Goal: Task Accomplishment & Management: Manage account settings

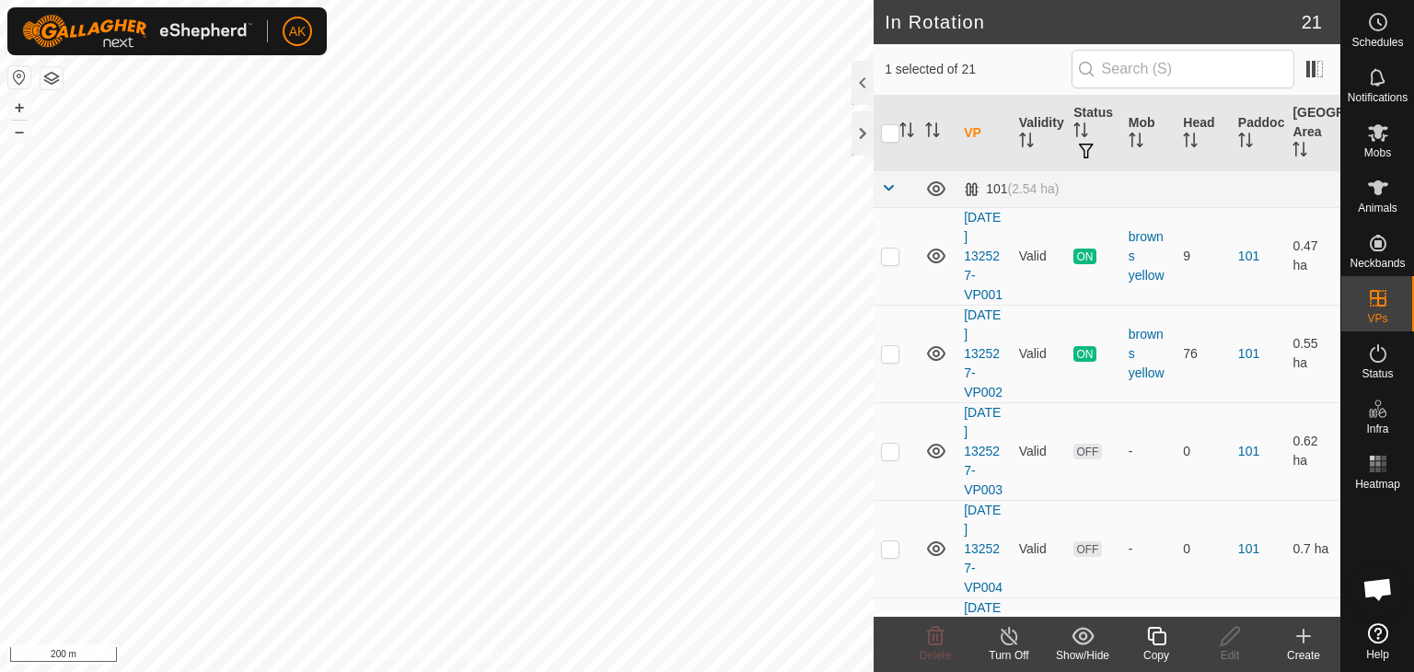
click at [1013, 644] on icon at bounding box center [1009, 636] width 17 height 18
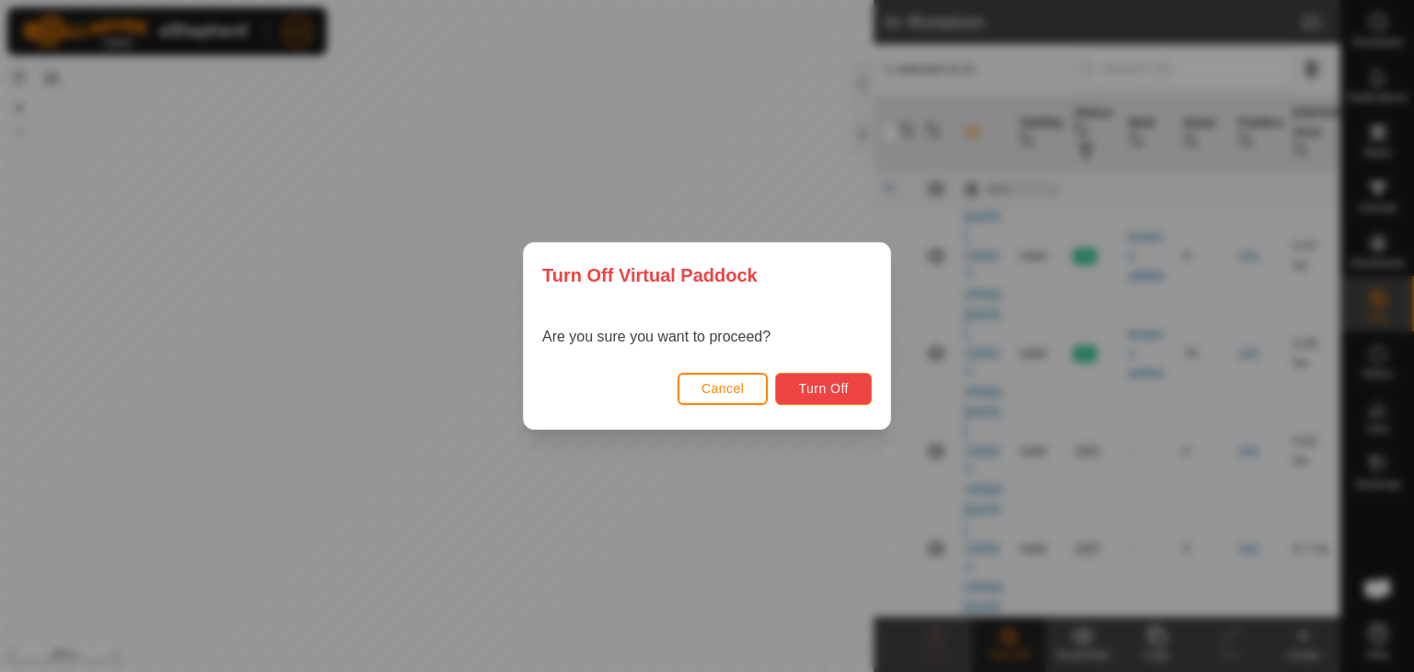
click at [807, 388] on span "Turn Off" at bounding box center [823, 388] width 51 height 15
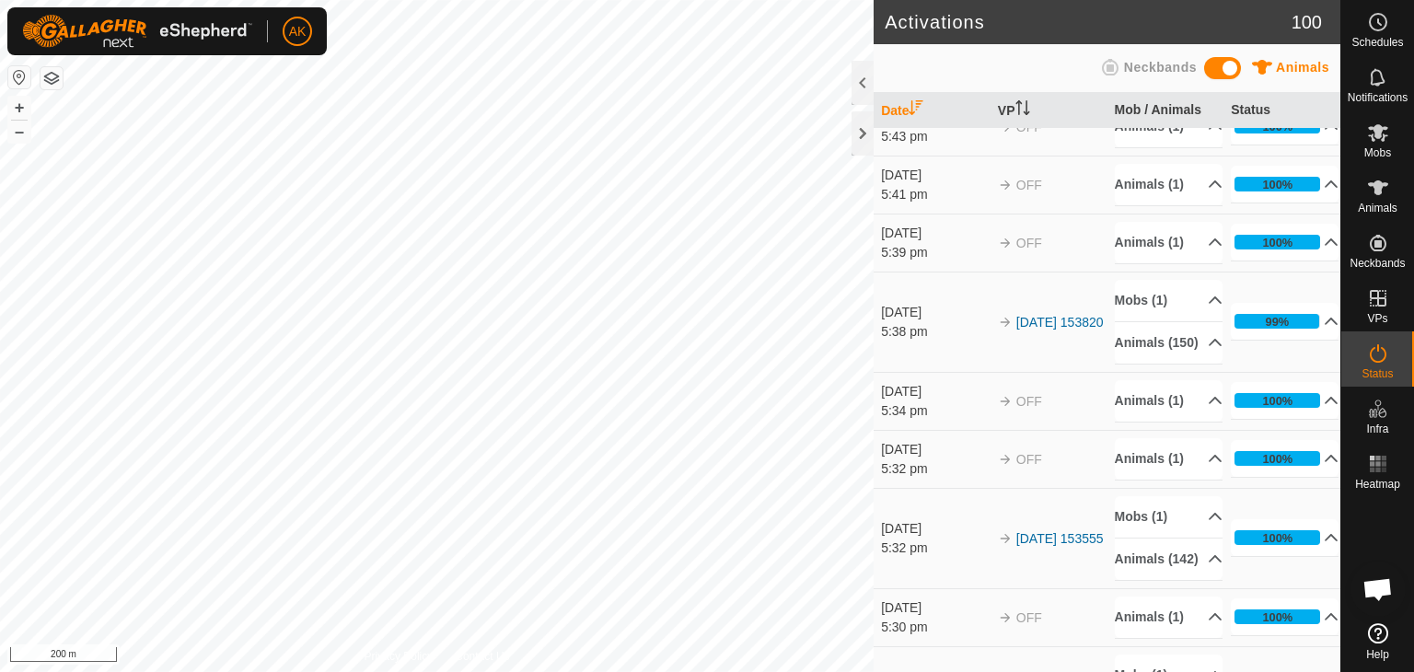
scroll to position [552, 0]
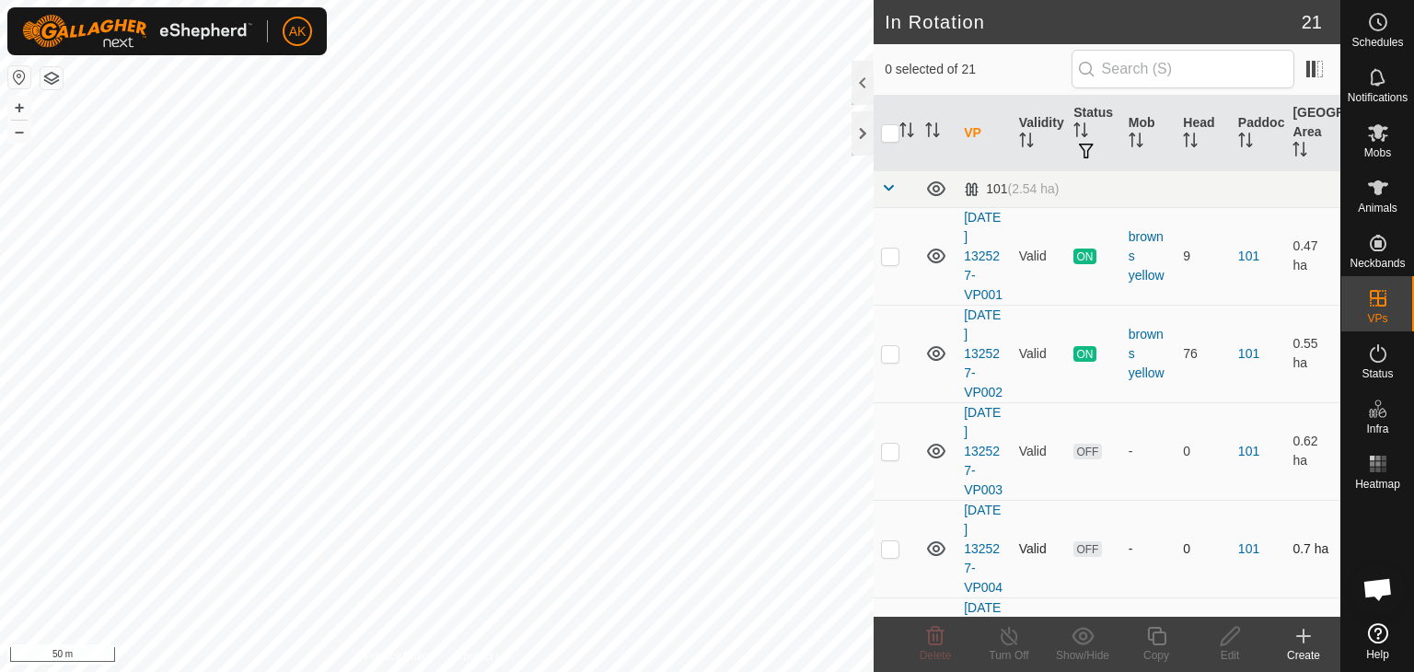
checkbox input "true"
click at [1155, 645] on icon at bounding box center [1156, 636] width 23 height 22
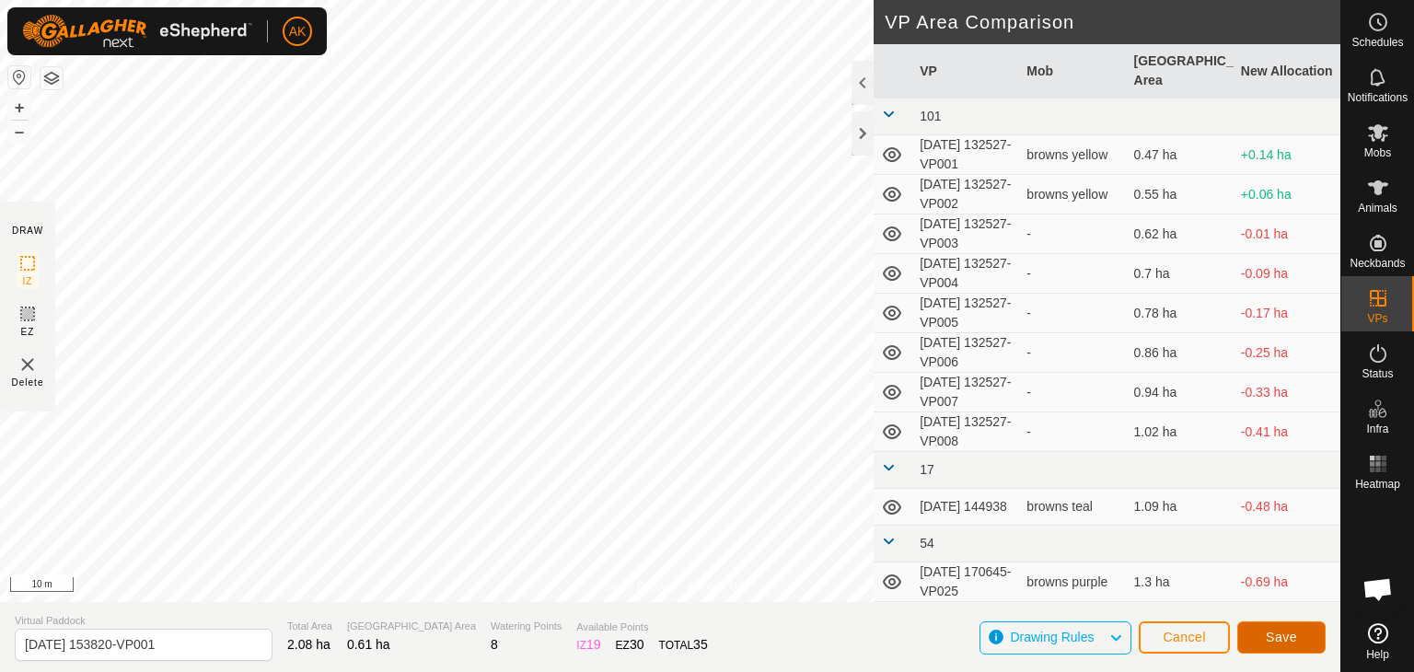
click at [1258, 638] on button "Save" at bounding box center [1281, 637] width 88 height 32
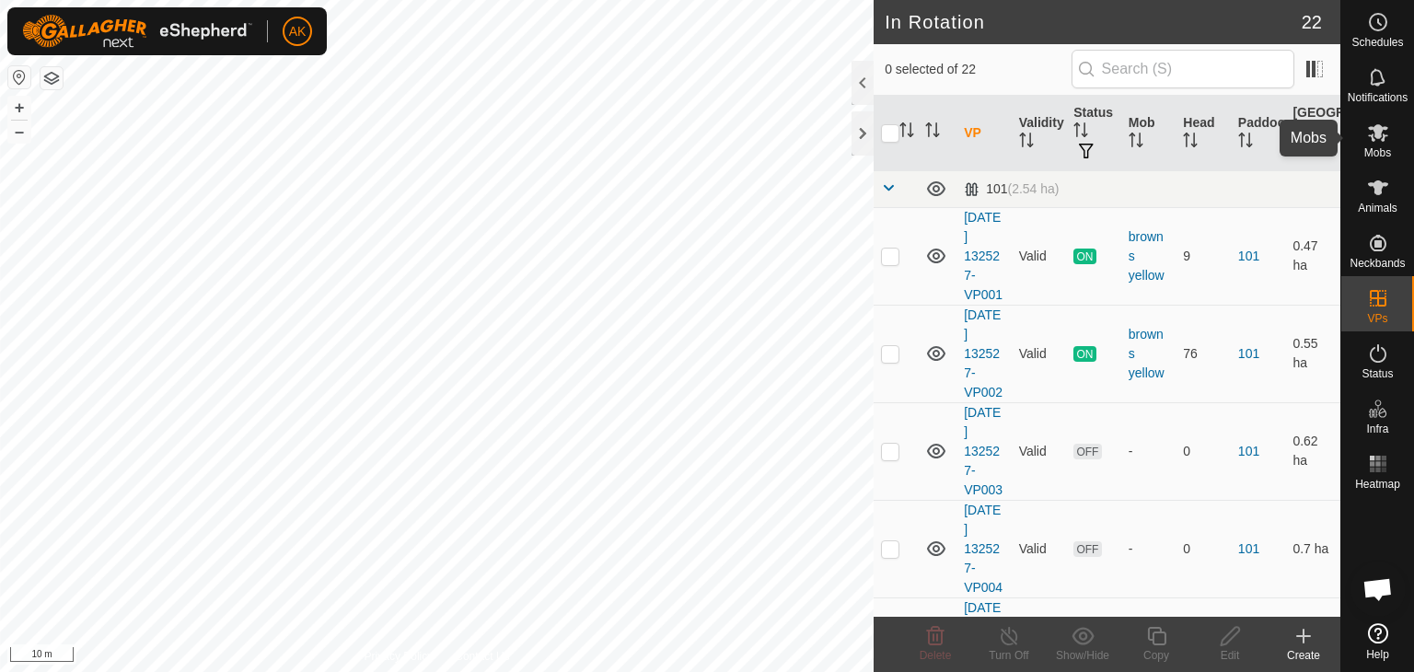
click at [1371, 127] on icon at bounding box center [1378, 132] width 20 height 17
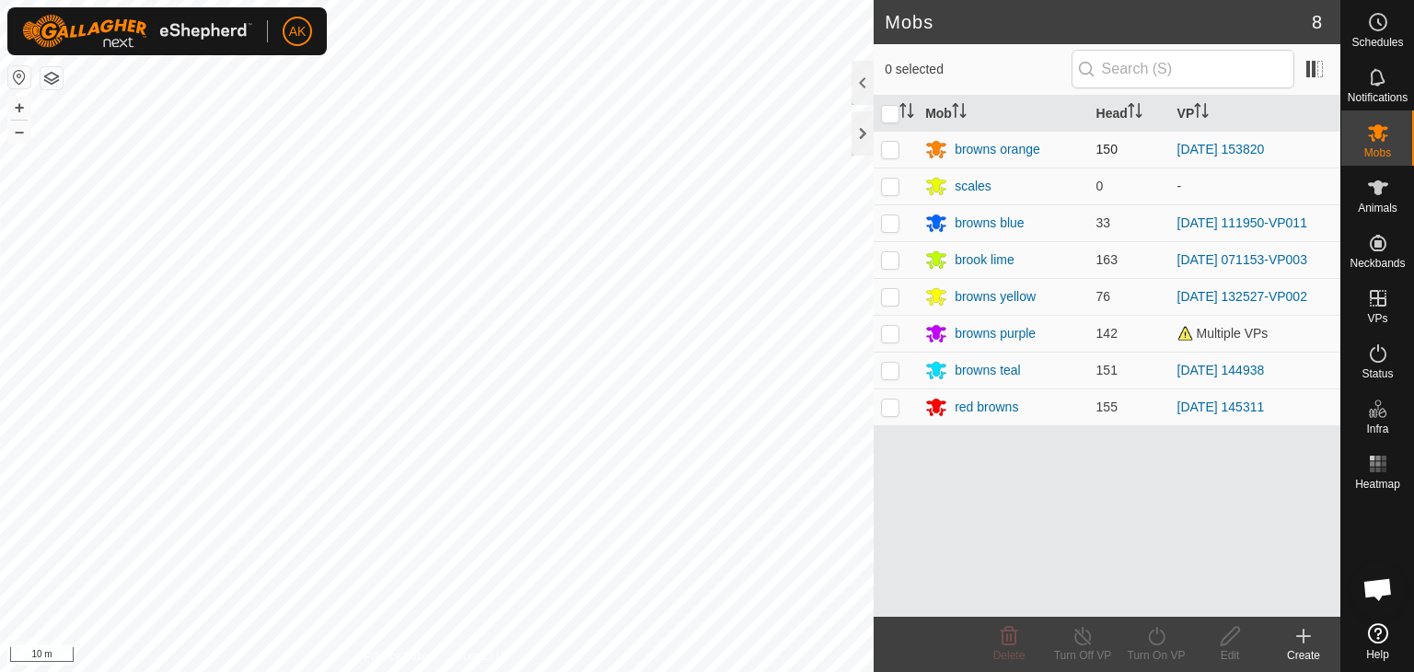
click at [888, 147] on p-checkbox at bounding box center [890, 149] width 18 height 15
checkbox input "true"
click at [1152, 641] on icon at bounding box center [1156, 636] width 23 height 22
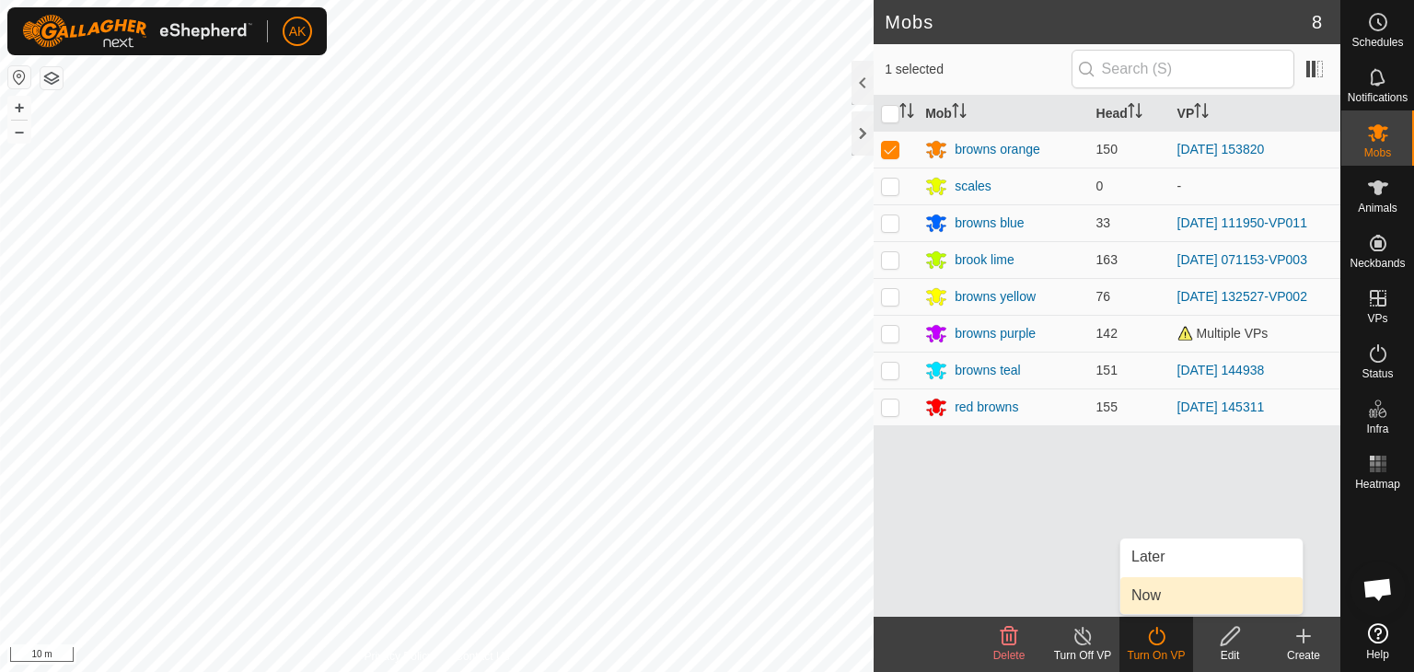
click at [1147, 601] on link "Now" at bounding box center [1212, 595] width 182 height 37
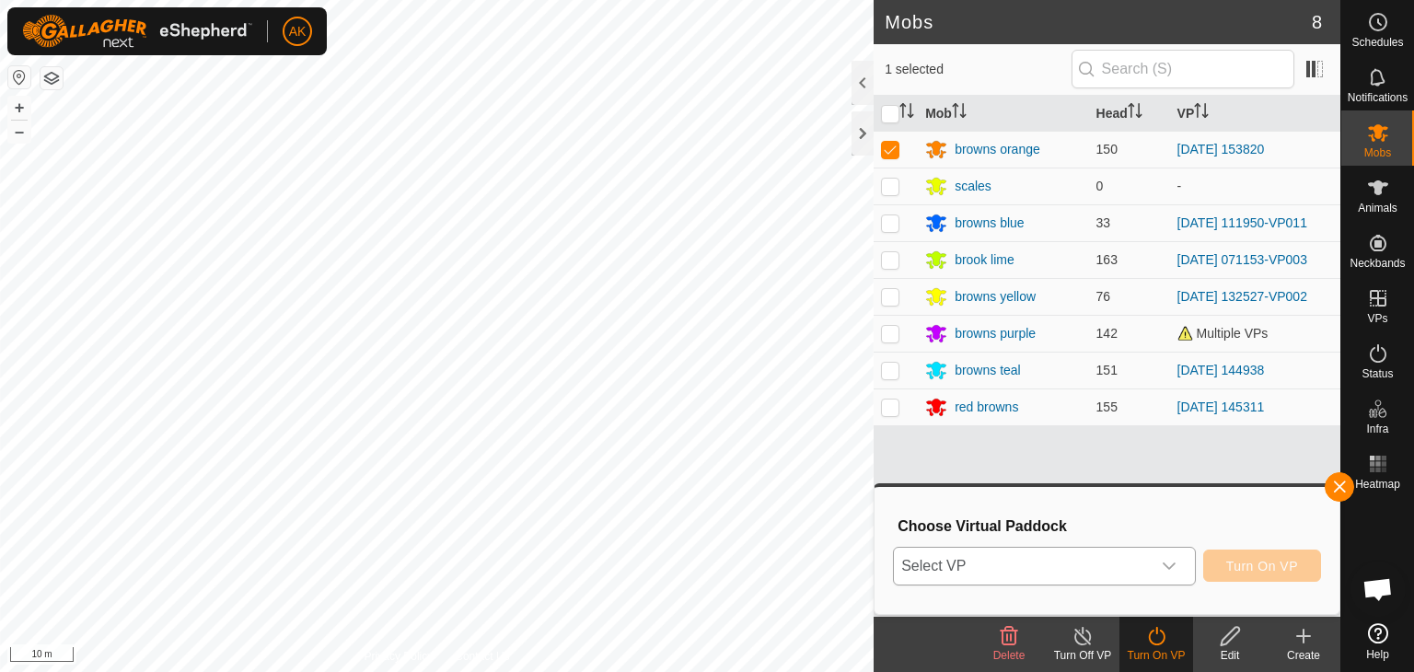
click at [1073, 563] on span "Select VP" at bounding box center [1022, 566] width 257 height 37
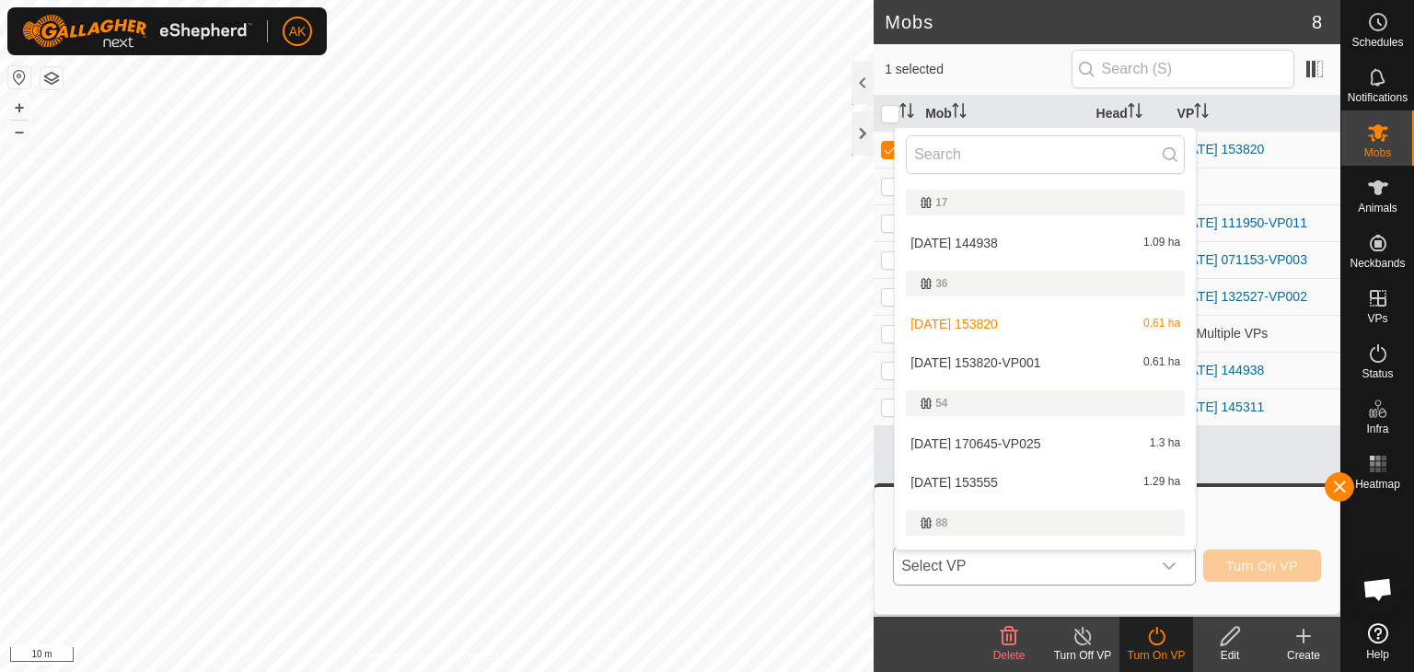
scroll to position [368, 0]
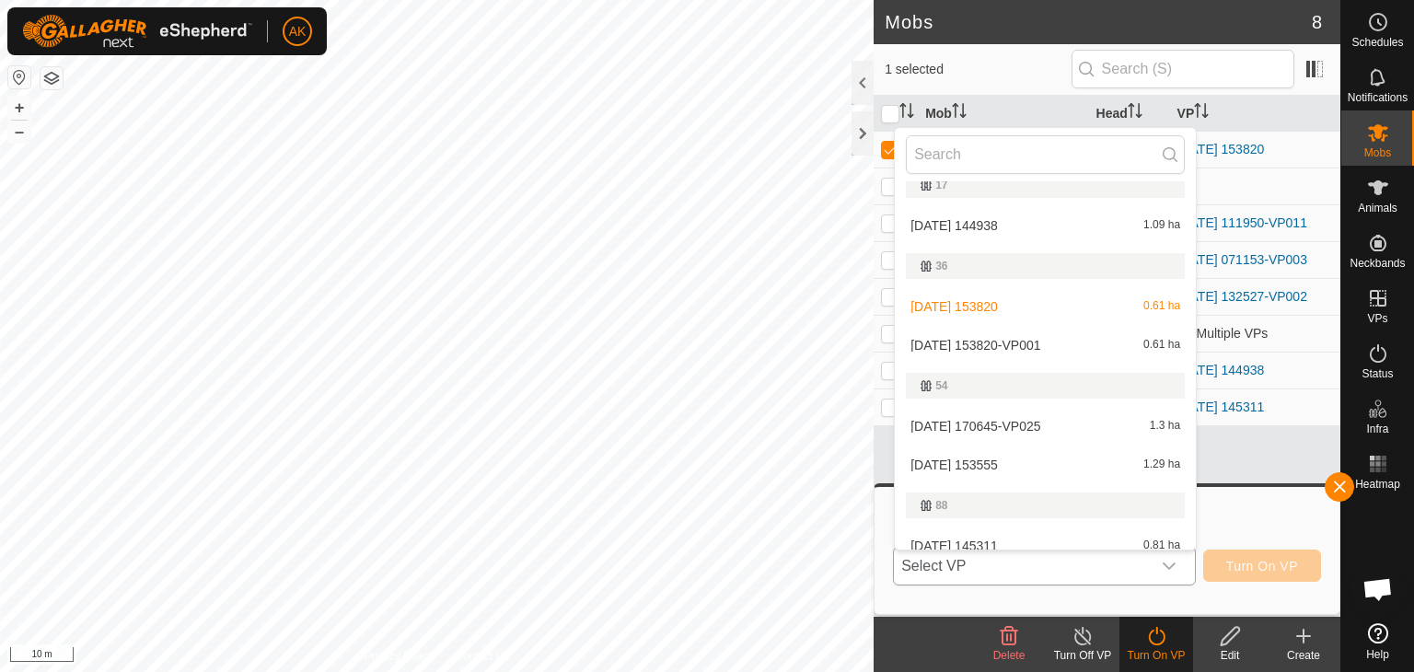
click at [969, 346] on li "2025-09-06 153820-VP001 0.61 ha" at bounding box center [1045, 345] width 301 height 37
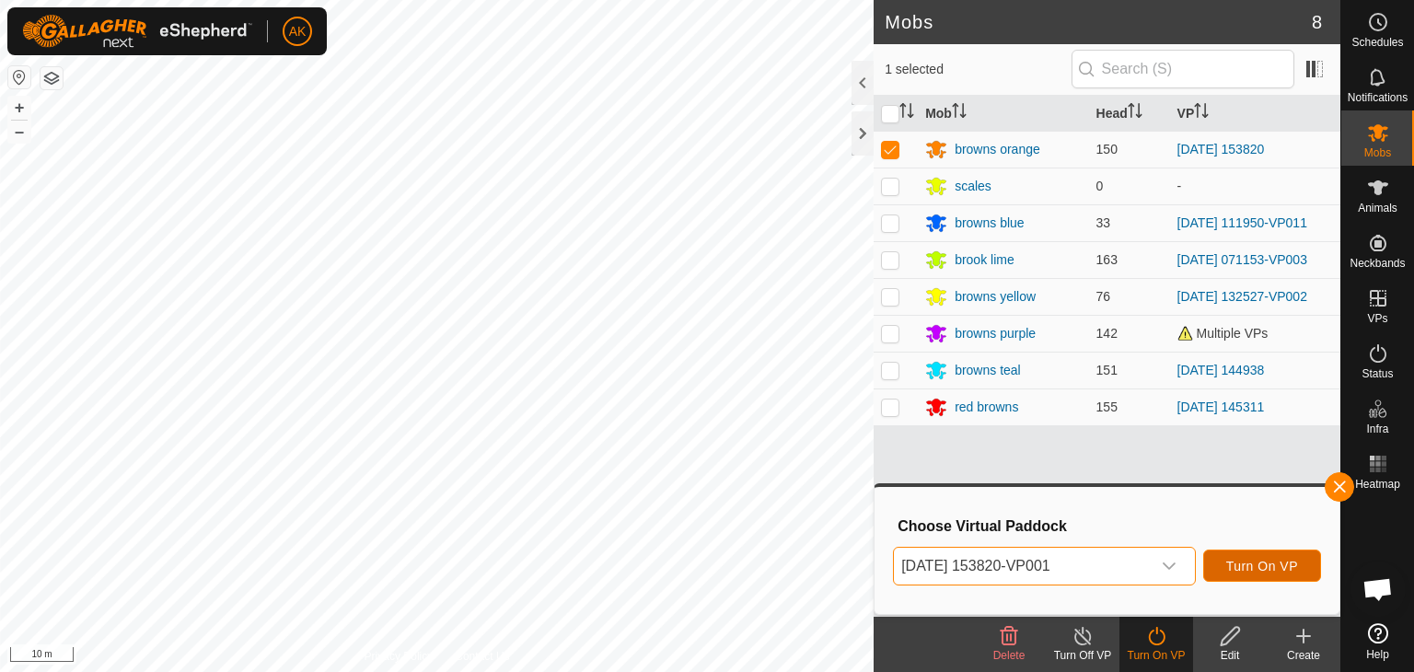
click at [1272, 564] on span "Turn On VP" at bounding box center [1262, 566] width 72 height 15
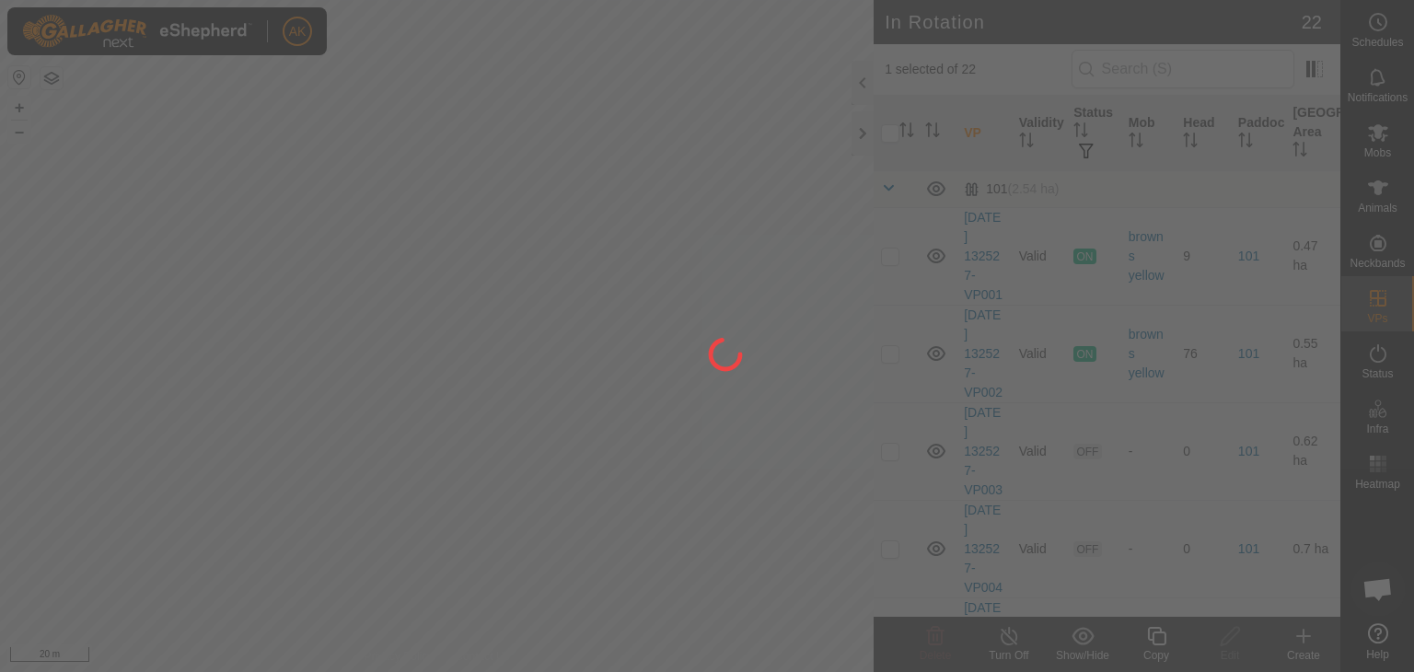
click at [676, 335] on div at bounding box center [707, 336] width 1414 height 672
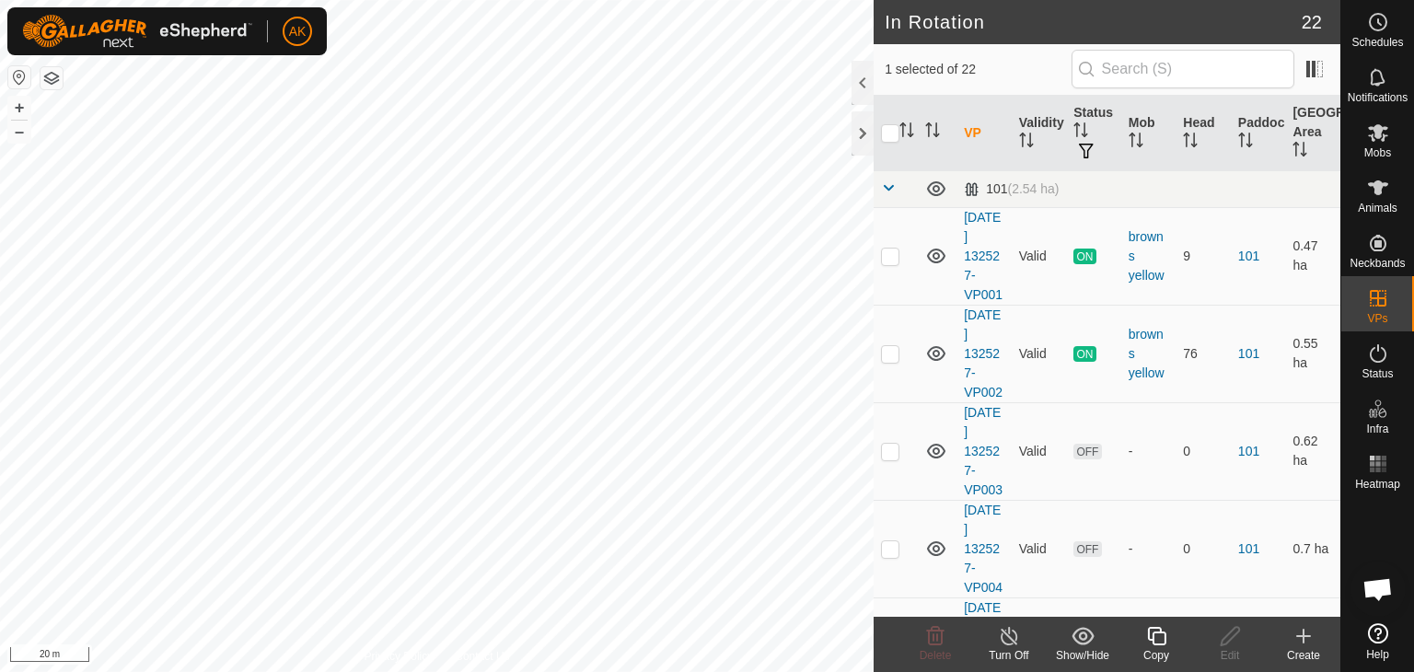
click at [1160, 636] on icon at bounding box center [1156, 636] width 23 height 22
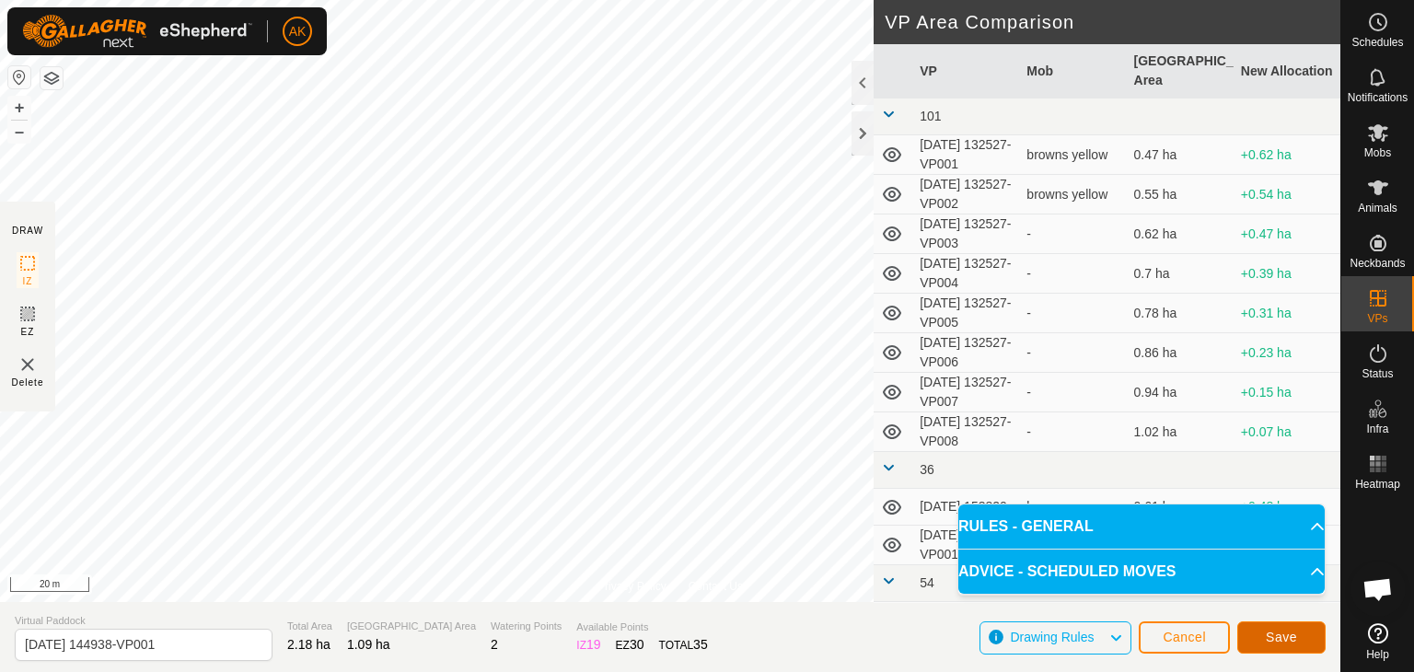
click at [1284, 643] on span "Save" at bounding box center [1281, 637] width 31 height 15
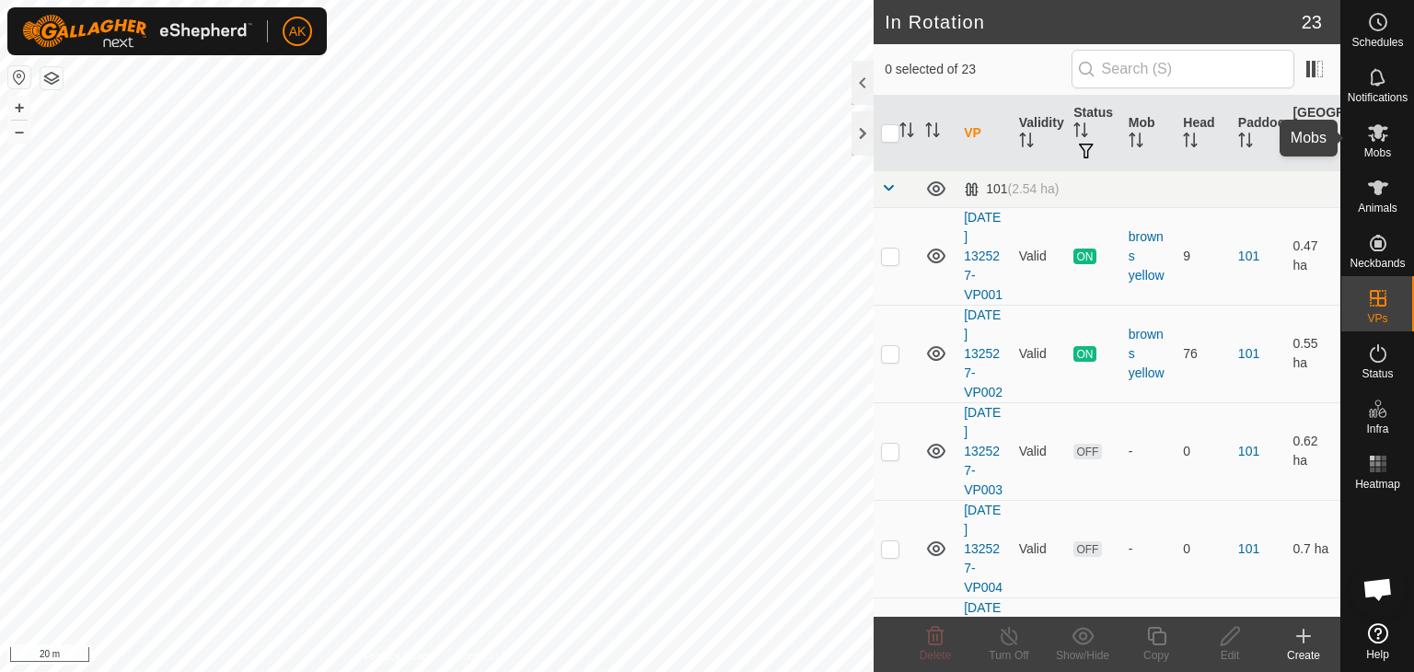
click at [1375, 139] on icon at bounding box center [1378, 133] width 22 height 22
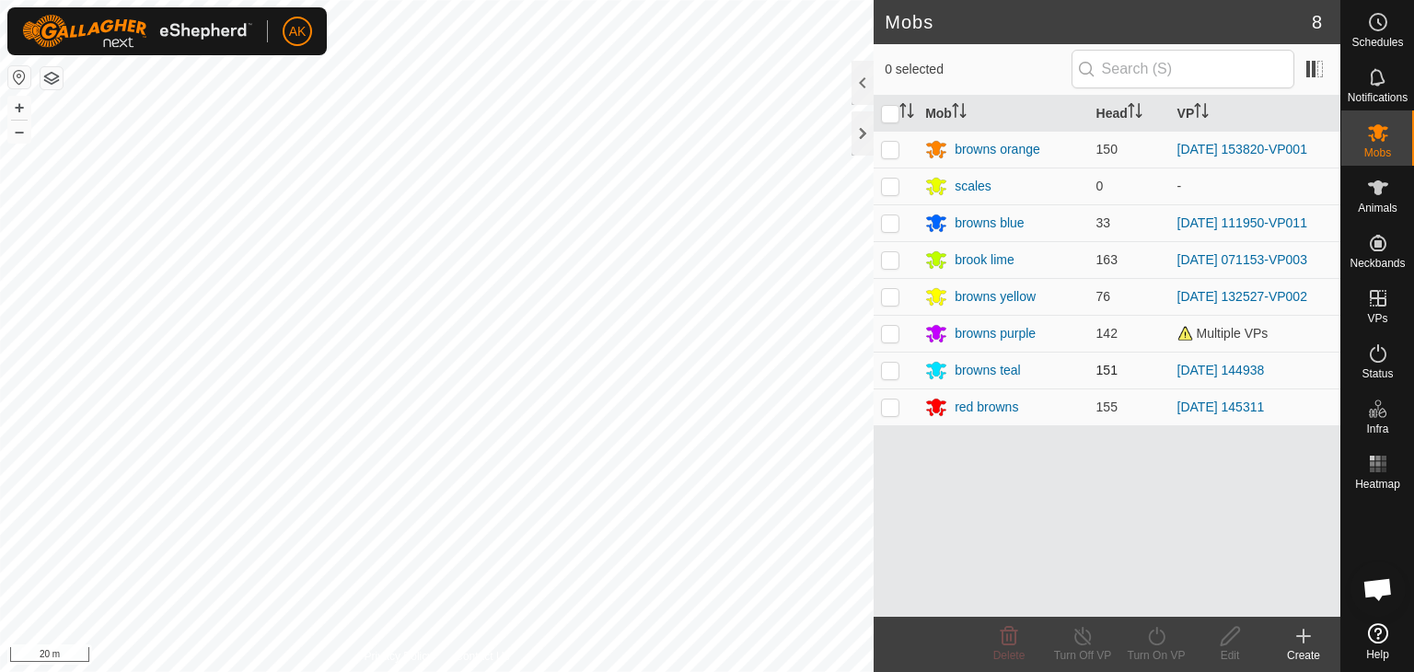
click at [889, 368] on p-checkbox at bounding box center [890, 370] width 18 height 15
checkbox input "true"
click at [1158, 641] on icon at bounding box center [1156, 636] width 23 height 22
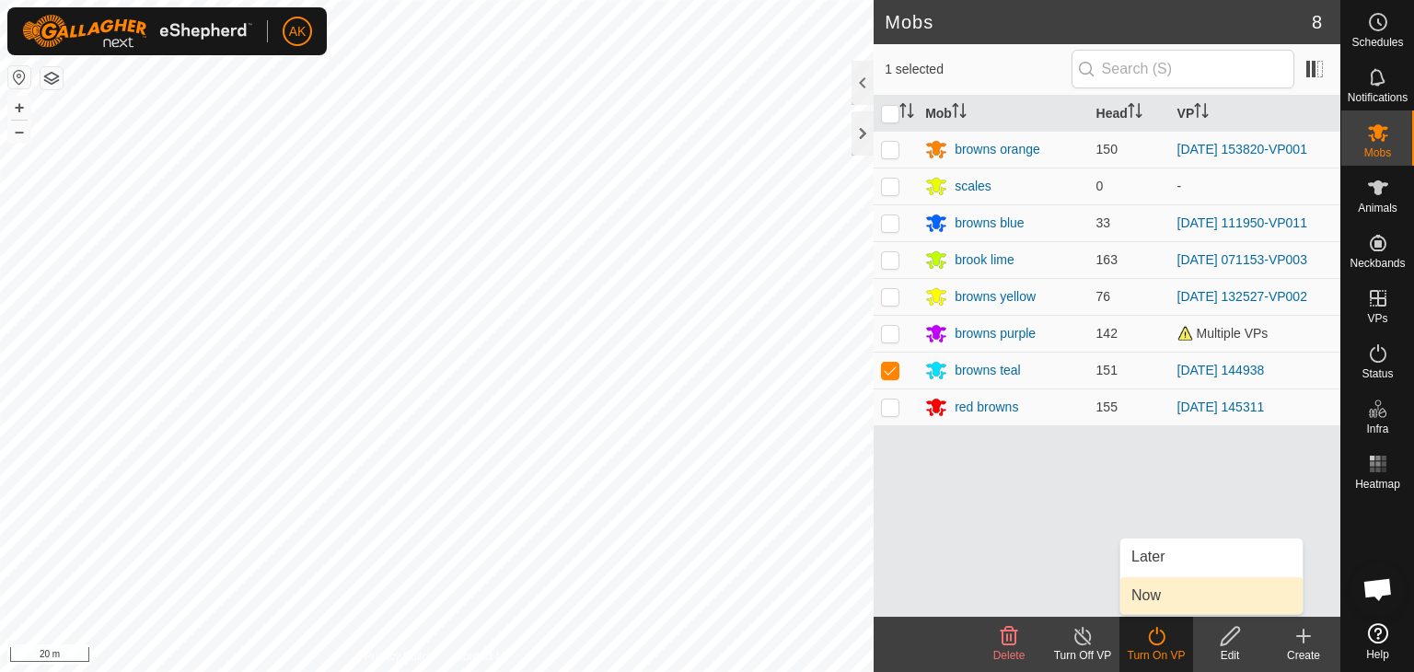
click at [1155, 596] on link "Now" at bounding box center [1212, 595] width 182 height 37
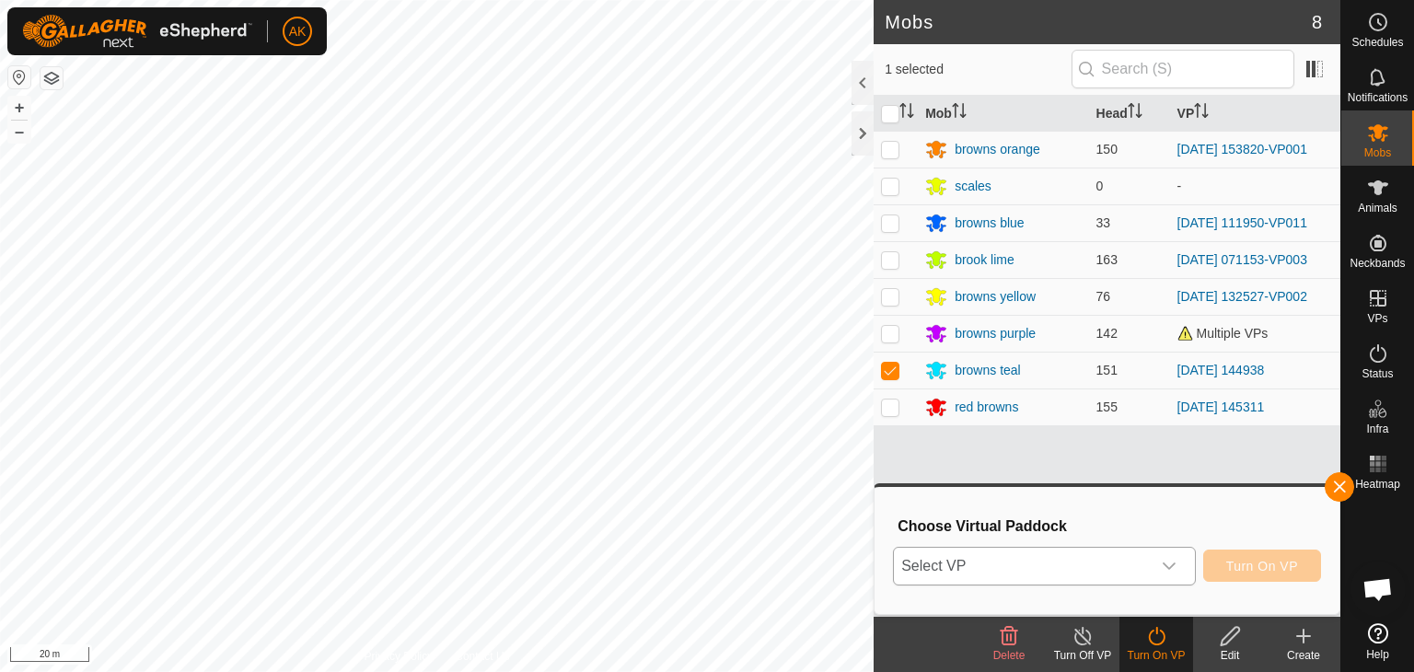
click at [1124, 564] on span "Select VP" at bounding box center [1022, 566] width 257 height 37
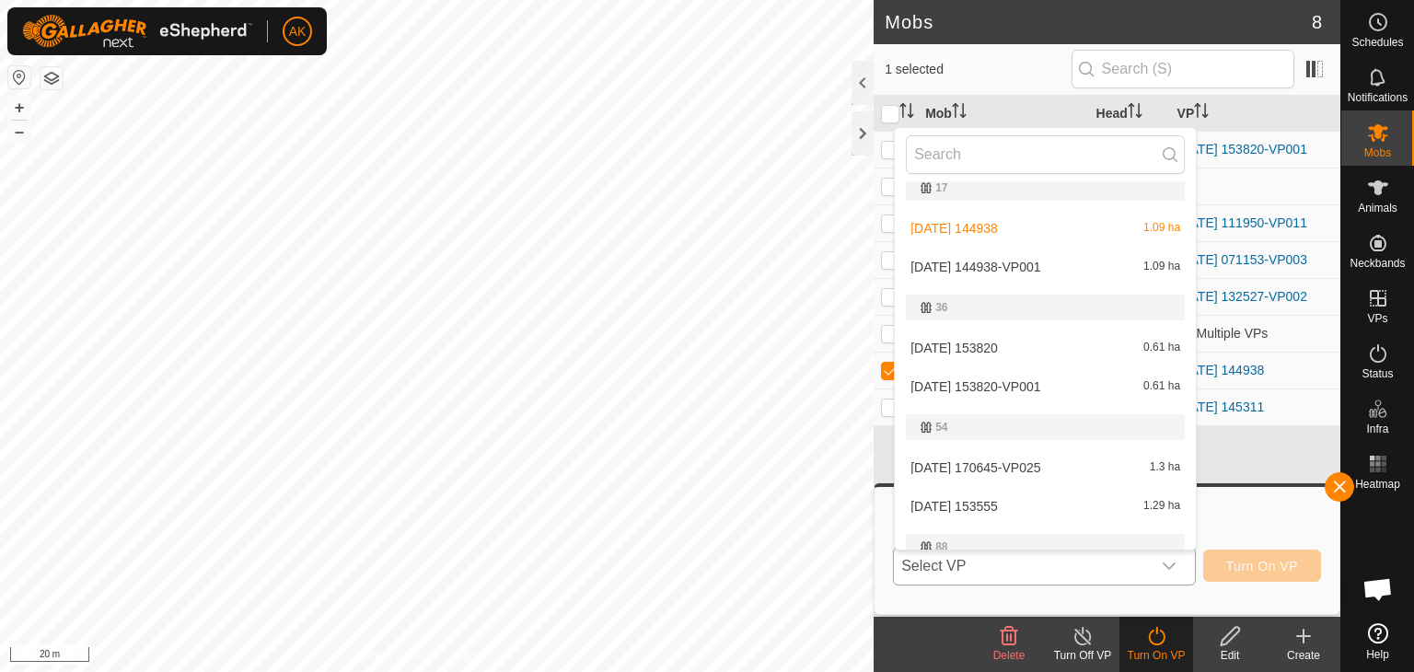
scroll to position [368, 0]
click at [1002, 264] on li "2025-09-06 144938-VP001 1.09 ha" at bounding box center [1045, 264] width 301 height 37
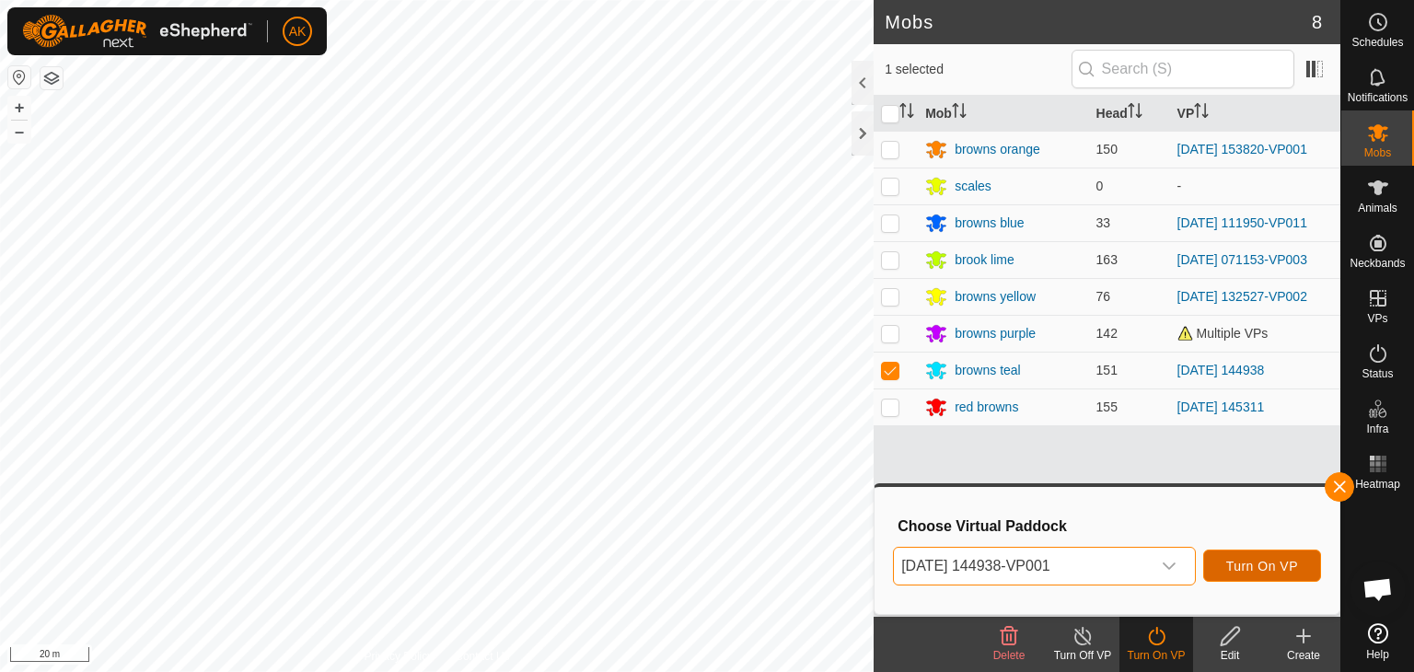
click at [1251, 562] on span "Turn On VP" at bounding box center [1262, 566] width 72 height 15
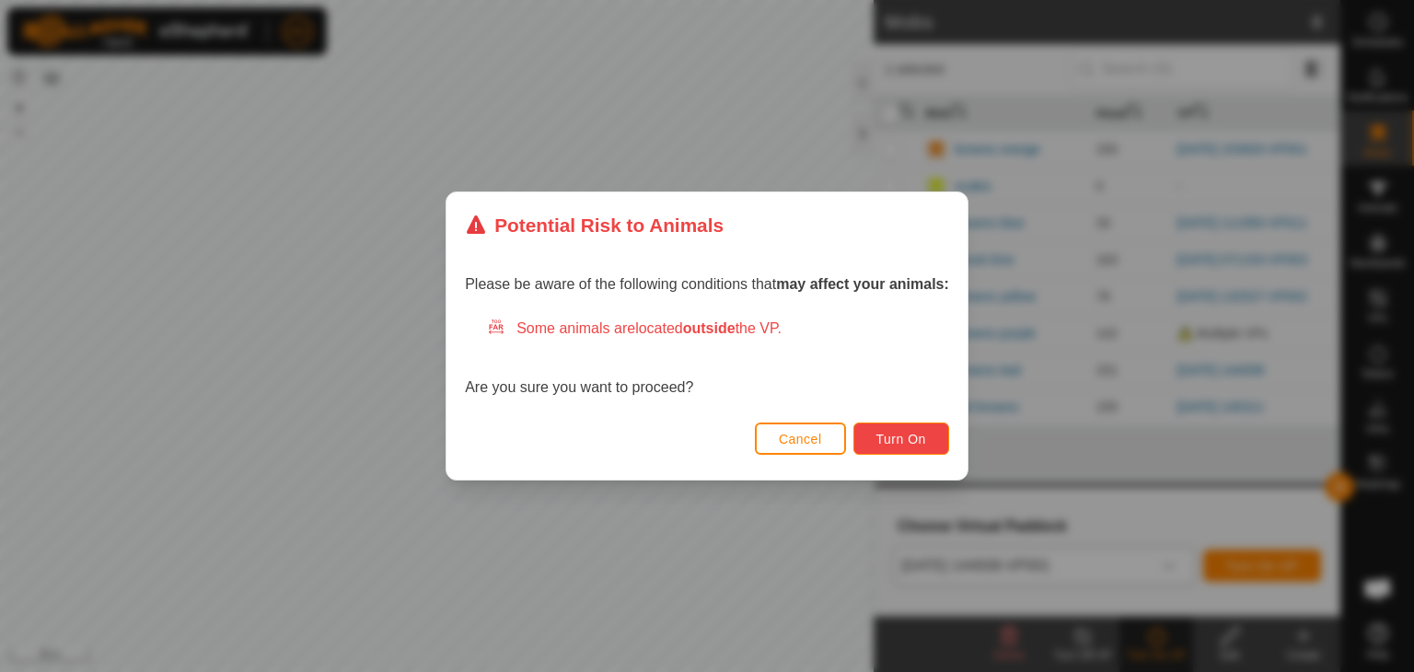
click at [905, 433] on span "Turn On" at bounding box center [902, 439] width 50 height 15
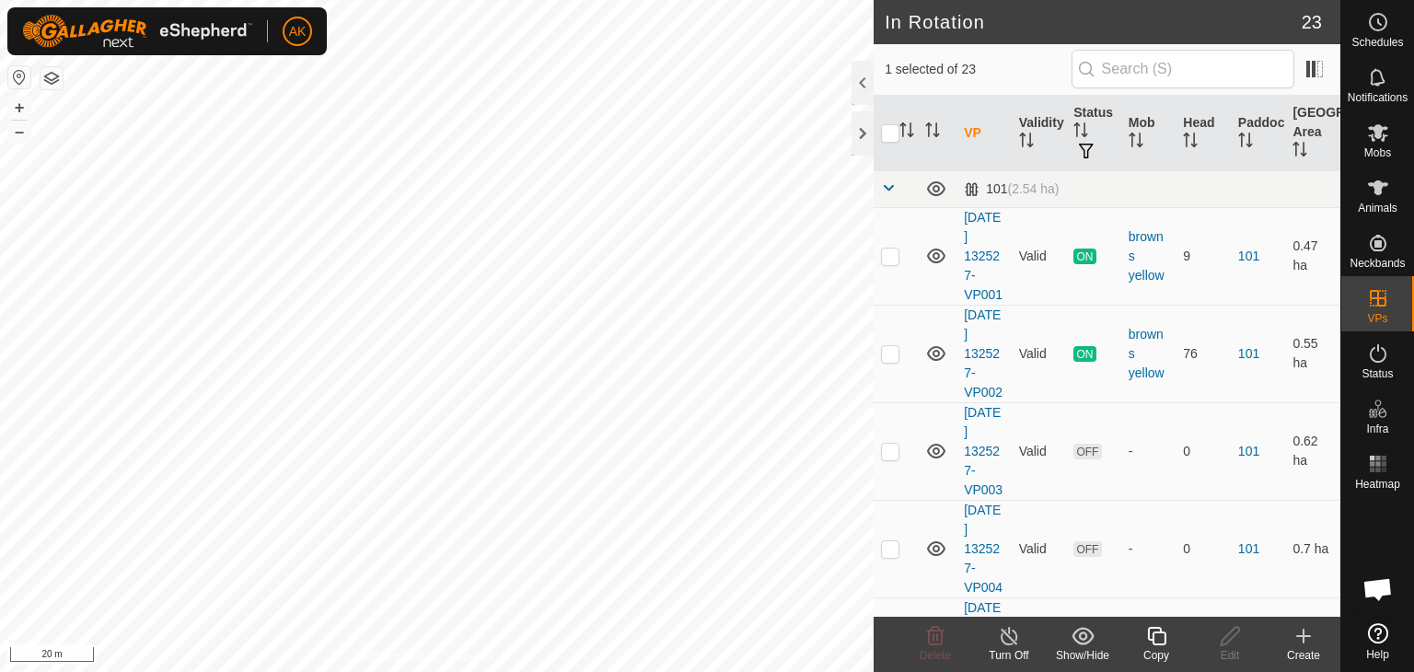
click at [1151, 632] on icon at bounding box center [1156, 636] width 23 height 22
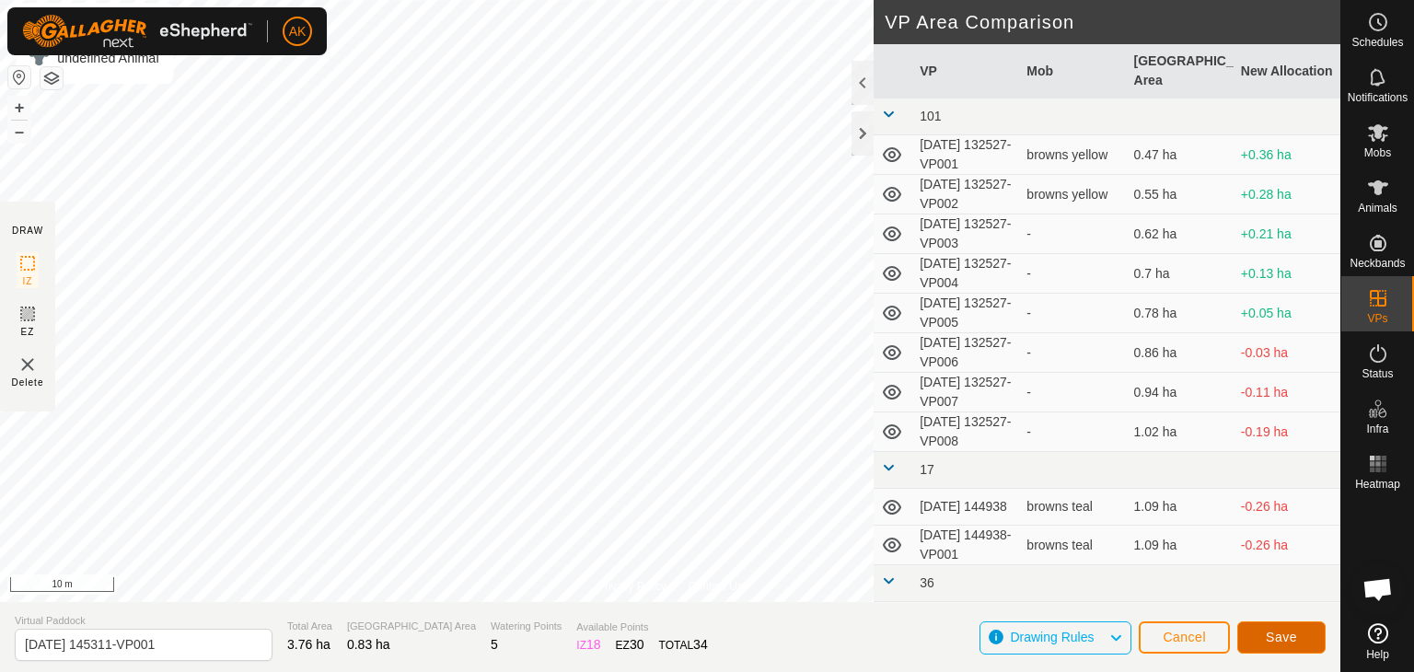
click at [1301, 644] on button "Save" at bounding box center [1281, 637] width 88 height 32
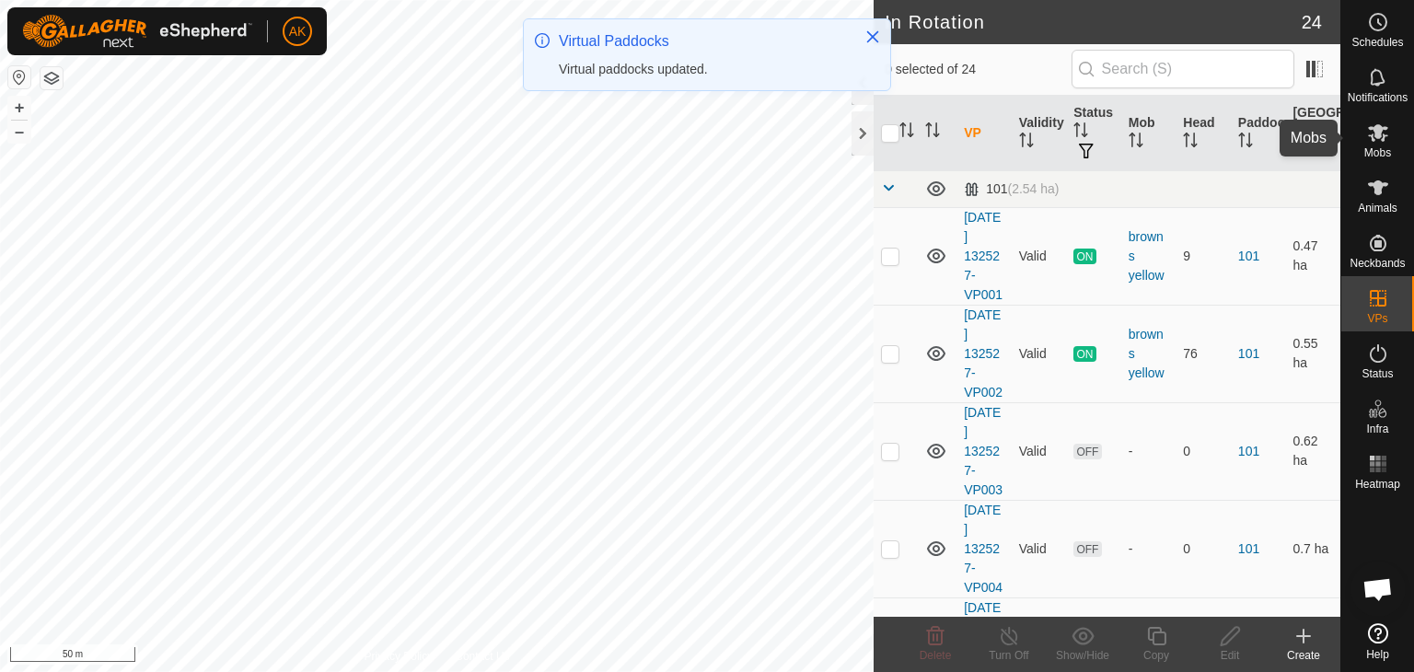
click at [1377, 137] on icon at bounding box center [1378, 132] width 20 height 17
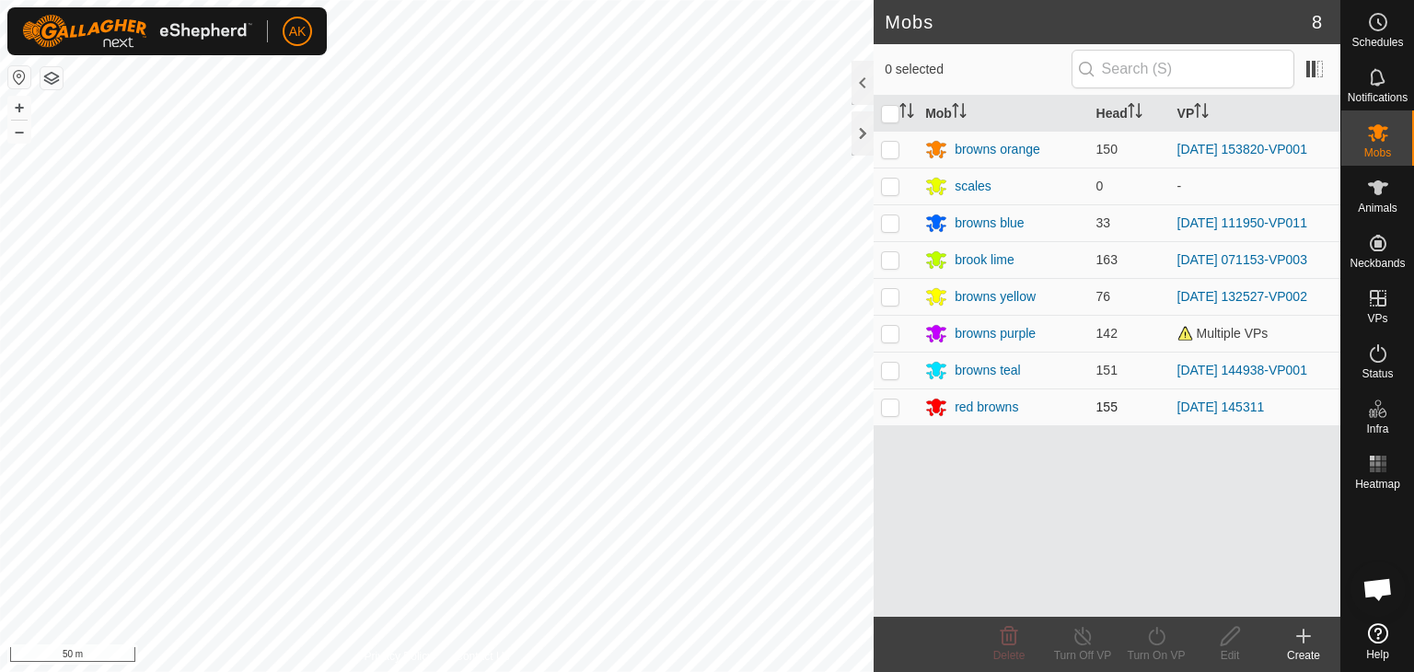
click at [899, 414] on td at bounding box center [896, 407] width 44 height 37
checkbox input "true"
click at [1167, 645] on icon at bounding box center [1156, 636] width 23 height 22
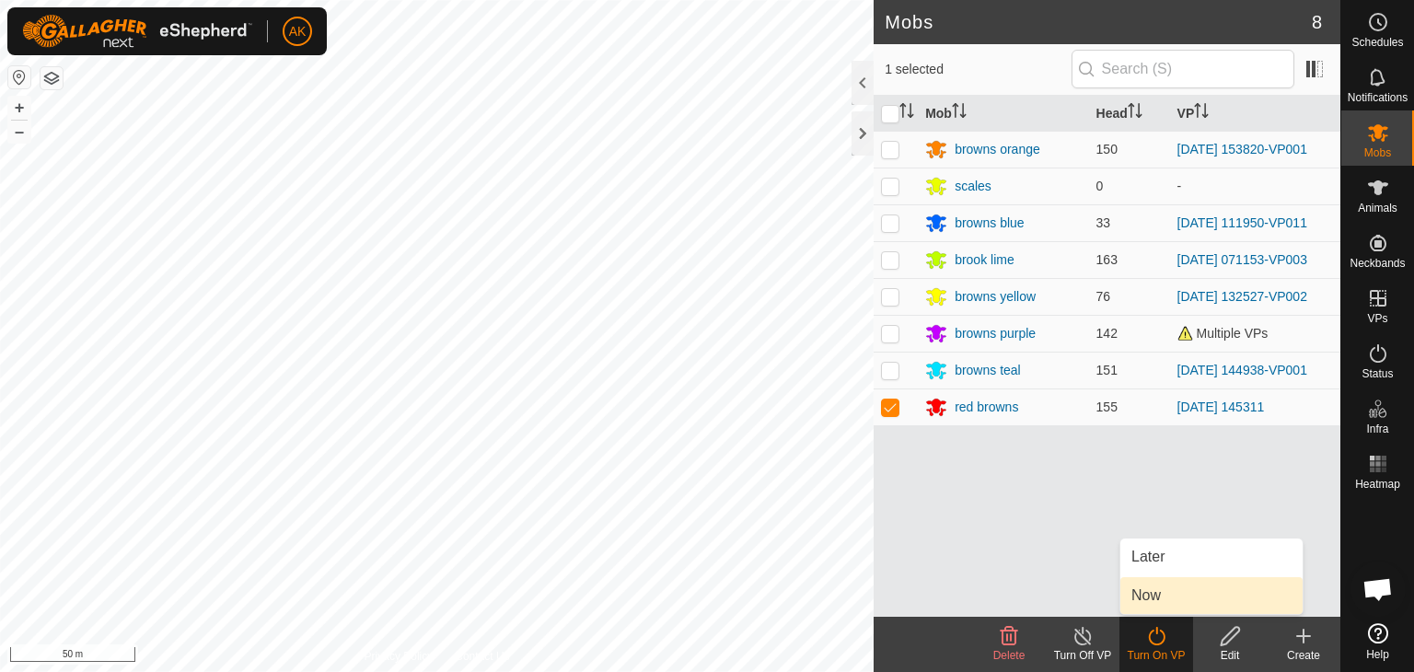
click at [1149, 606] on link "Now" at bounding box center [1212, 595] width 182 height 37
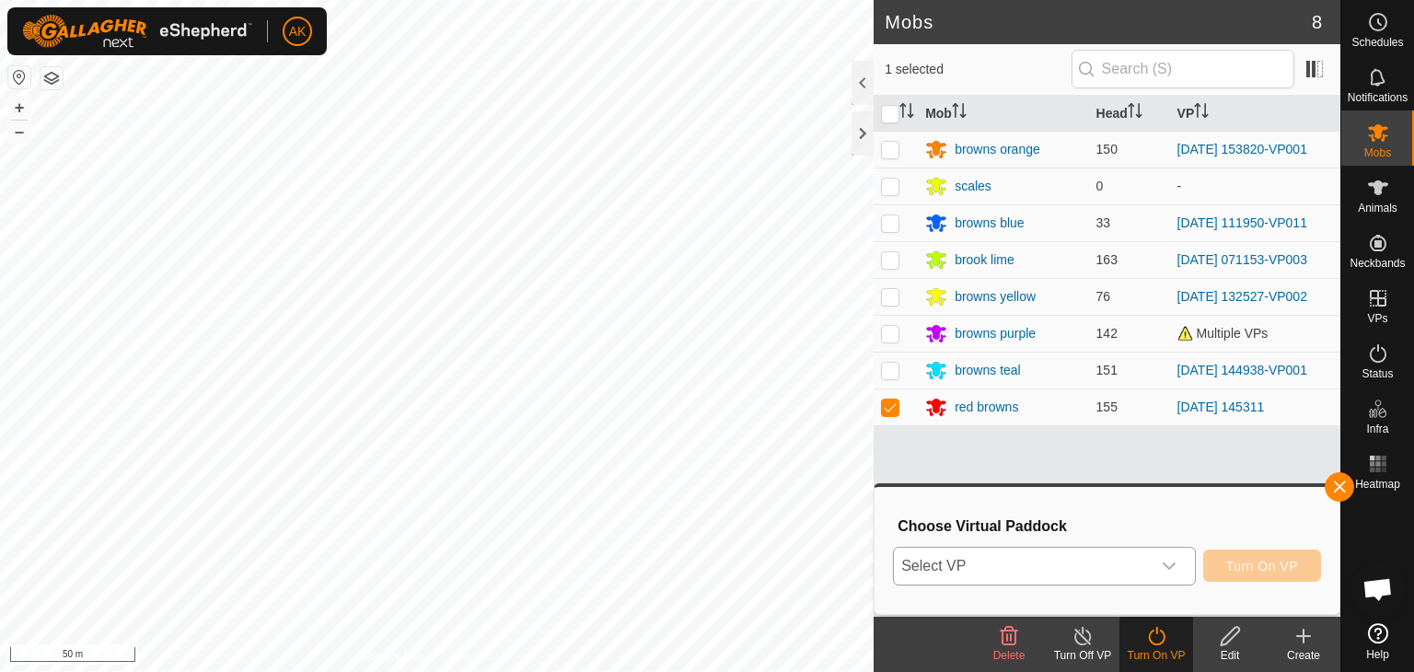
click at [1156, 572] on div "dropdown trigger" at bounding box center [1169, 566] width 37 height 37
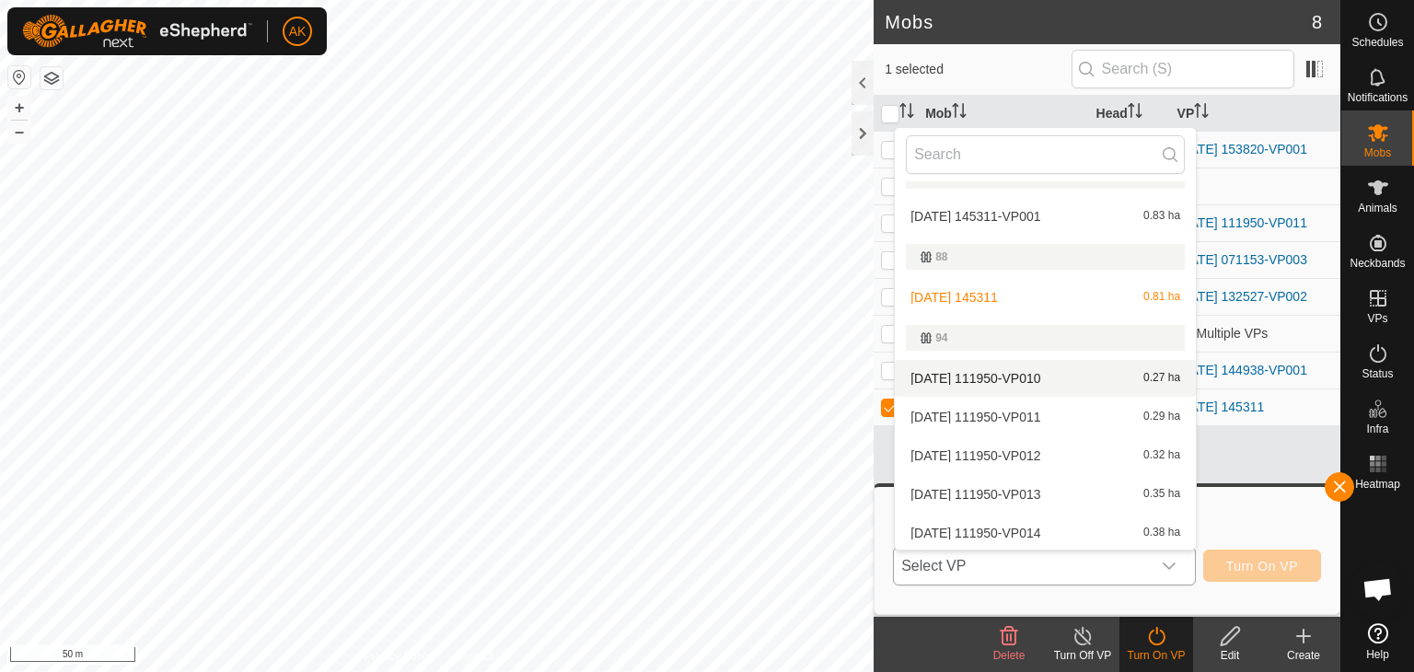
scroll to position [644, 0]
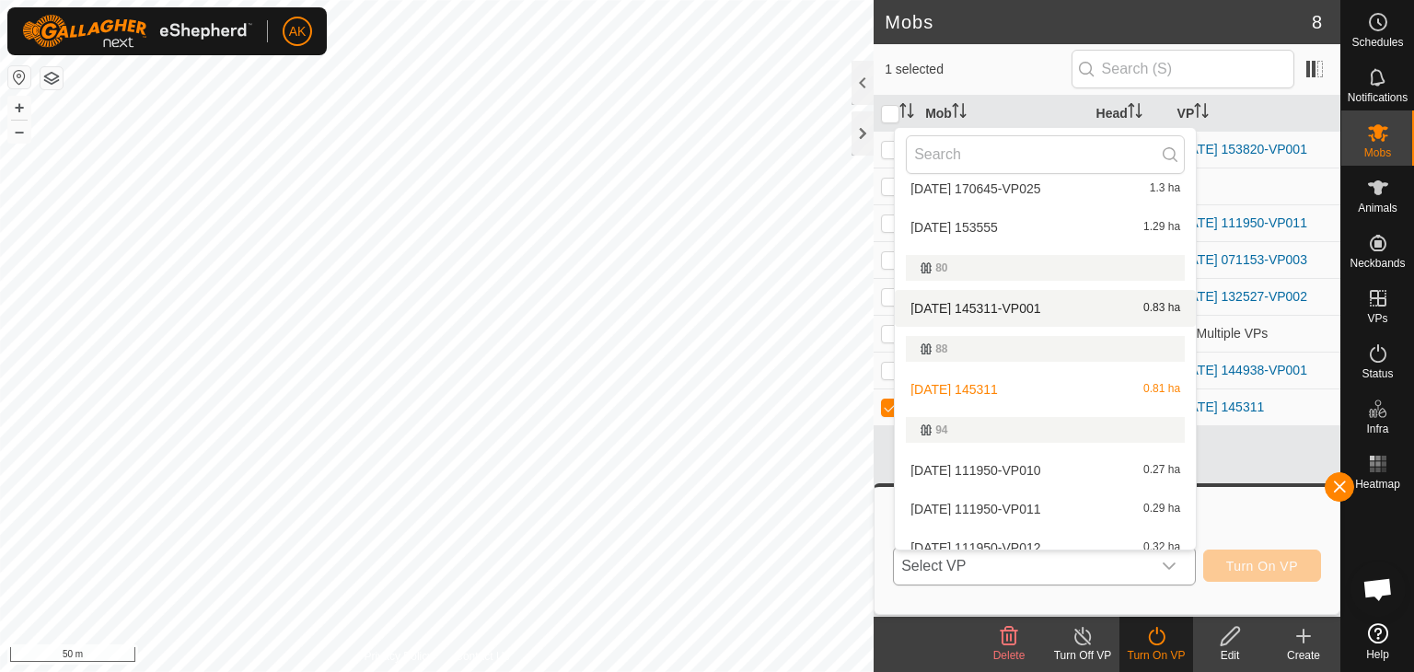
click at [980, 307] on li "2025-09-06 145311-VP001 0.83 ha" at bounding box center [1045, 308] width 301 height 37
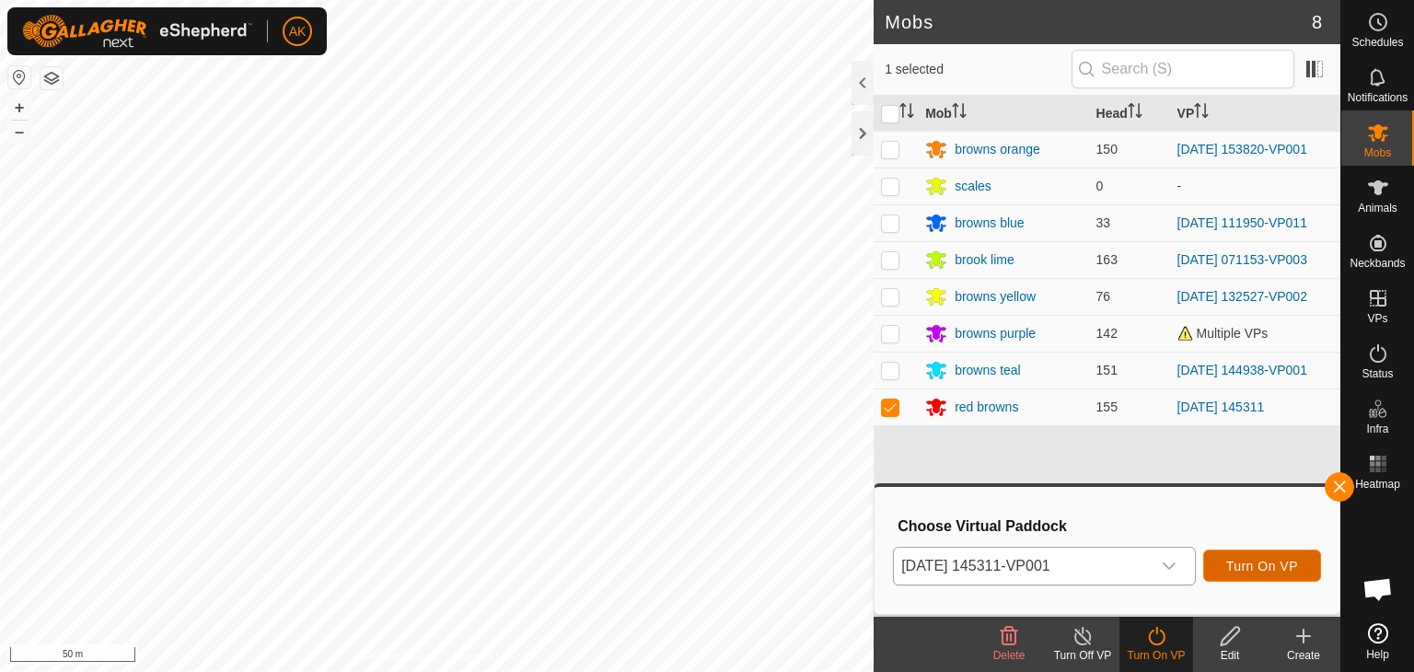
click at [1230, 564] on span "Turn On VP" at bounding box center [1262, 566] width 72 height 15
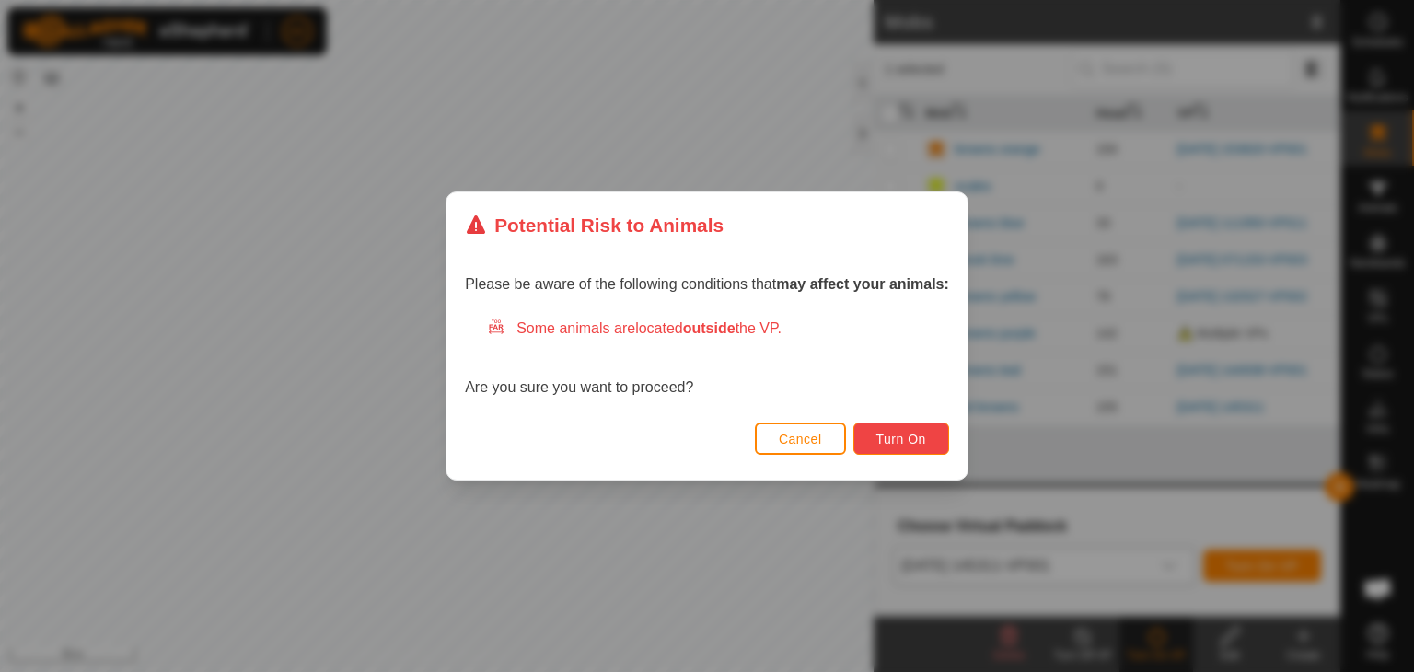
click at [916, 444] on span "Turn On" at bounding box center [902, 439] width 50 height 15
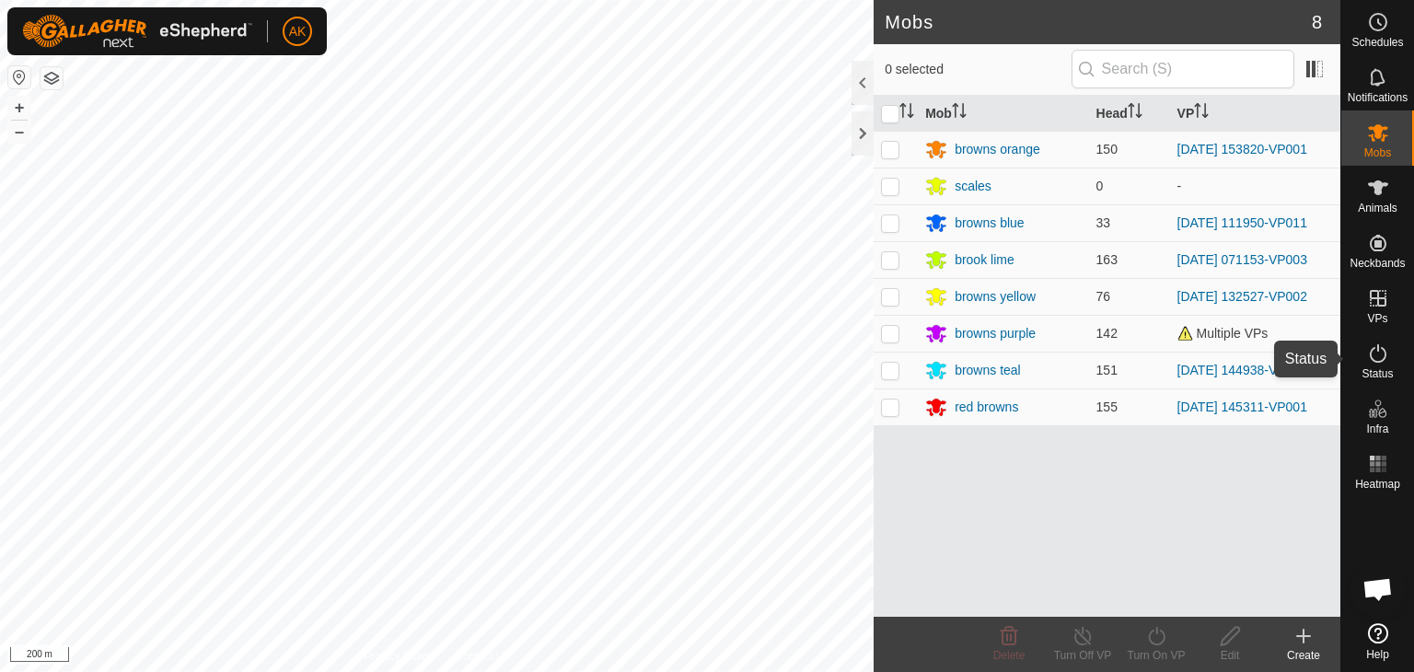
click at [1378, 358] on icon at bounding box center [1378, 354] width 22 height 22
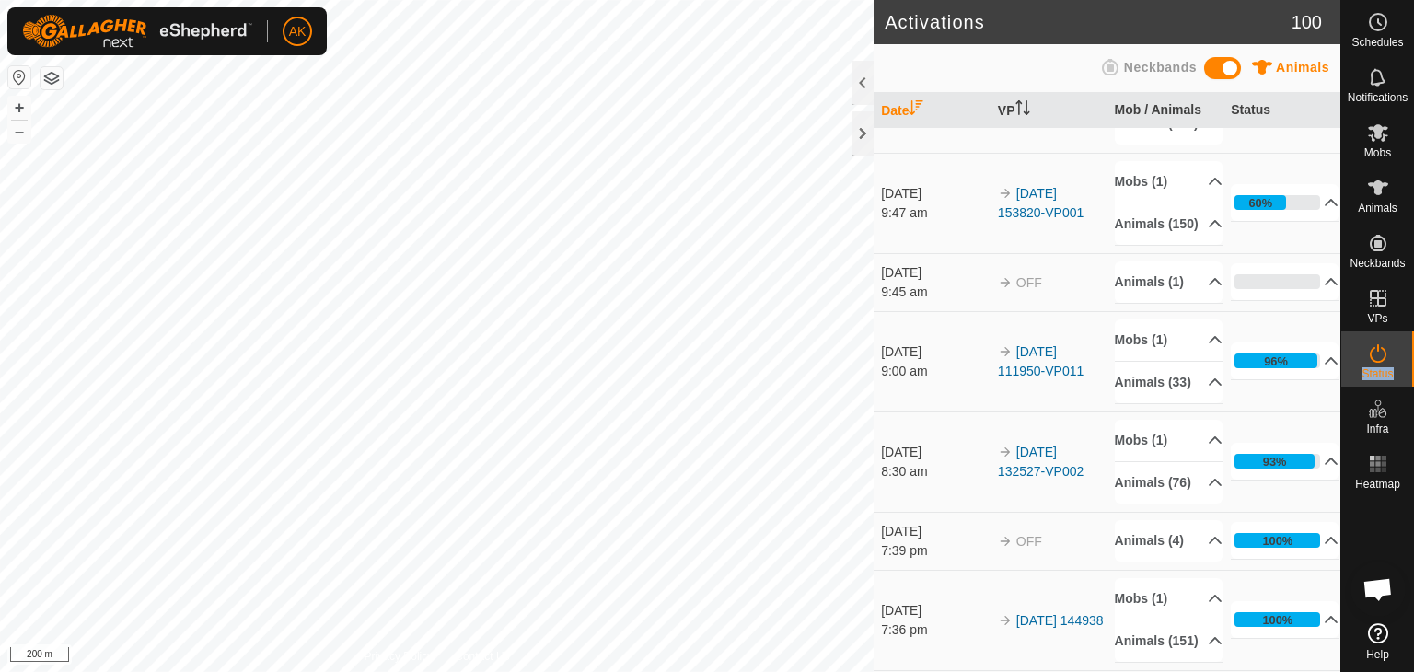
scroll to position [184, 0]
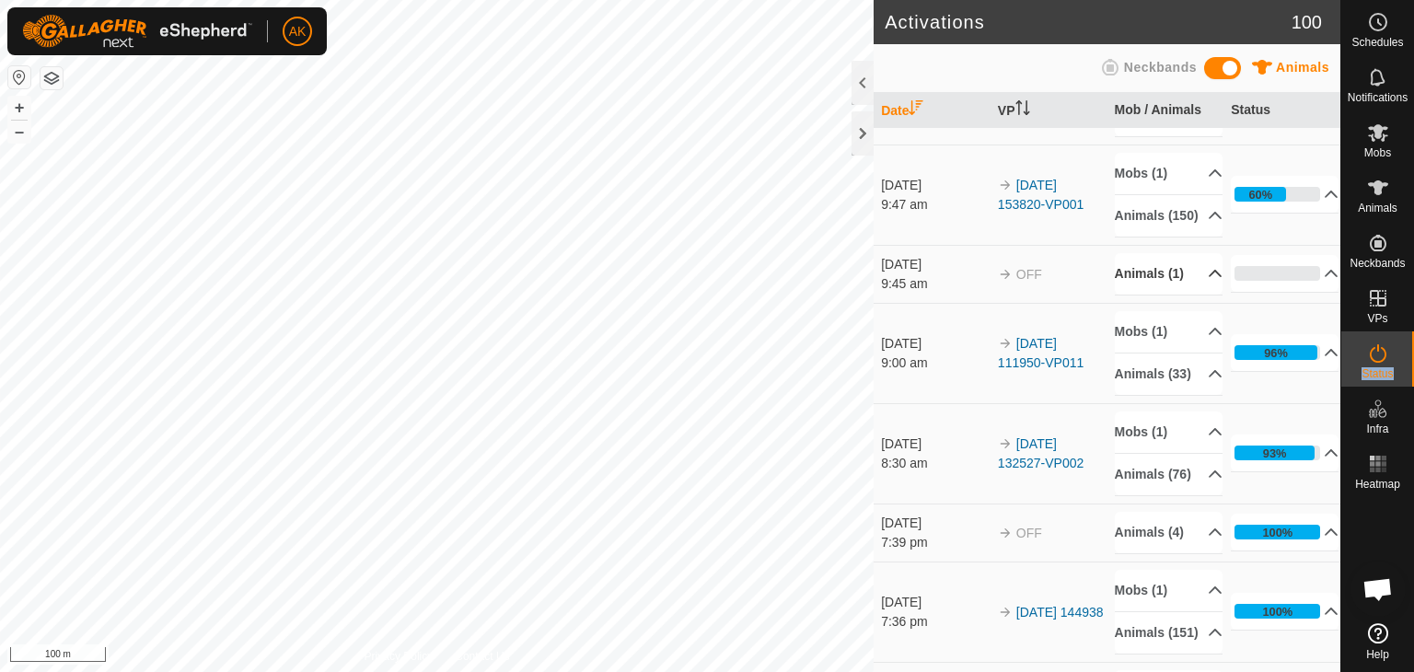
click at [1149, 295] on p-accordion-header "Animals (1)" at bounding box center [1169, 273] width 108 height 41
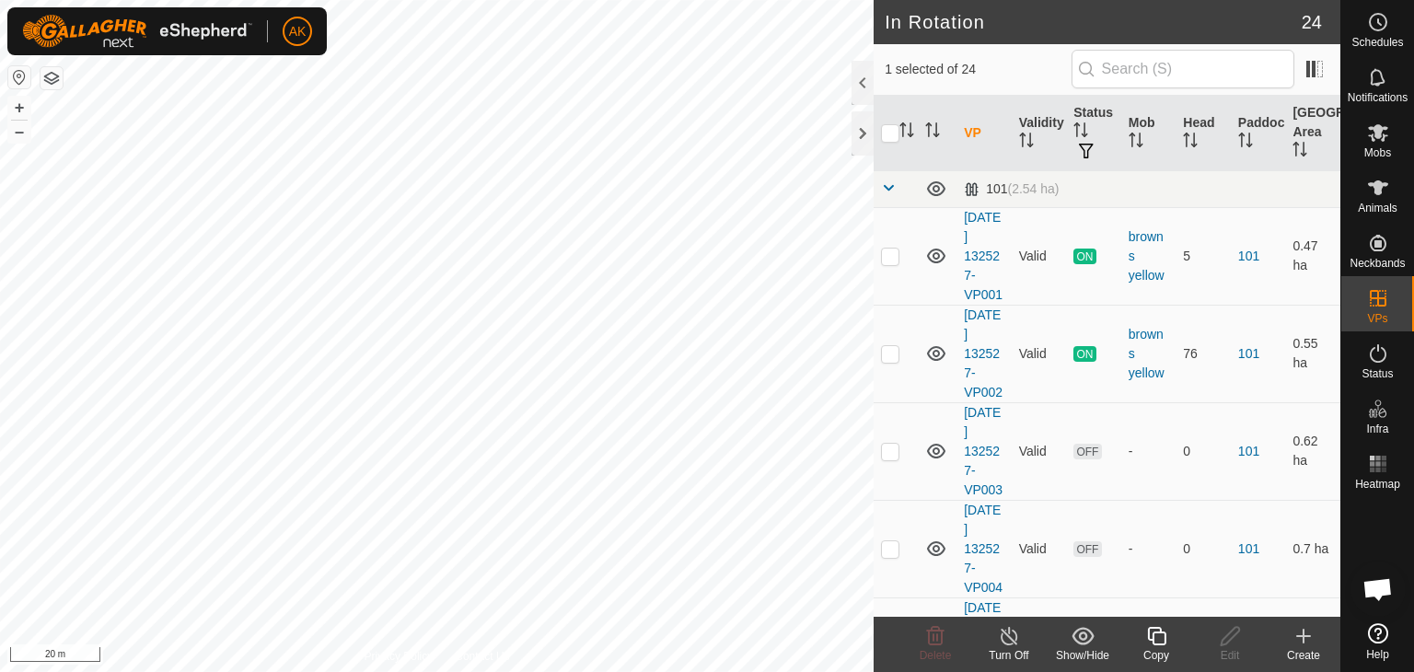
click at [1156, 634] on icon at bounding box center [1156, 636] width 23 height 22
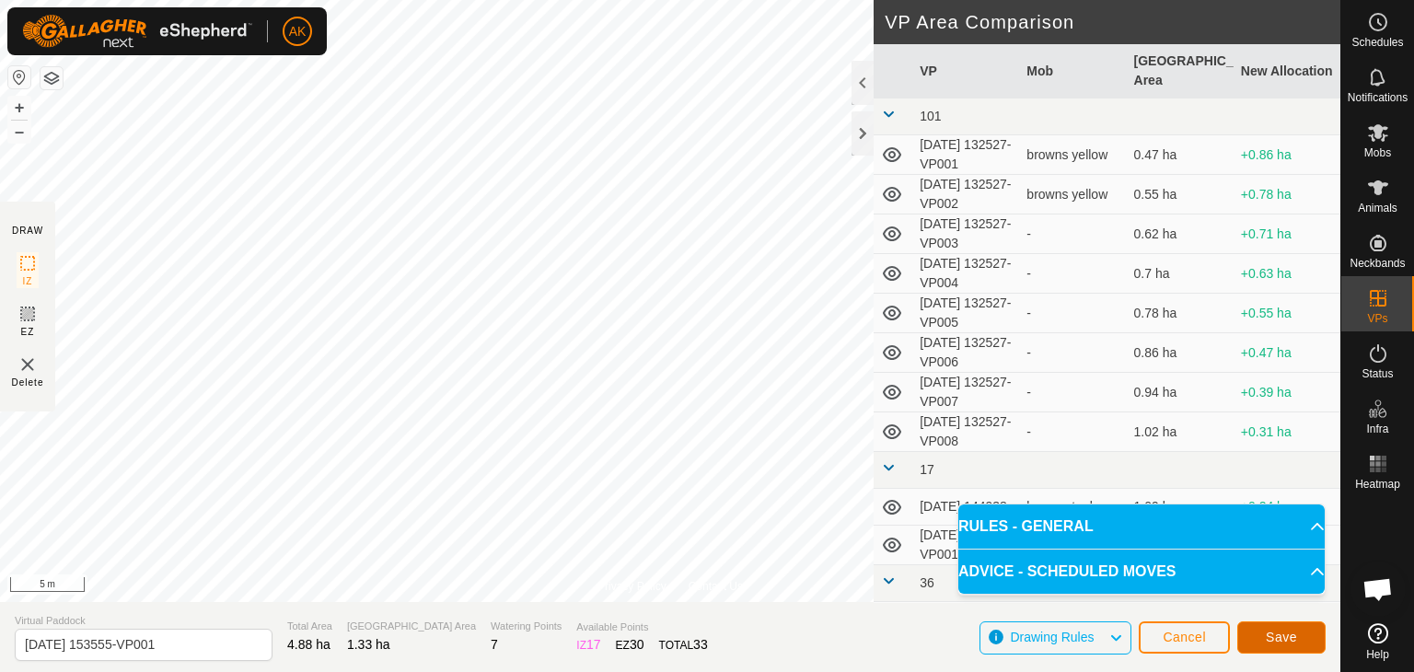
click at [1273, 643] on span "Save" at bounding box center [1281, 637] width 31 height 15
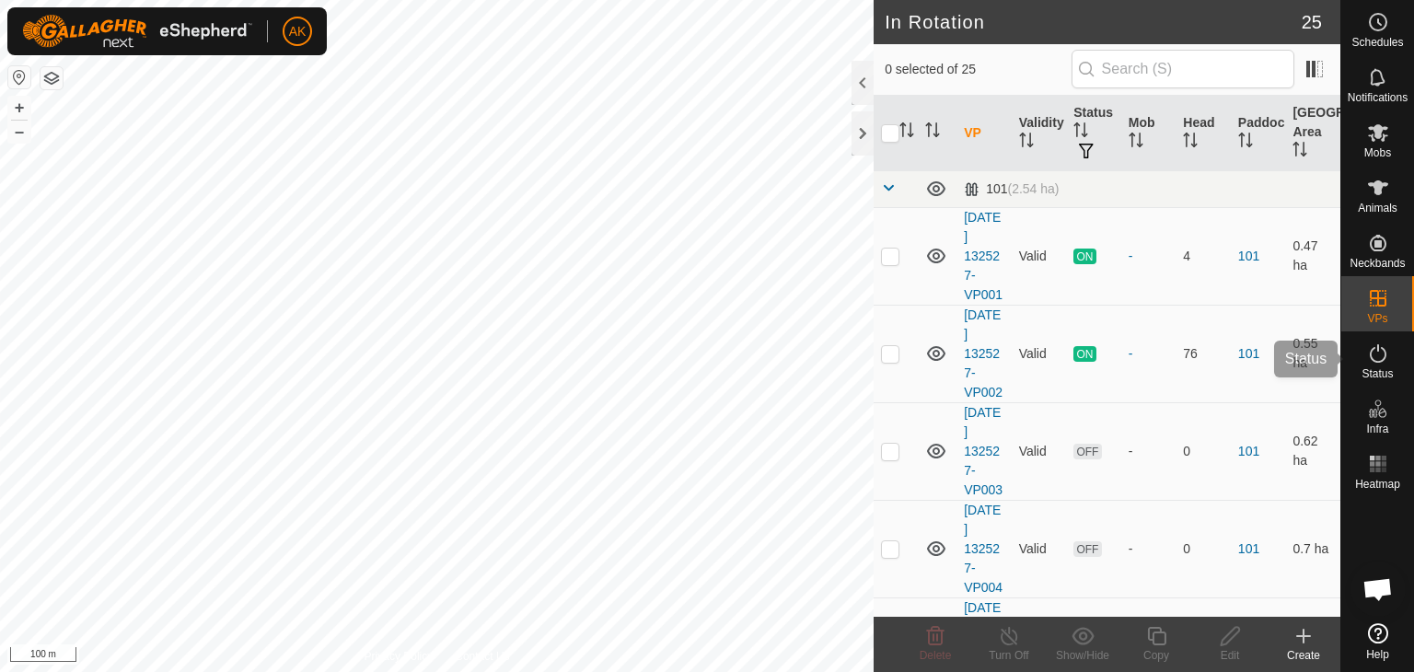
click at [1381, 353] on icon at bounding box center [1378, 354] width 22 height 22
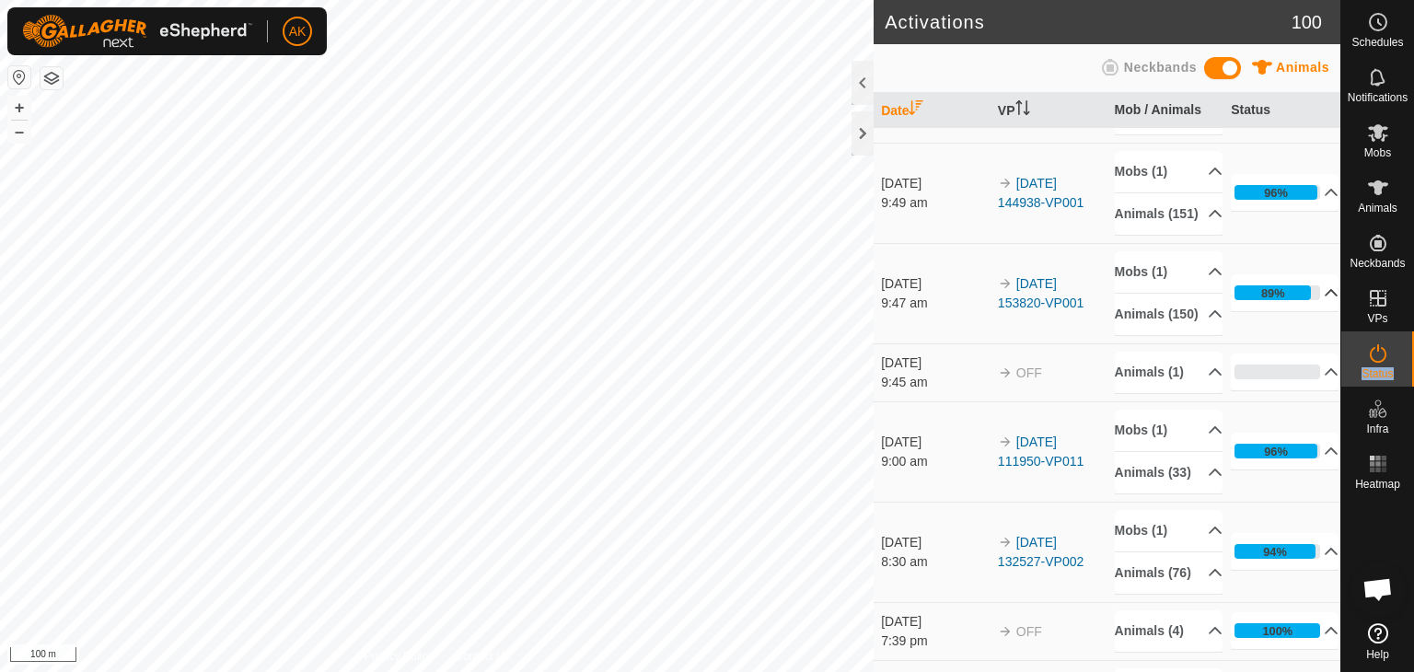
scroll to position [184, 0]
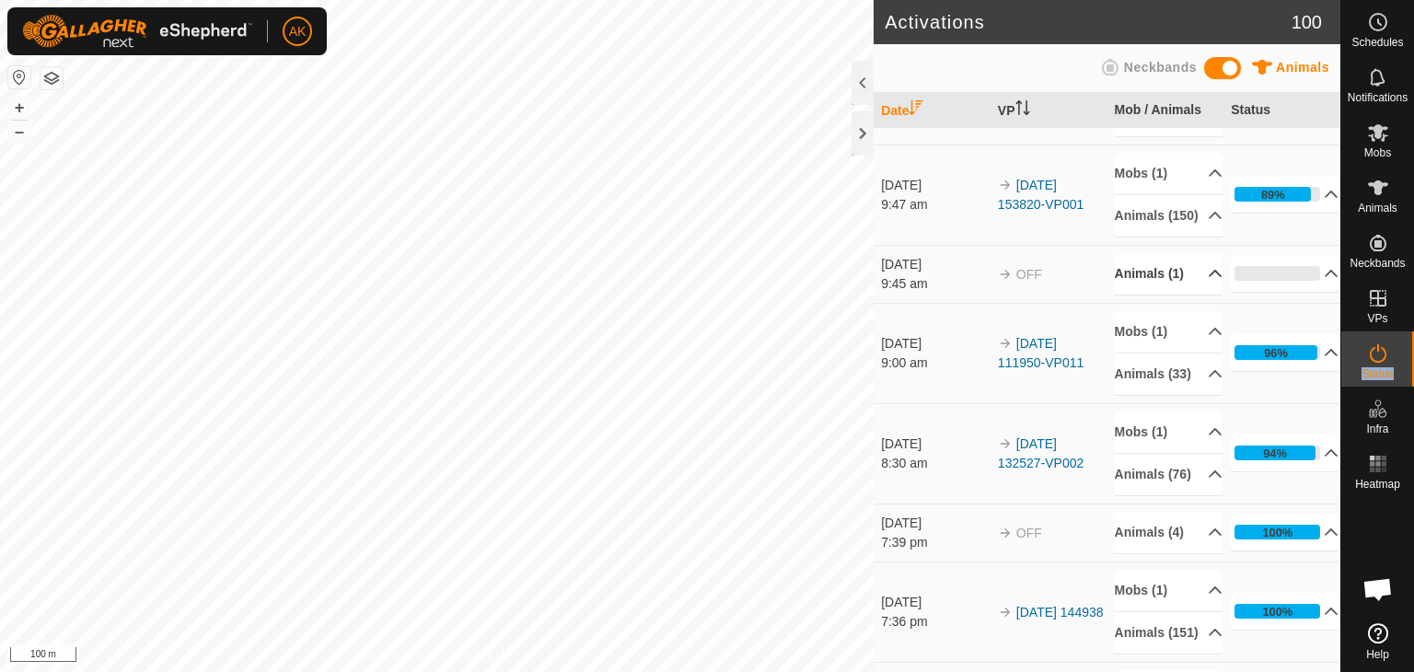
click at [1156, 295] on p-accordion-header "Animals (1)" at bounding box center [1169, 273] width 108 height 41
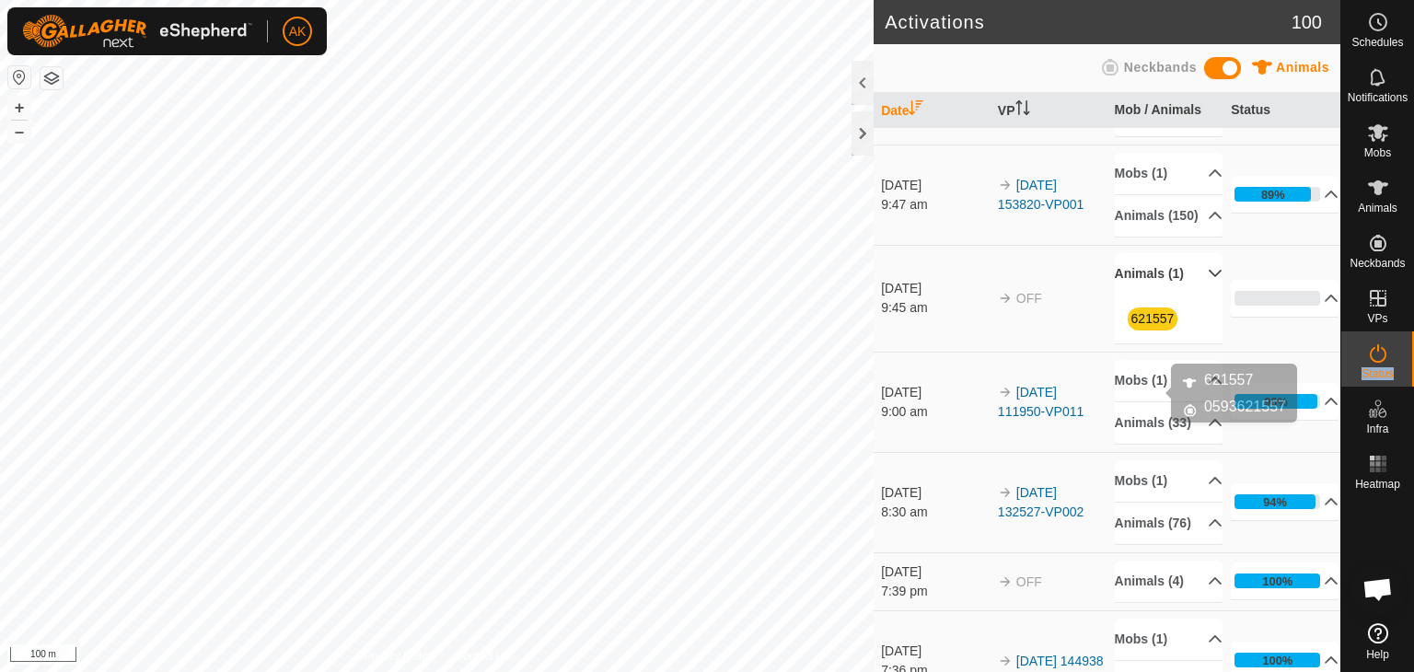
click at [1156, 326] on link "621557" at bounding box center [1153, 318] width 43 height 15
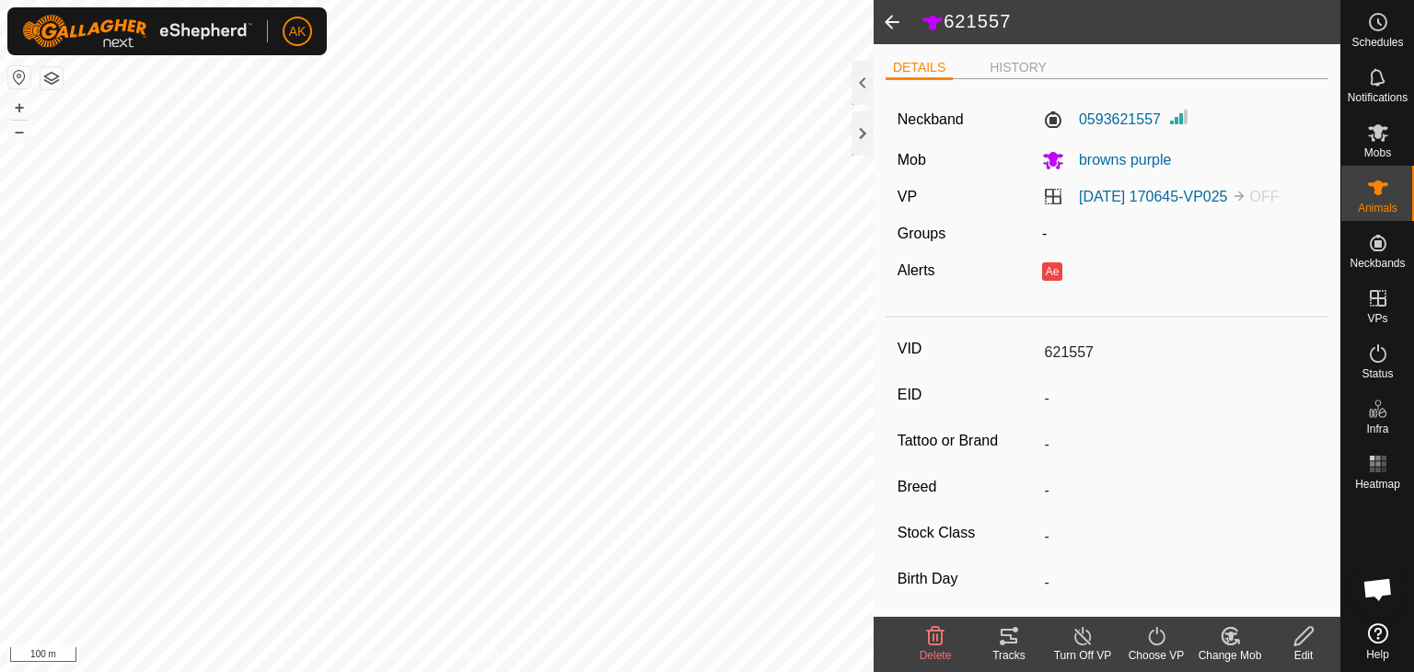
click at [937, 642] on icon at bounding box center [935, 636] width 22 height 22
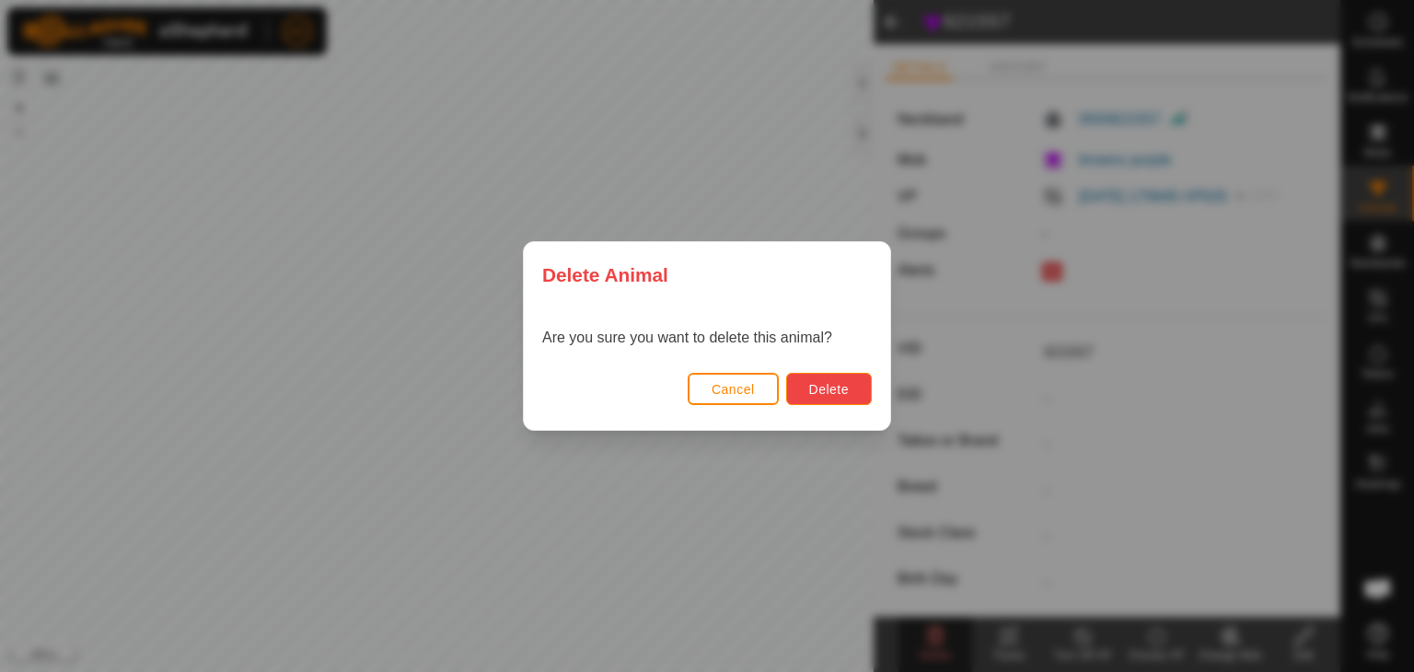
click at [827, 390] on span "Delete" at bounding box center [829, 389] width 40 height 15
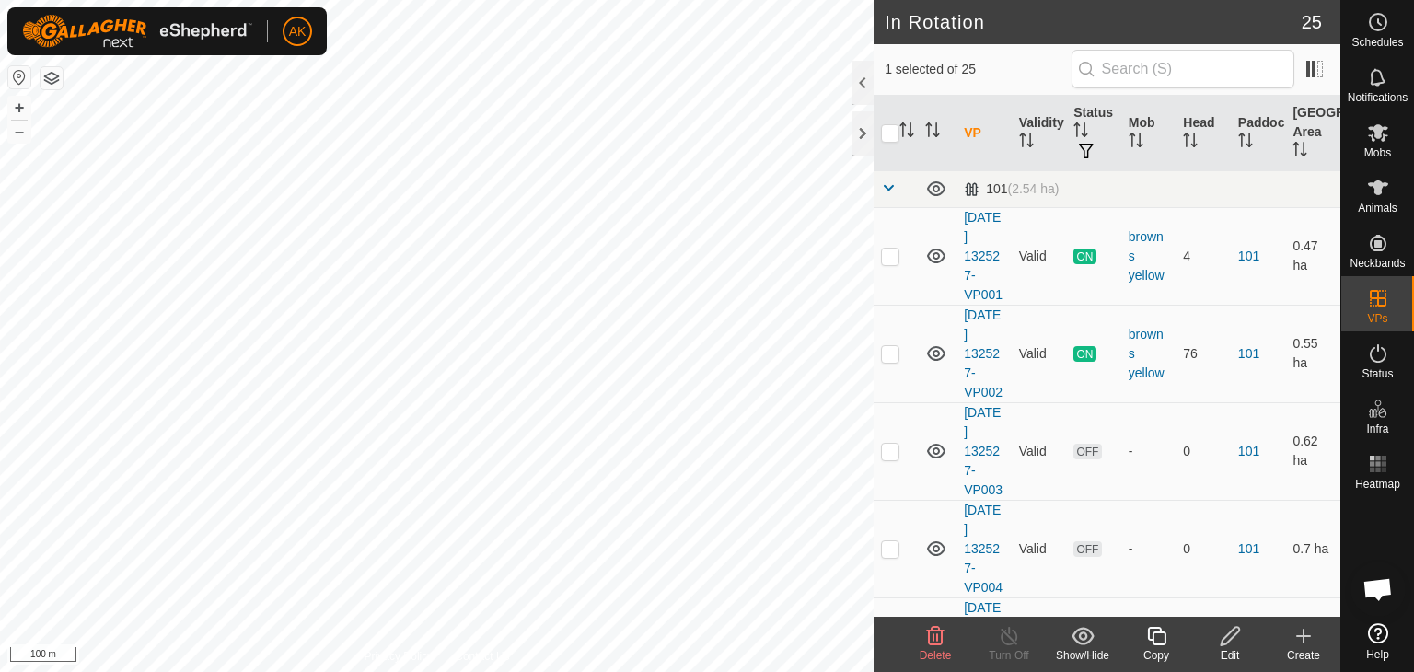
click at [940, 635] on icon at bounding box center [935, 636] width 22 height 22
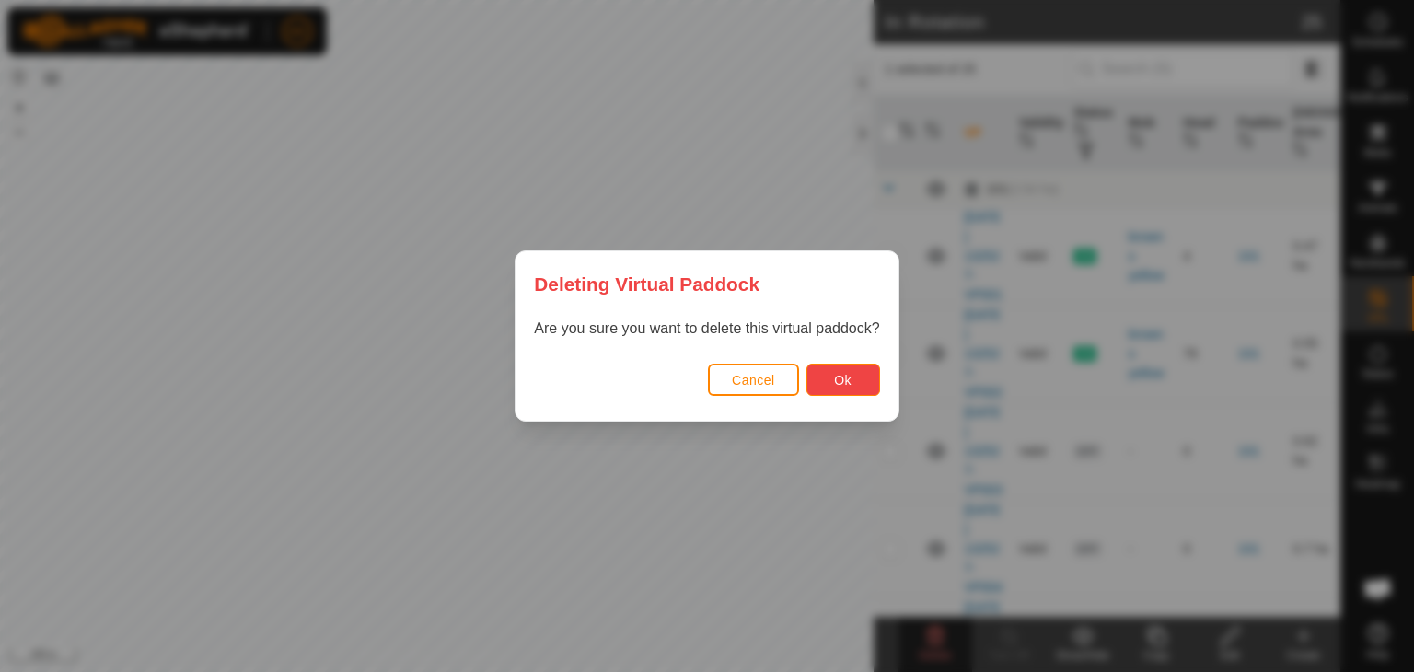
click at [829, 385] on button "Ok" at bounding box center [844, 380] width 74 height 32
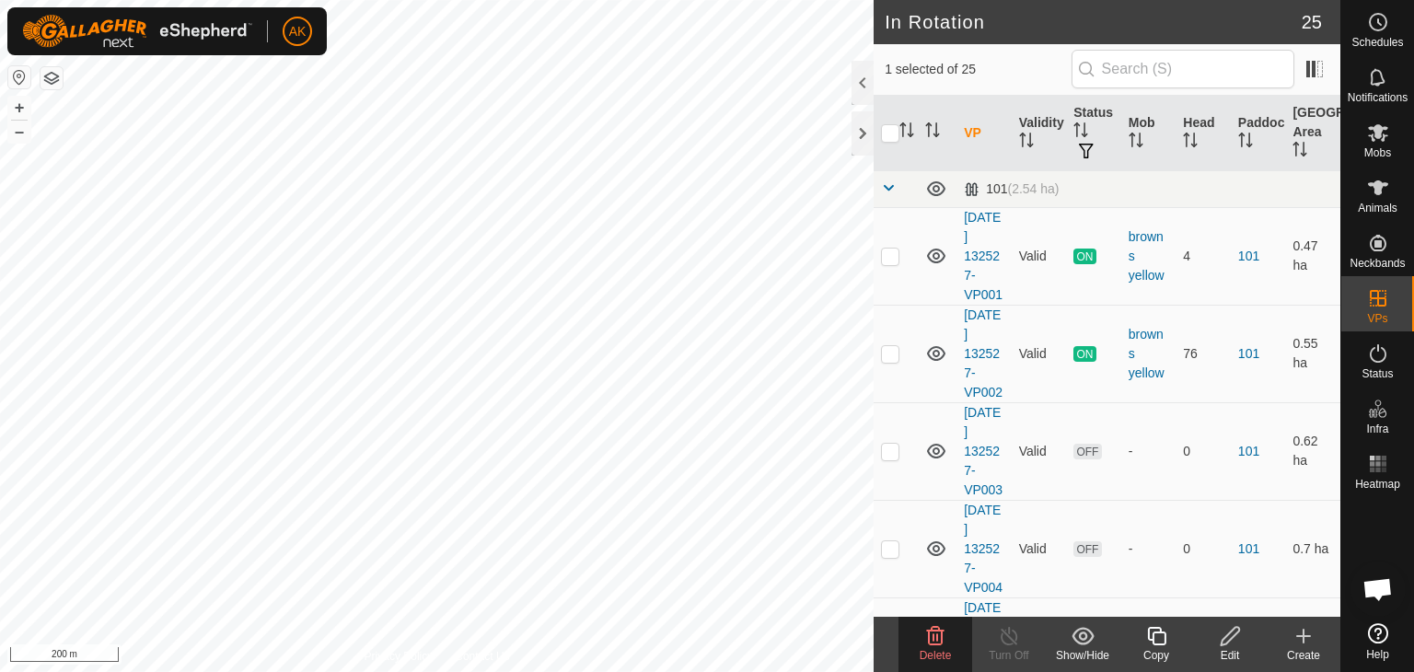
click at [939, 635] on icon at bounding box center [935, 636] width 22 height 22
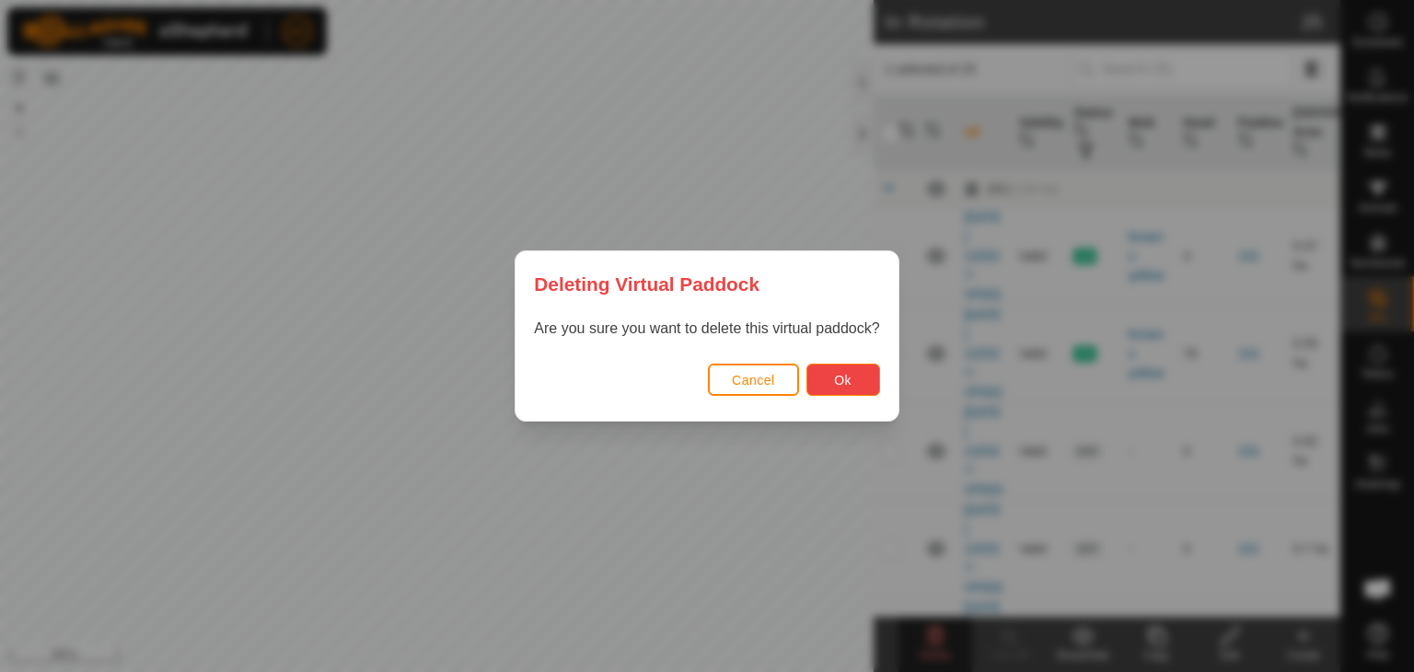
click at [830, 373] on button "Ok" at bounding box center [844, 380] width 74 height 32
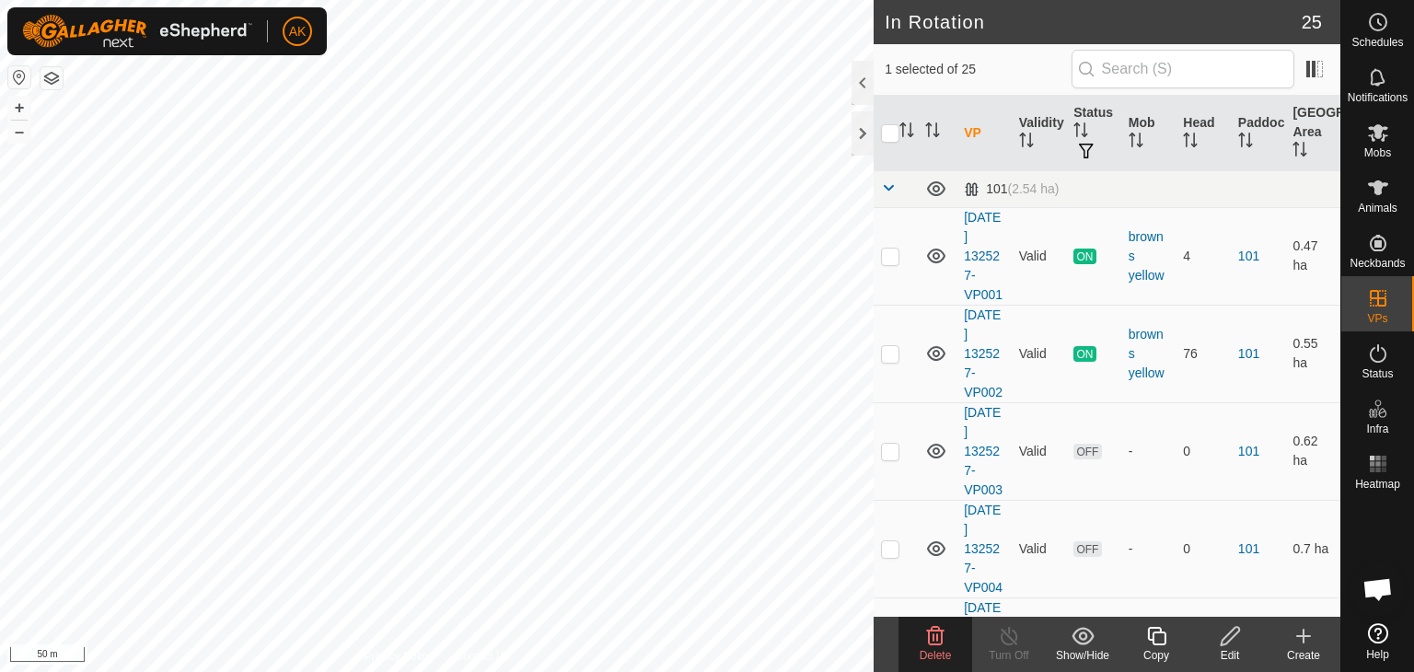
click at [938, 644] on icon at bounding box center [935, 636] width 17 height 18
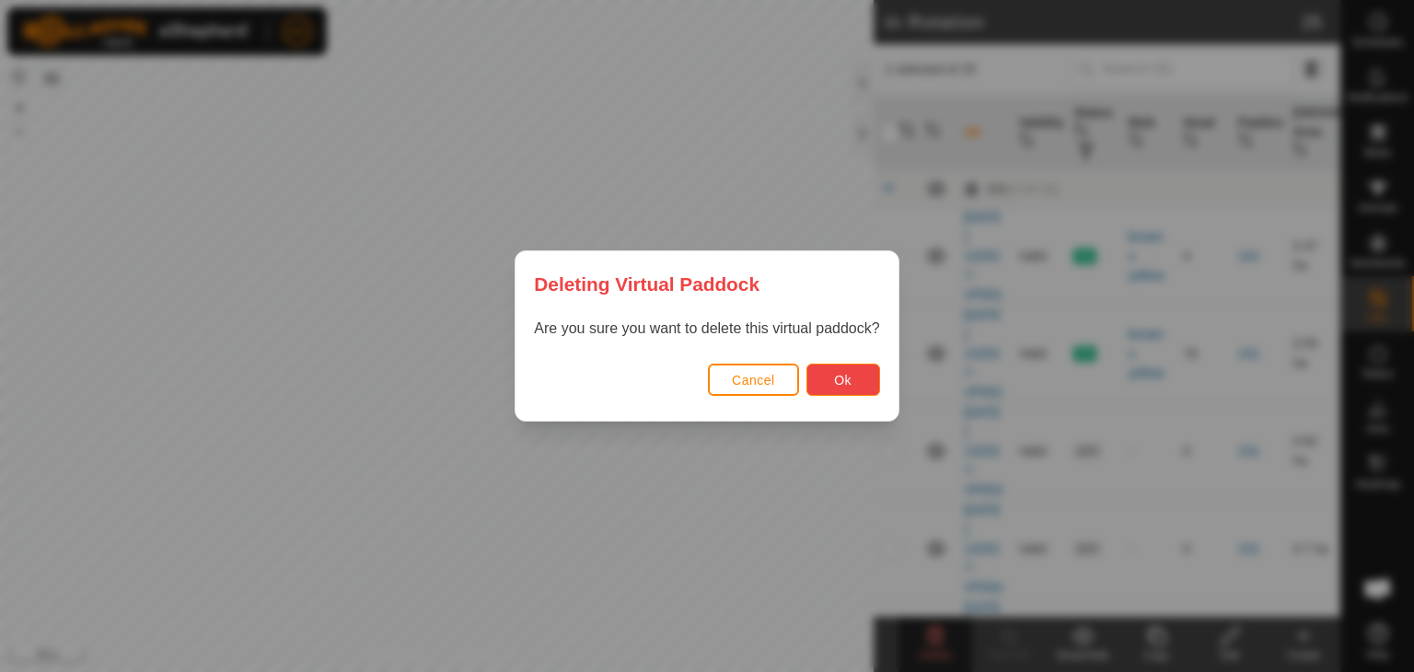
click at [865, 370] on button "Ok" at bounding box center [844, 380] width 74 height 32
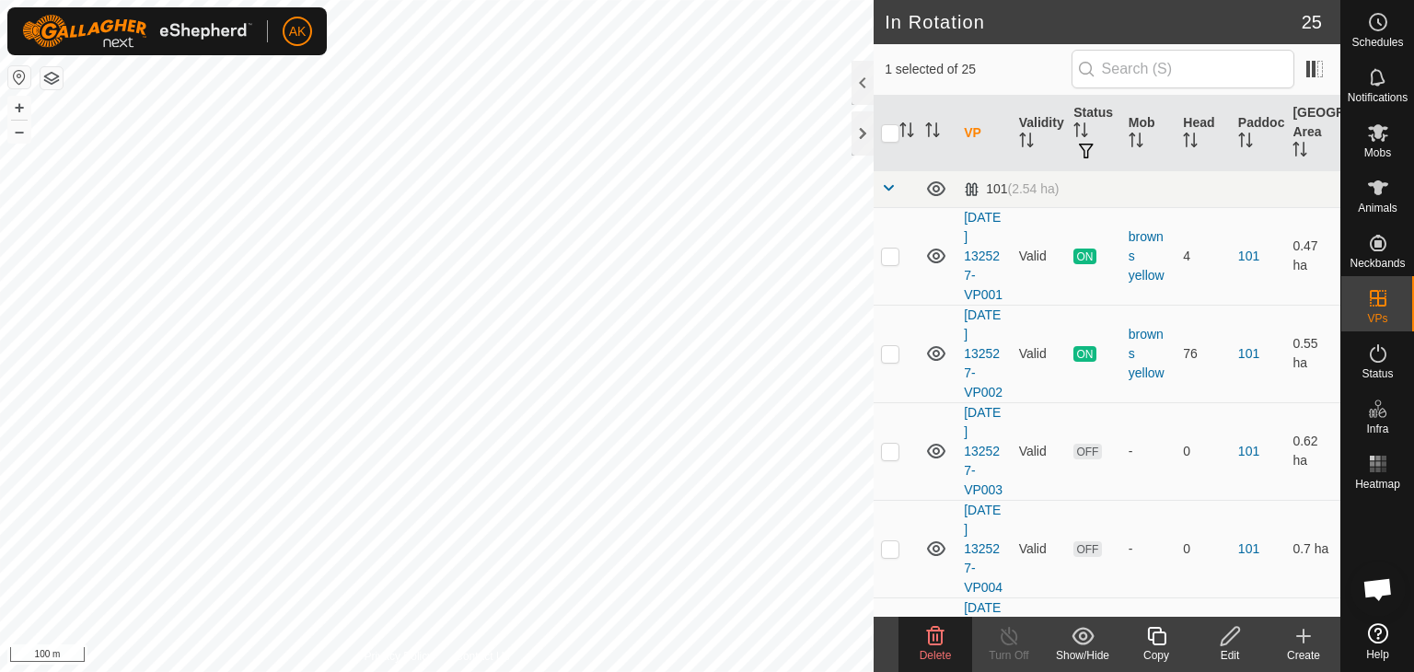
checkbox input "false"
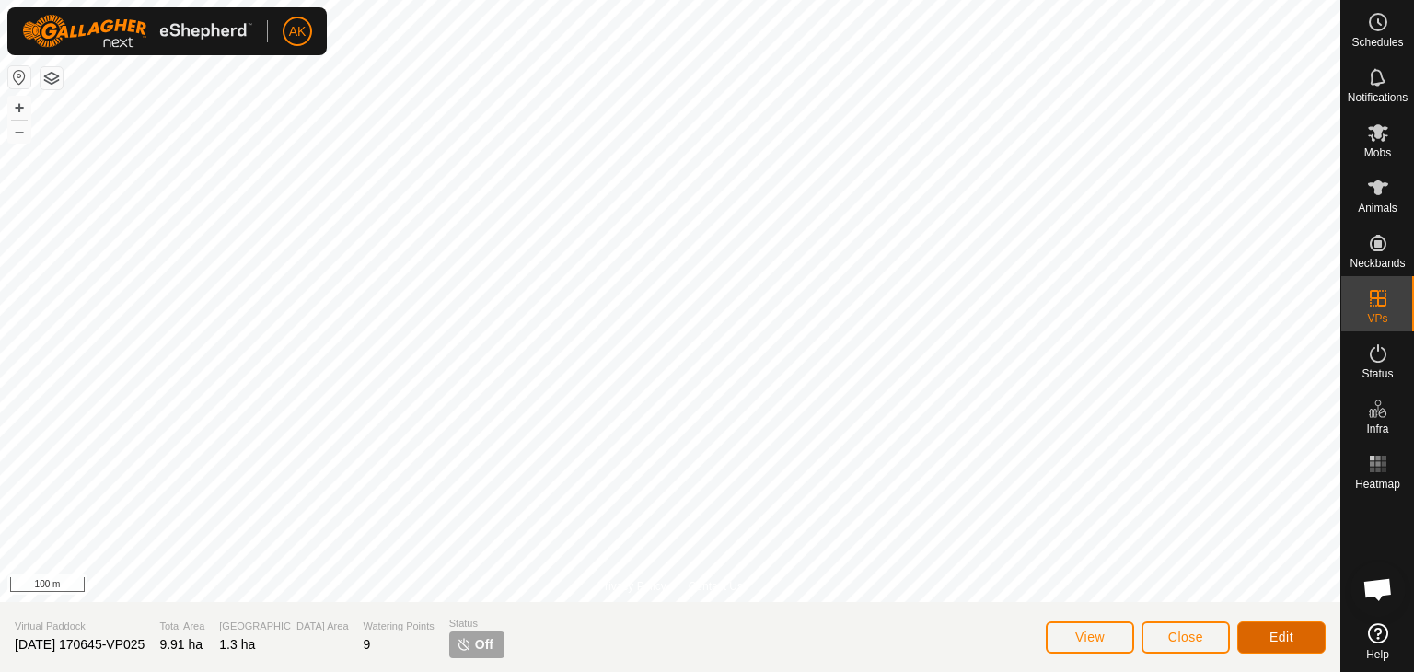
click at [1284, 634] on span "Edit" at bounding box center [1282, 637] width 24 height 15
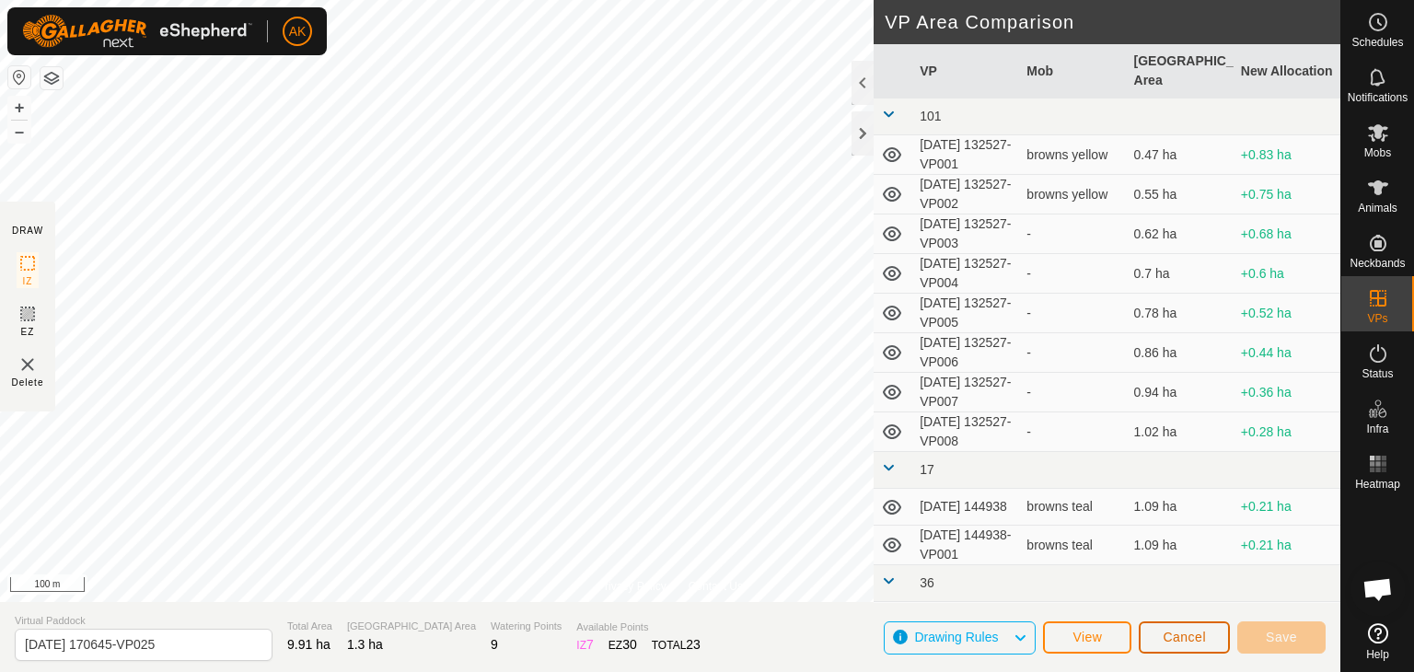
click at [1198, 644] on button "Cancel" at bounding box center [1184, 637] width 91 height 32
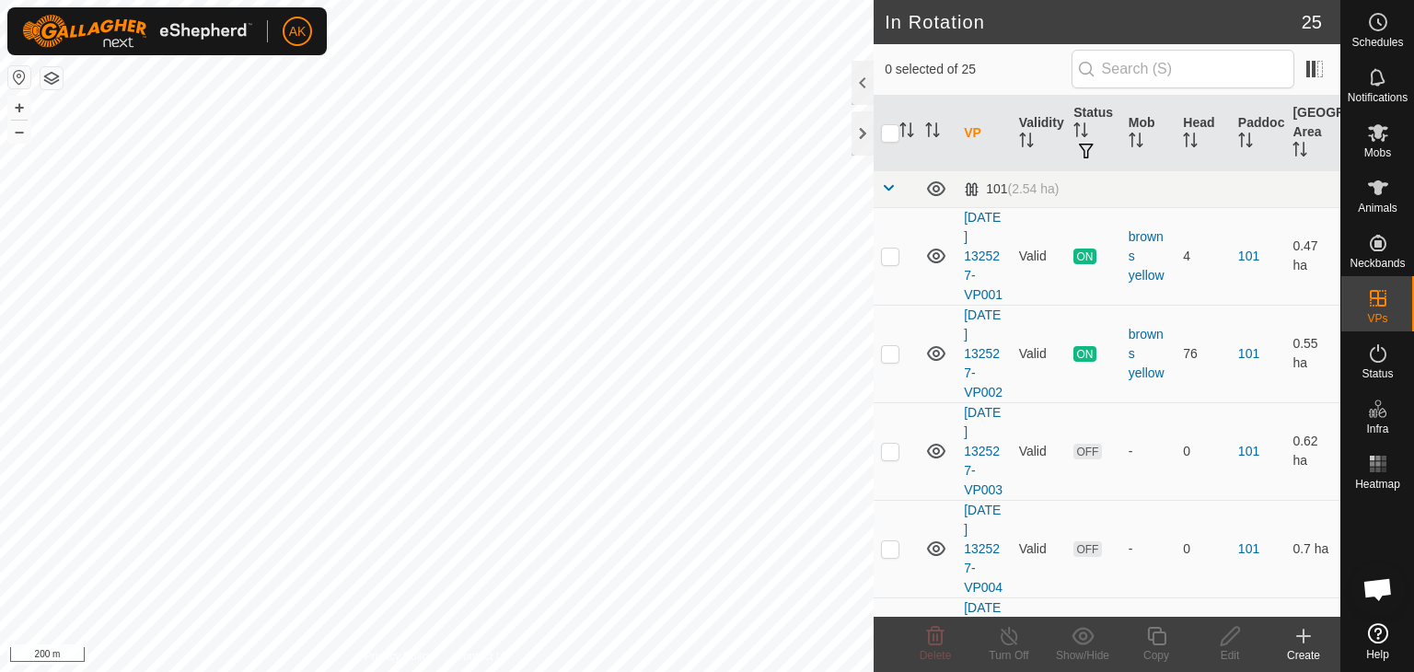
checkbox input "true"
click at [43, 82] on button "button" at bounding box center [52, 78] width 22 height 22
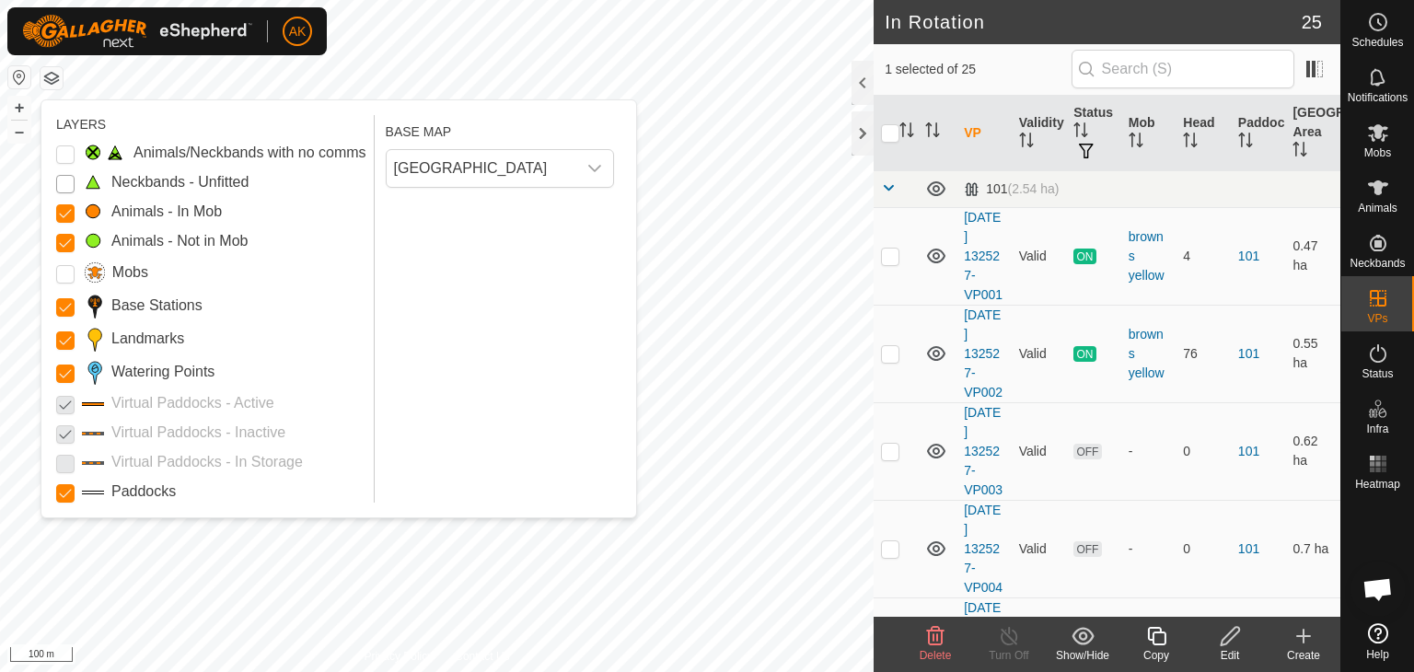
click at [62, 181] on Unfitted "Neckbands - Unfitted" at bounding box center [65, 184] width 18 height 18
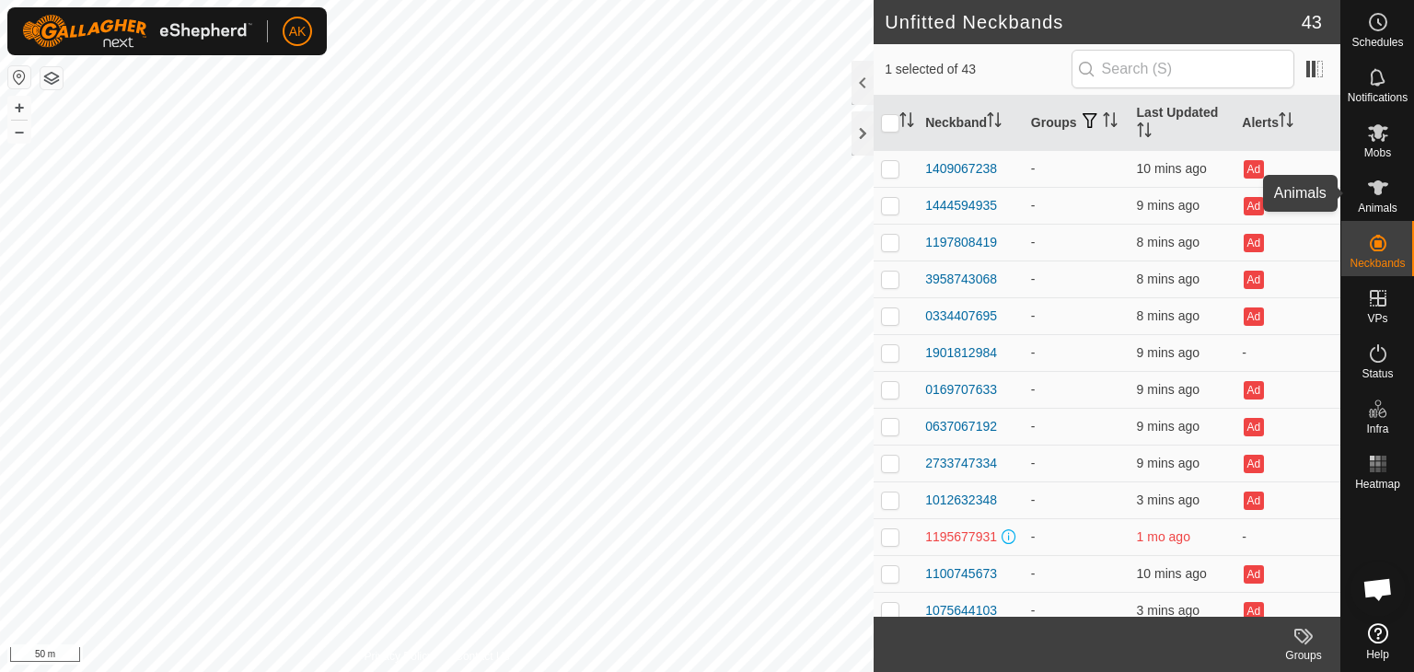
click at [1380, 189] on icon at bounding box center [1378, 187] width 20 height 15
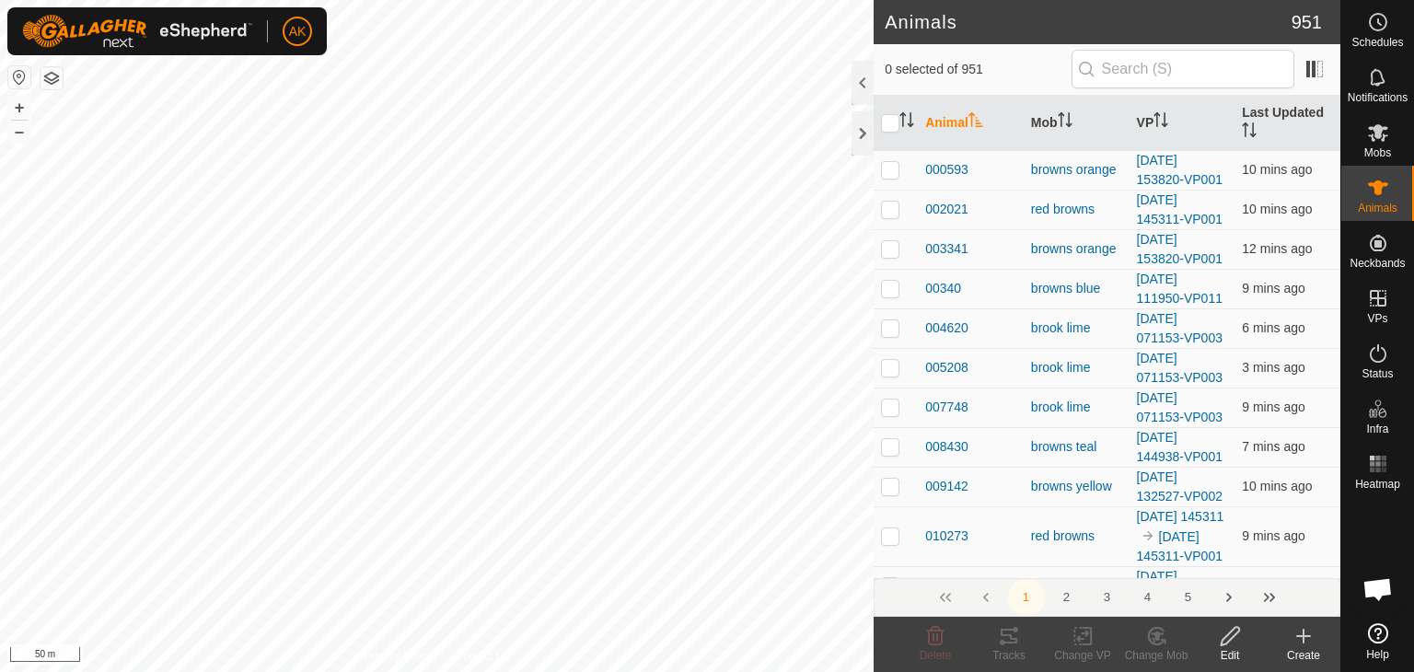
click at [1306, 645] on icon at bounding box center [1304, 636] width 22 height 22
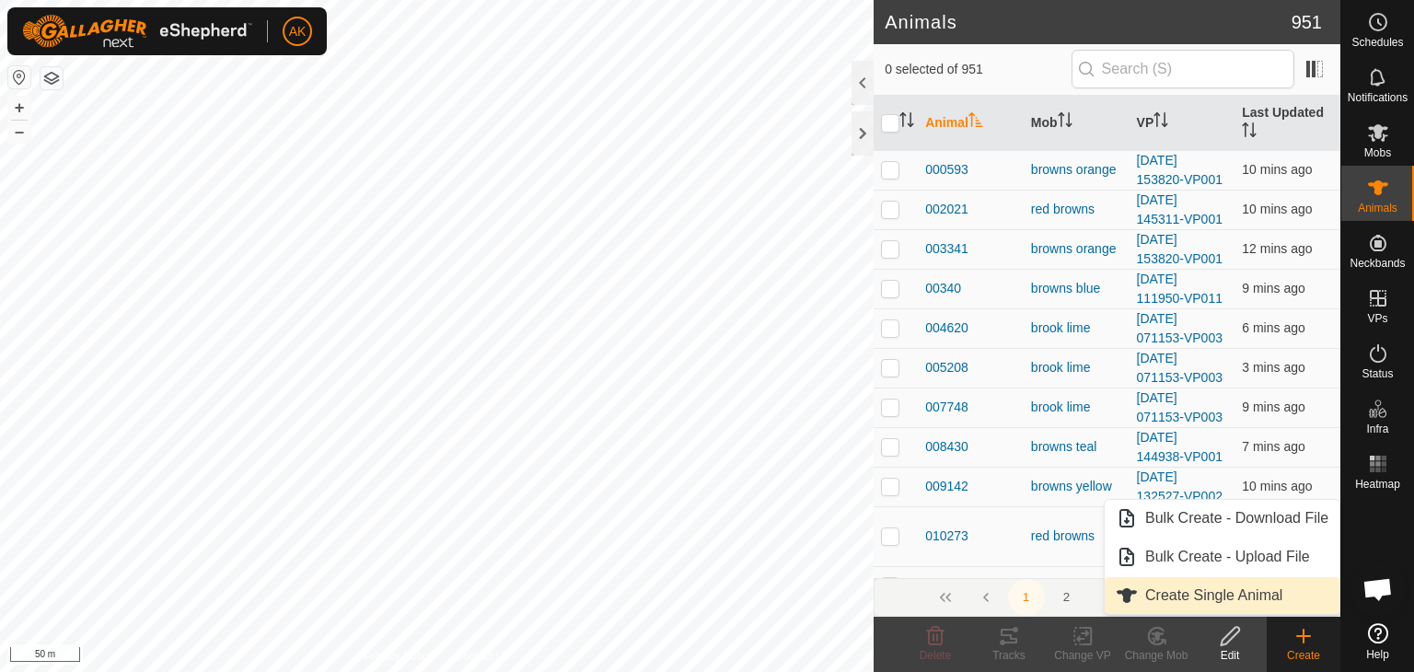
click at [1250, 598] on link "Create Single Animal" at bounding box center [1222, 595] width 235 height 37
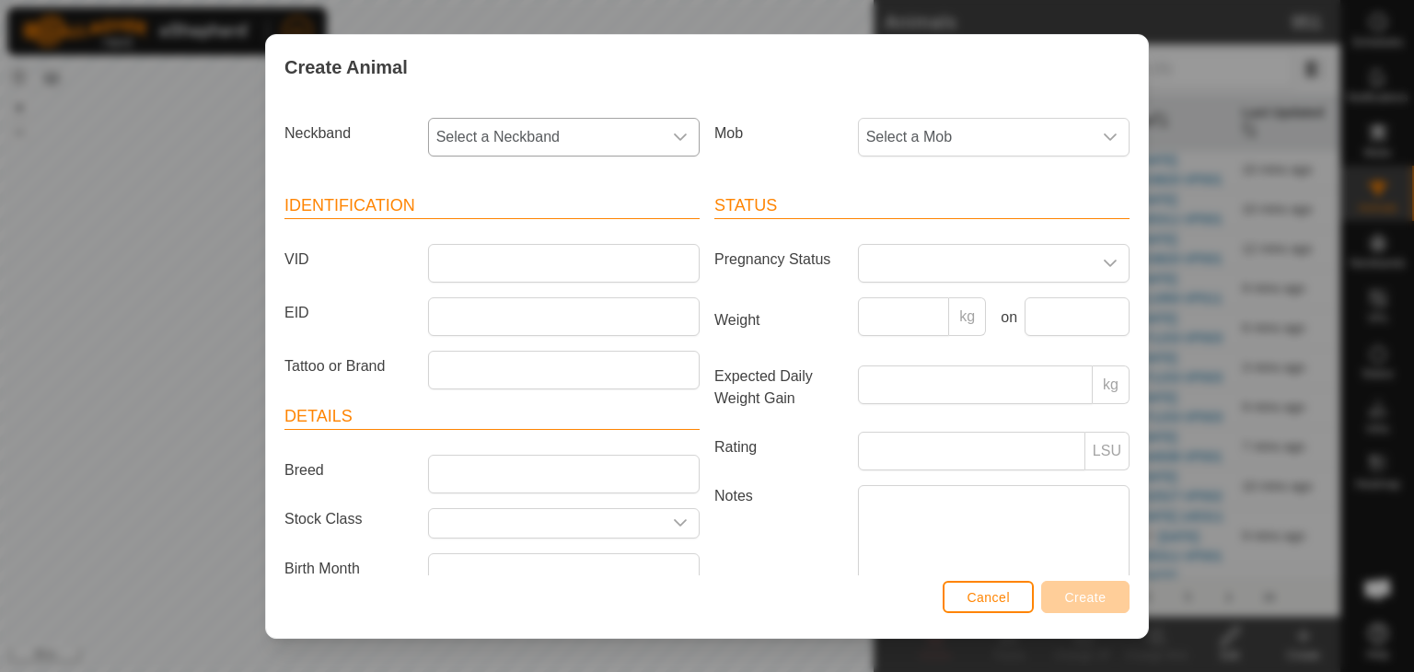
click at [556, 139] on span "Select a Neckband" at bounding box center [545, 137] width 233 height 37
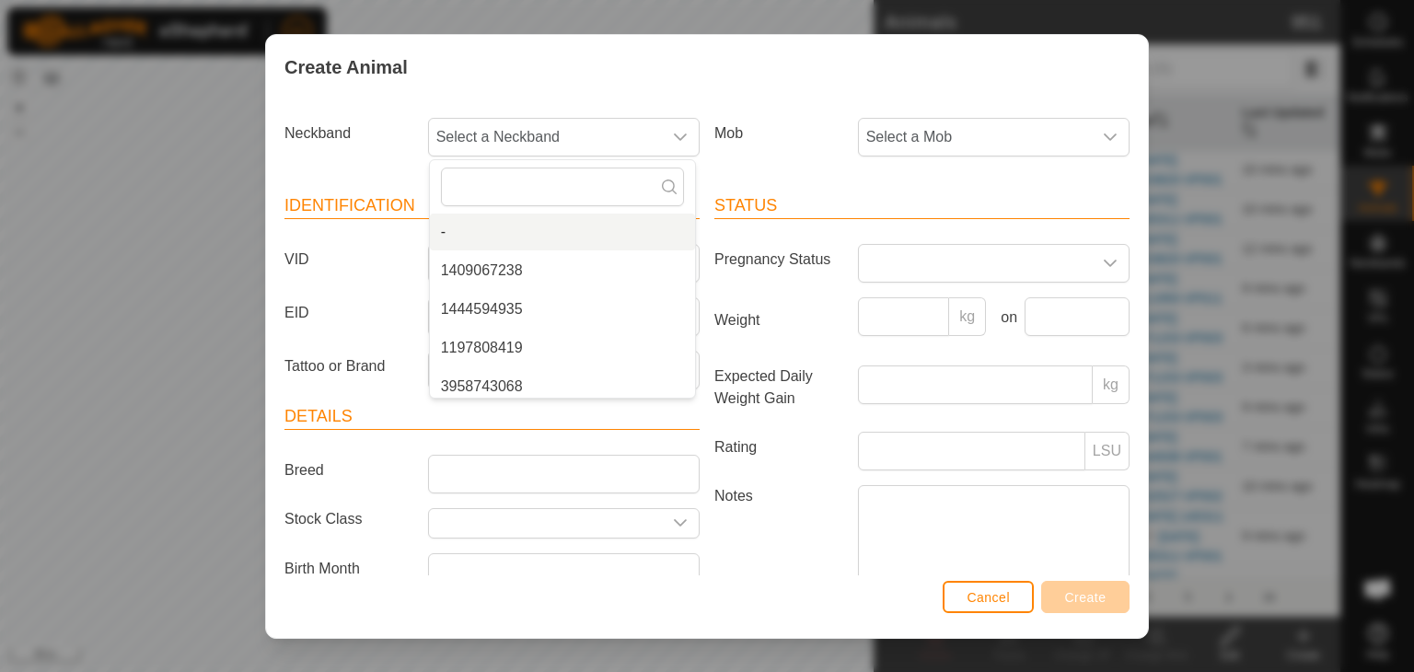
click at [395, 244] on label "VID" at bounding box center [349, 259] width 144 height 31
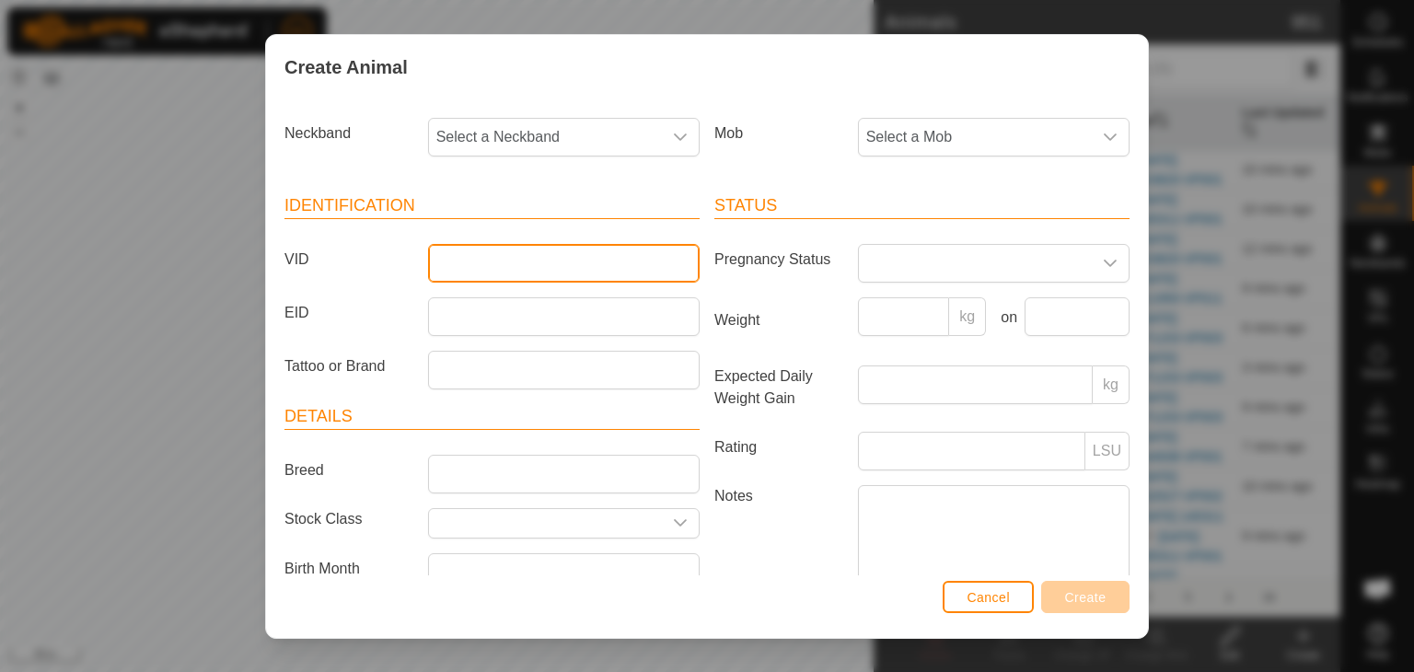
click at [428, 244] on input "VID" at bounding box center [564, 263] width 272 height 39
click at [446, 263] on input "VID" at bounding box center [564, 263] width 272 height 39
type input "621557"
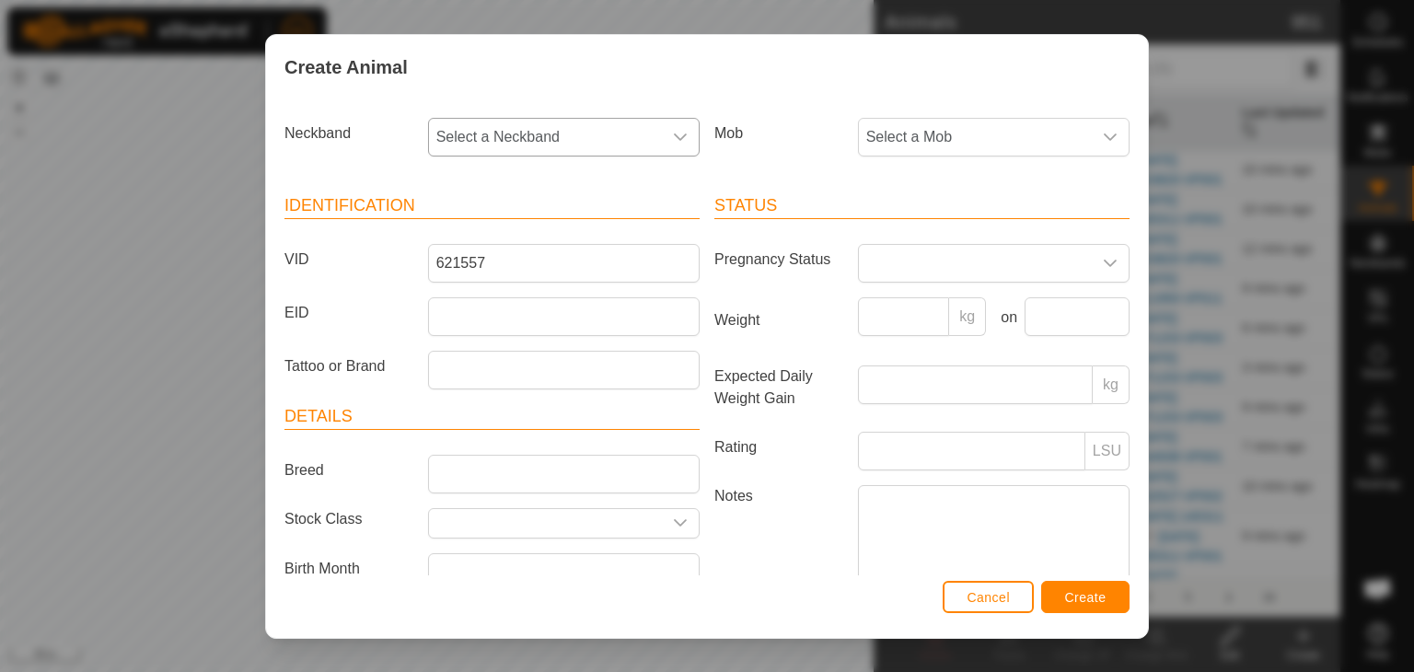
click at [673, 141] on icon "dropdown trigger" at bounding box center [680, 137] width 15 height 15
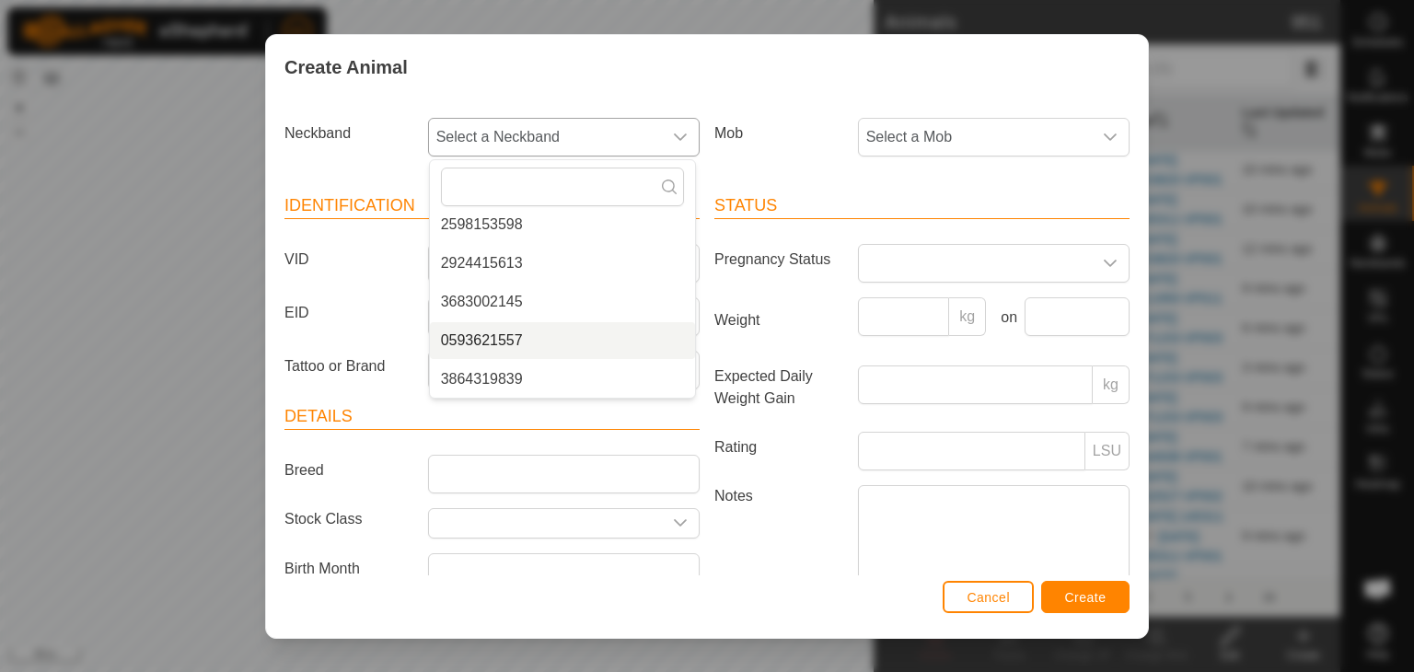
click at [502, 342] on li "0593621557" at bounding box center [562, 340] width 265 height 37
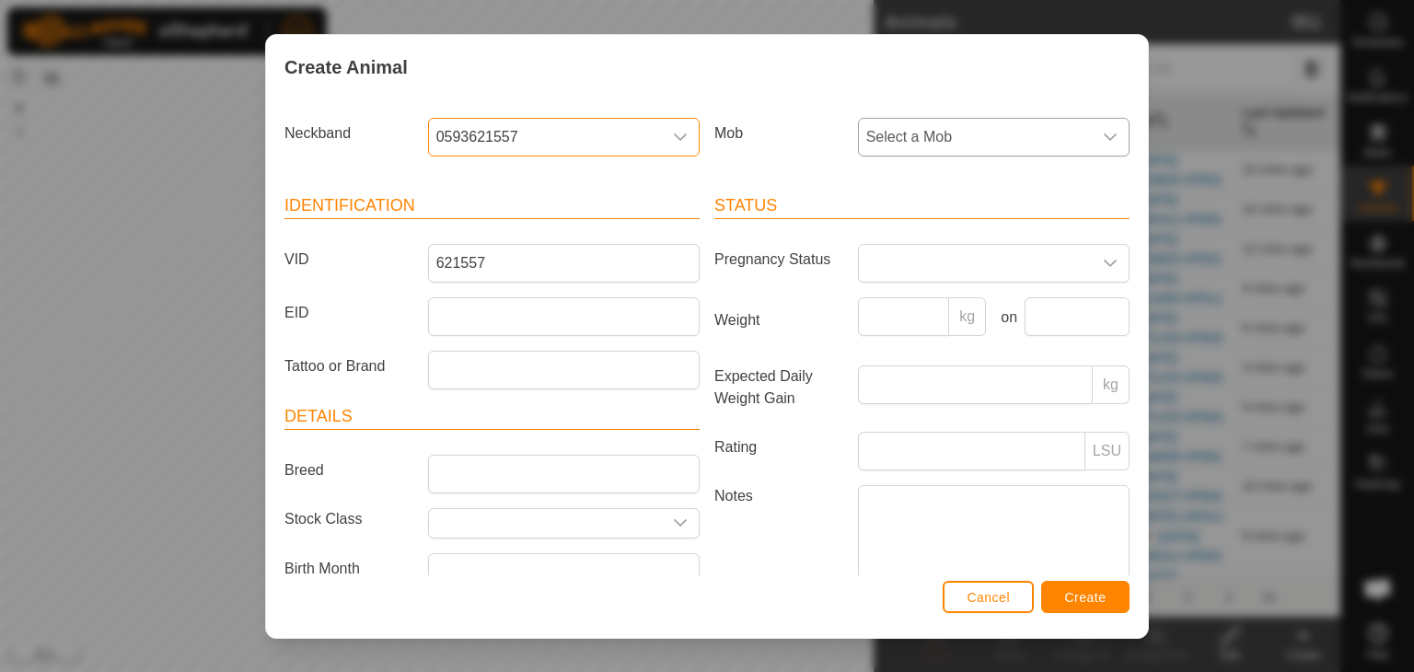
click at [961, 138] on span "Select a Mob" at bounding box center [975, 137] width 233 height 37
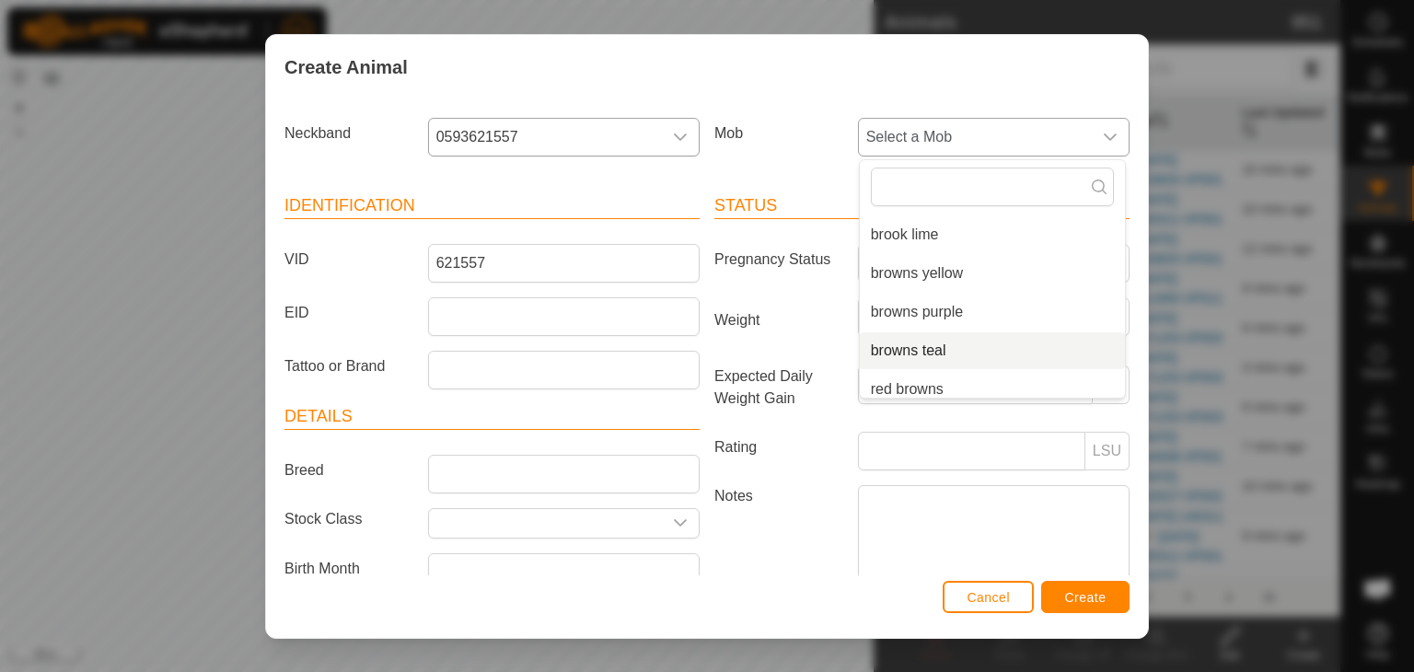
scroll to position [162, 0]
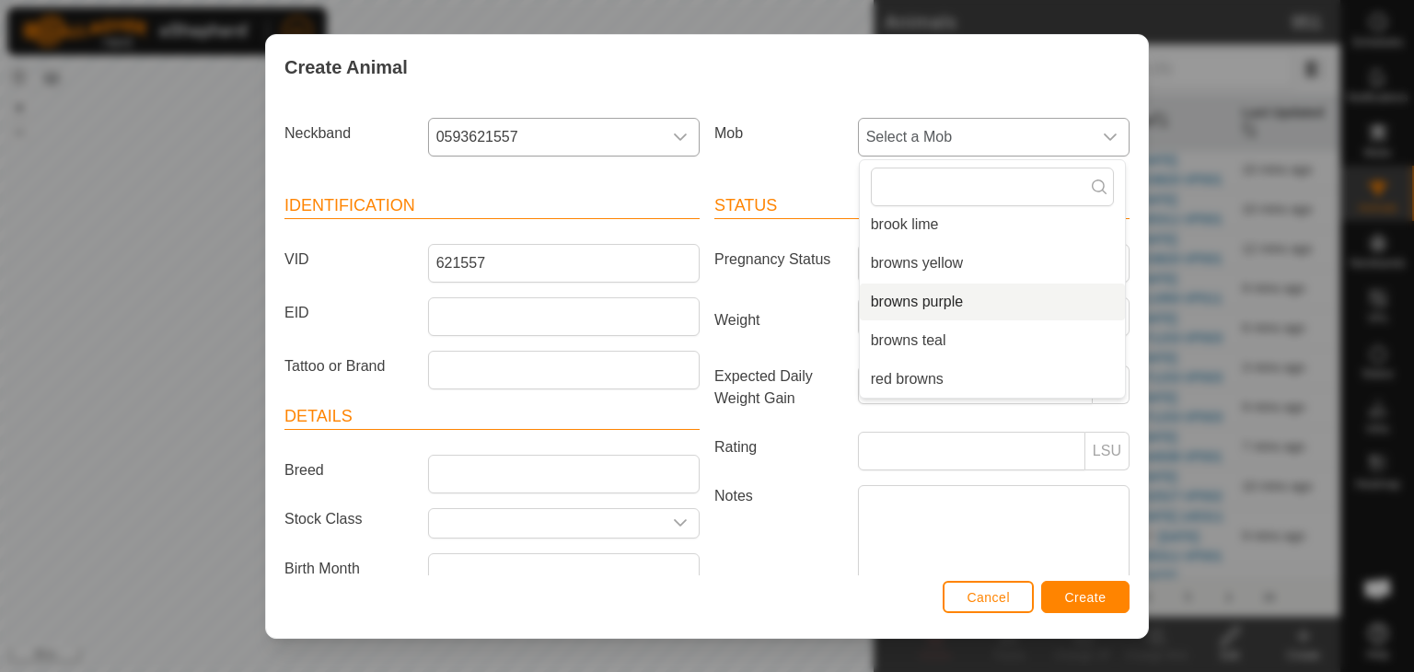
click at [912, 306] on li "browns purple" at bounding box center [992, 302] width 265 height 37
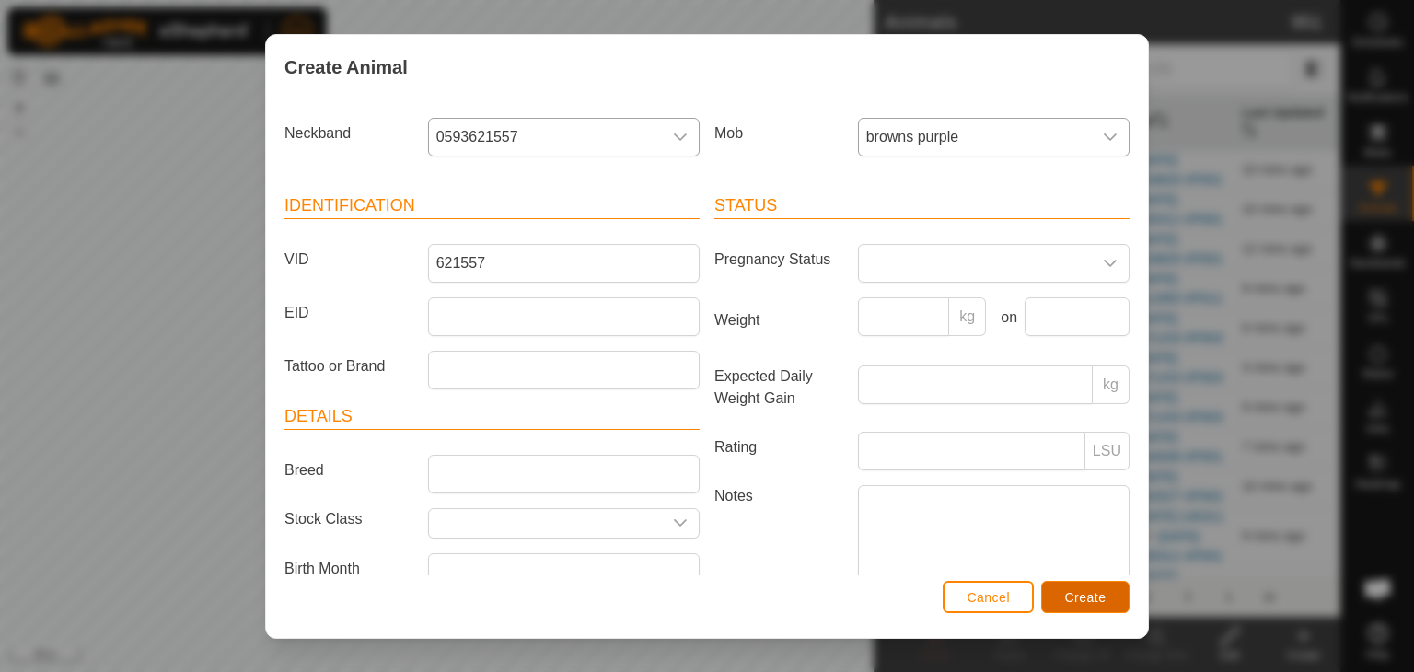
click at [1086, 598] on span "Create" at bounding box center [1085, 597] width 41 height 15
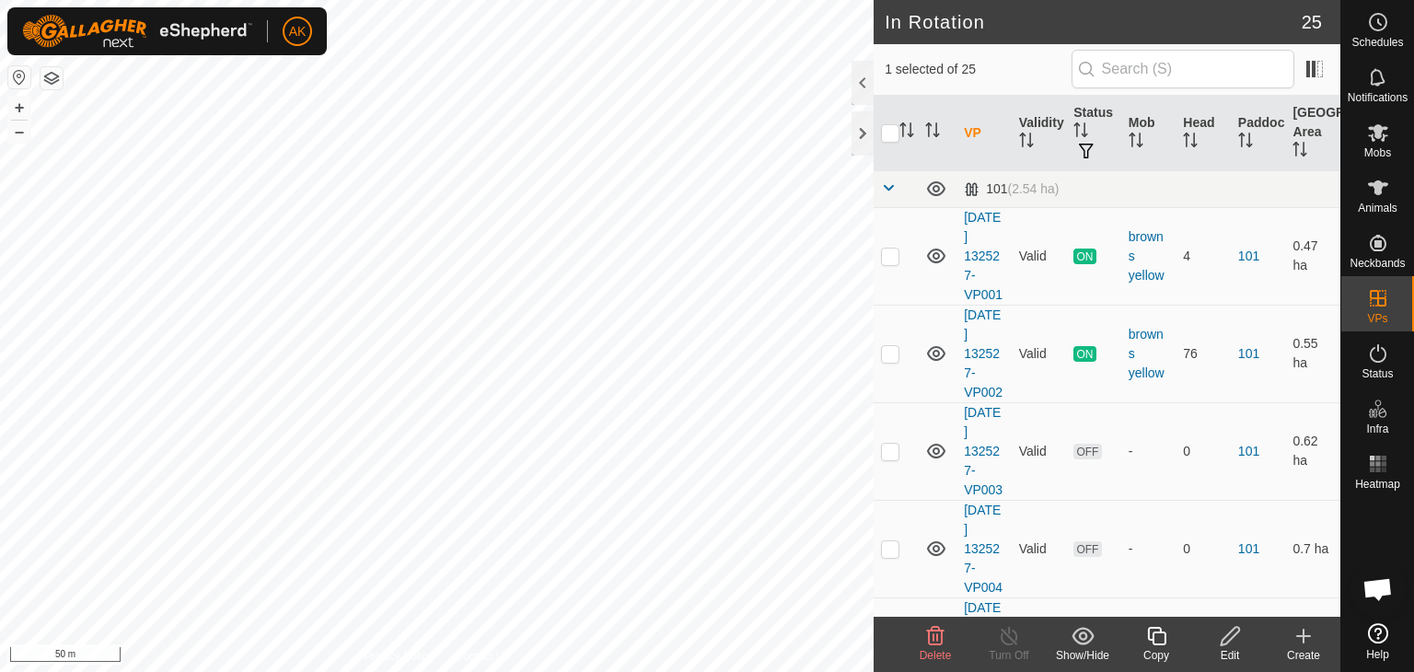
click at [940, 639] on icon at bounding box center [935, 636] width 22 height 22
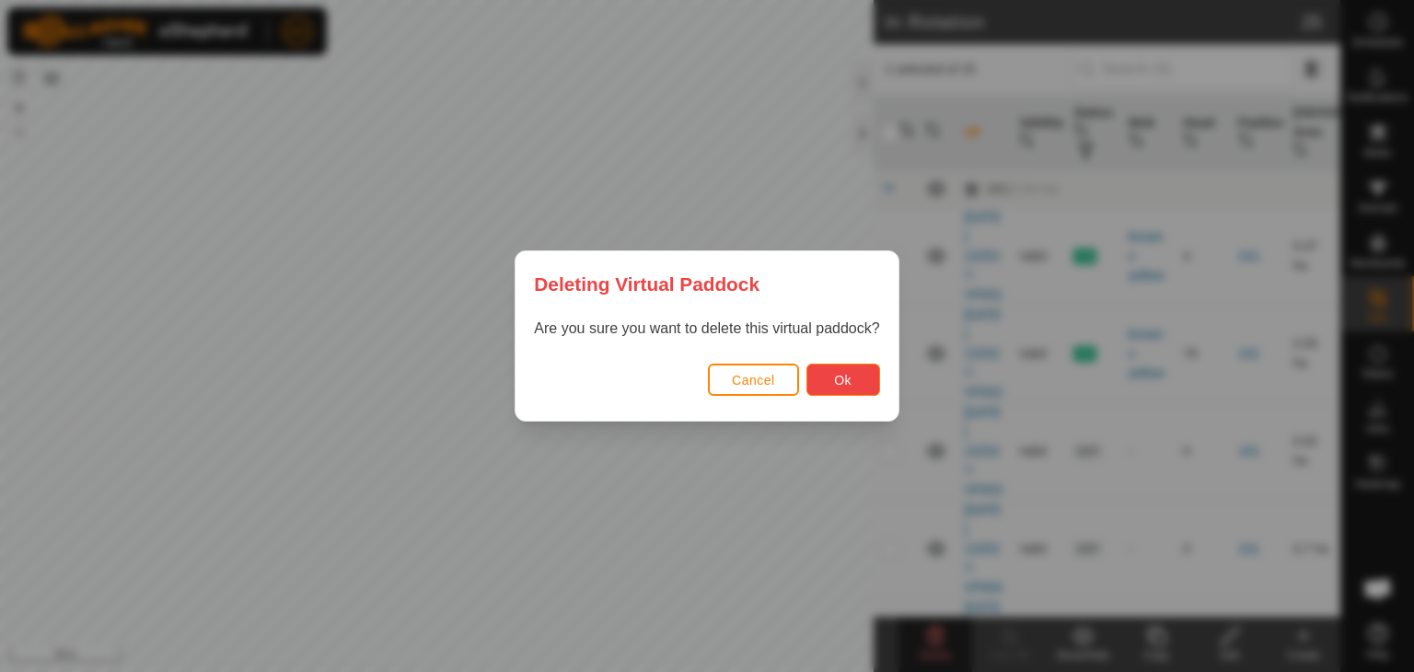
click at [849, 380] on span "Ok" at bounding box center [842, 380] width 17 height 15
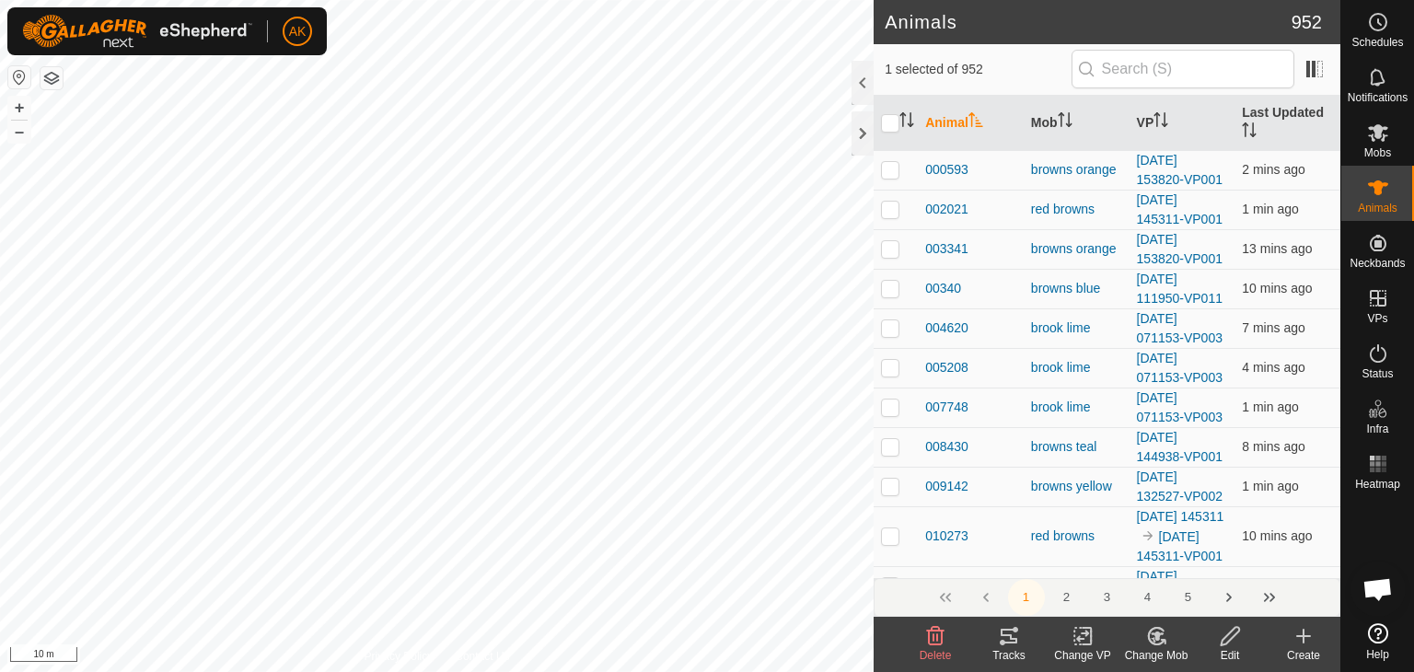
click at [943, 642] on icon at bounding box center [935, 636] width 17 height 18
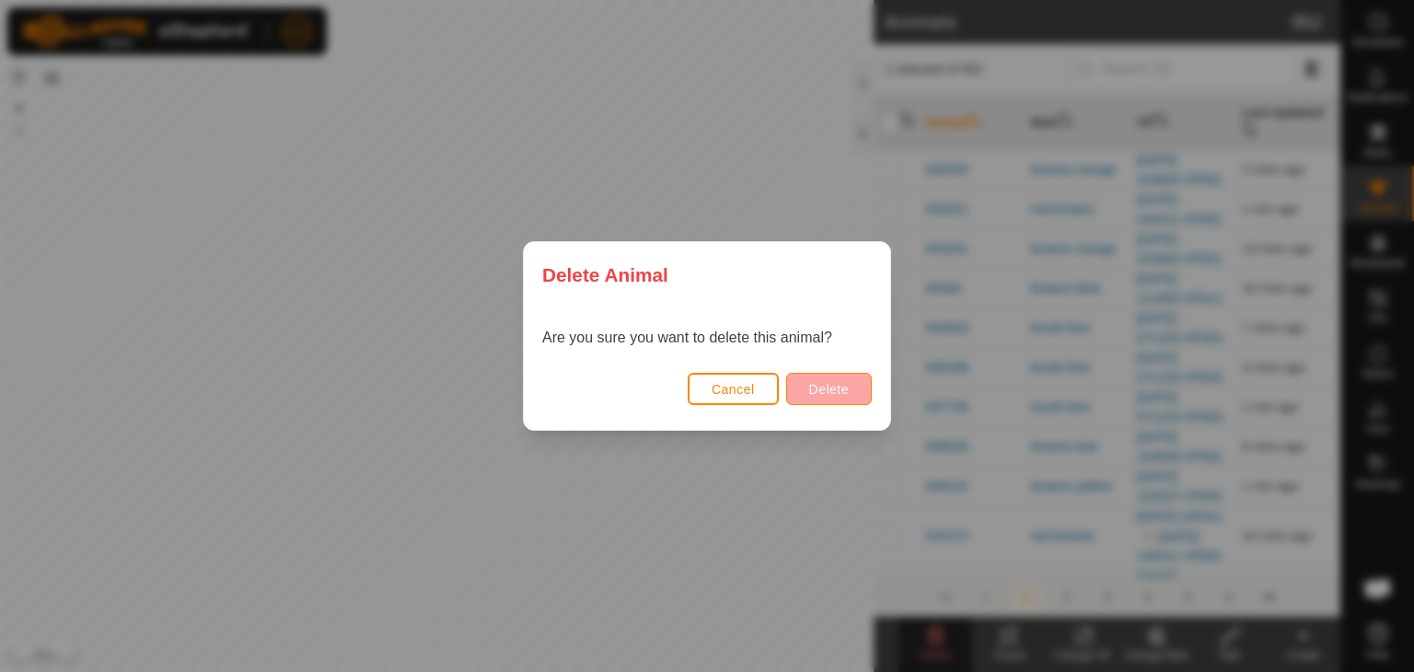
click at [835, 374] on div "Cancel Delete" at bounding box center [707, 398] width 366 height 63
click at [834, 391] on span "Delete" at bounding box center [829, 389] width 40 height 15
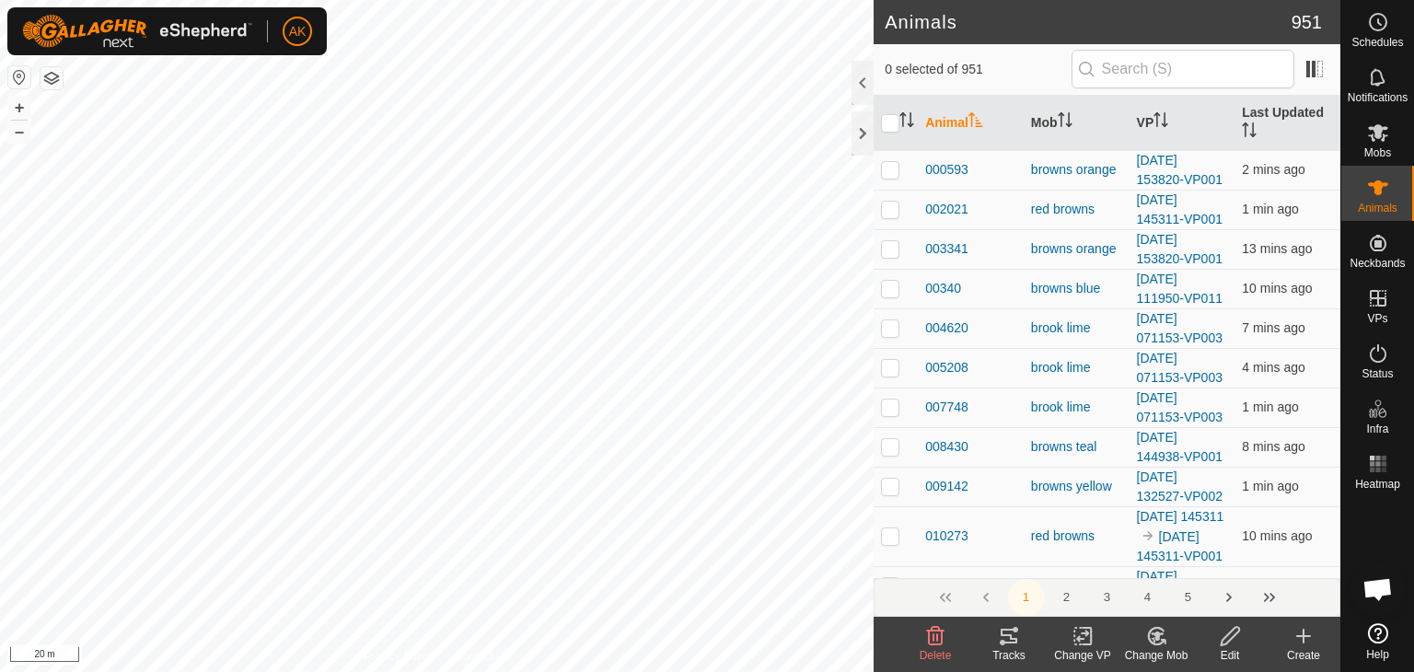
click at [1304, 640] on icon at bounding box center [1304, 636] width 0 height 13
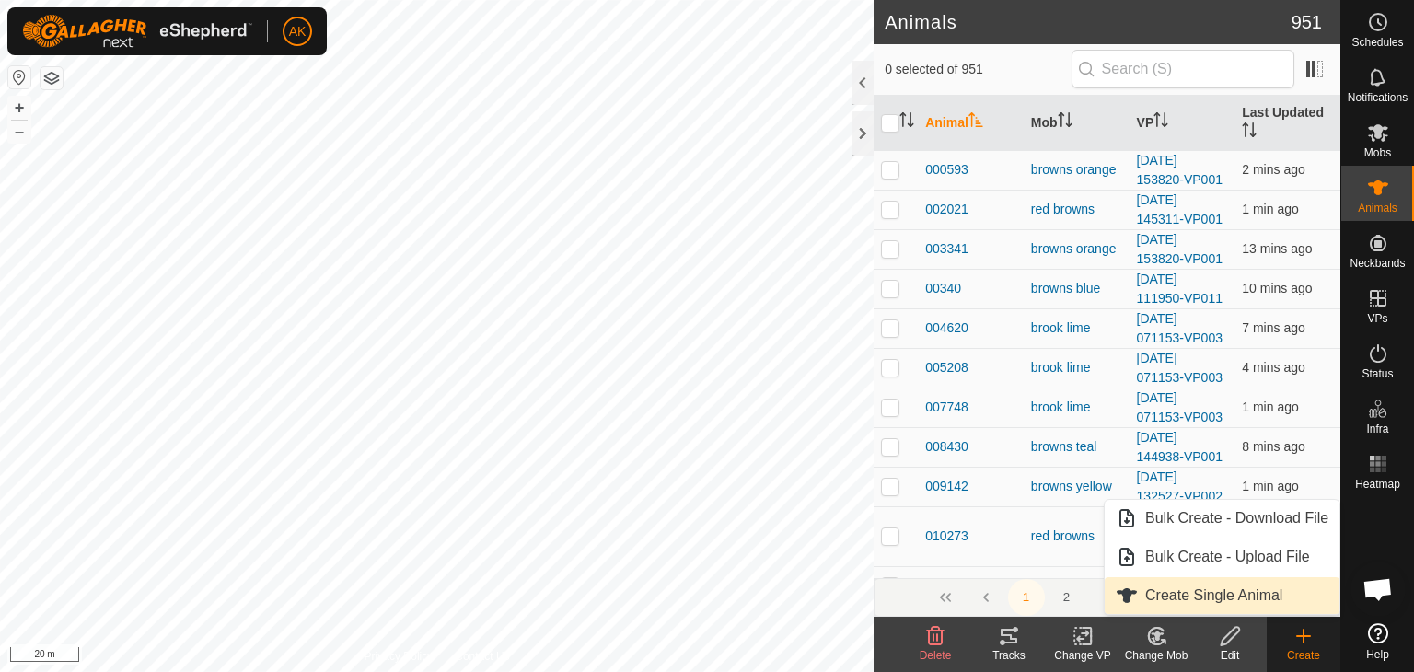
click at [1241, 598] on link "Create Single Animal" at bounding box center [1222, 595] width 235 height 37
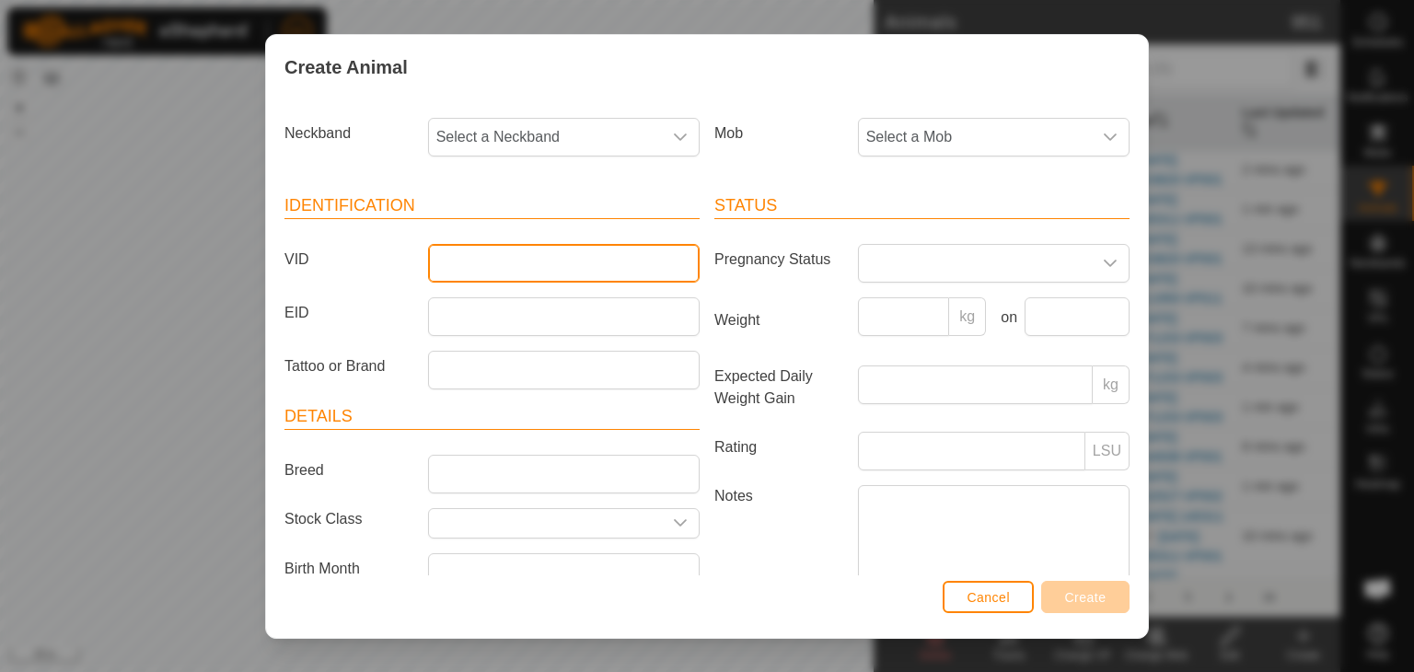
click at [462, 255] on input "VID" at bounding box center [564, 263] width 272 height 39
type input "621557"
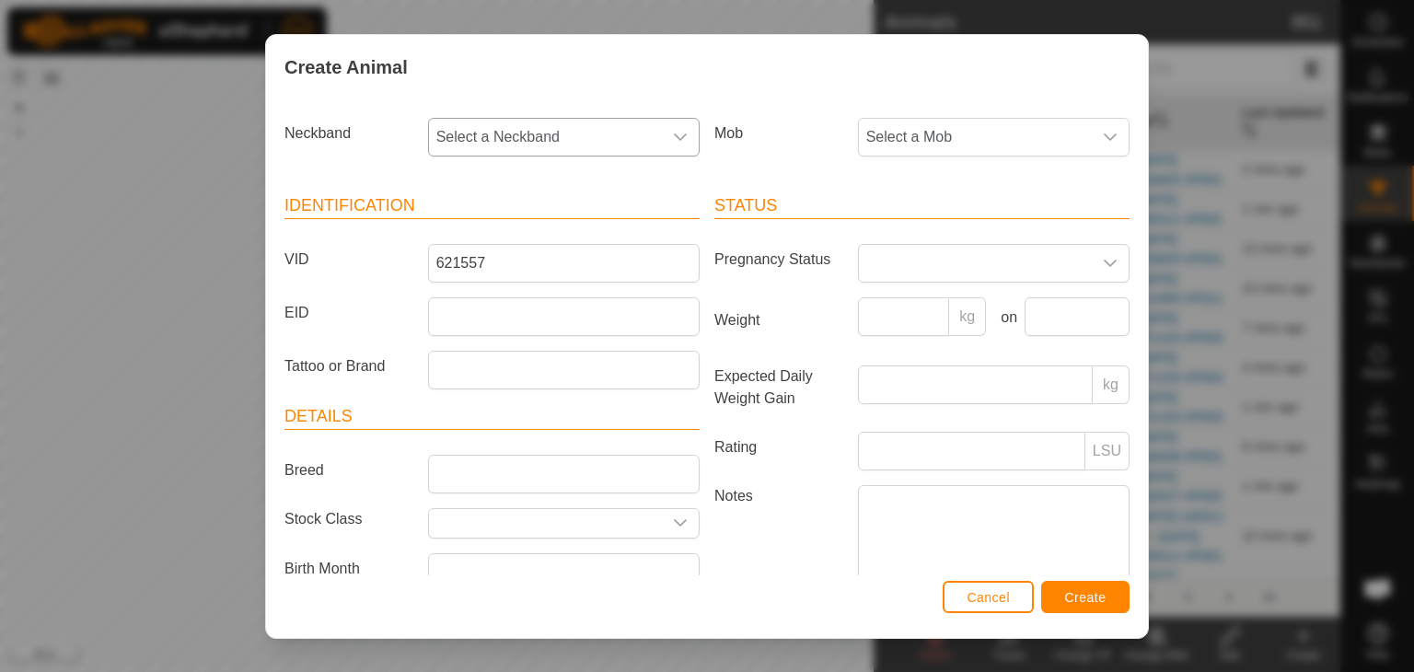
click at [585, 137] on span "Select a Neckband" at bounding box center [545, 137] width 233 height 37
drag, startPoint x: 489, startPoint y: 325, endPoint x: 703, endPoint y: 254, distance: 225.9
click at [490, 325] on span "0593621557" at bounding box center [482, 326] width 82 height 22
click at [909, 142] on span "Select a Mob" at bounding box center [975, 137] width 233 height 37
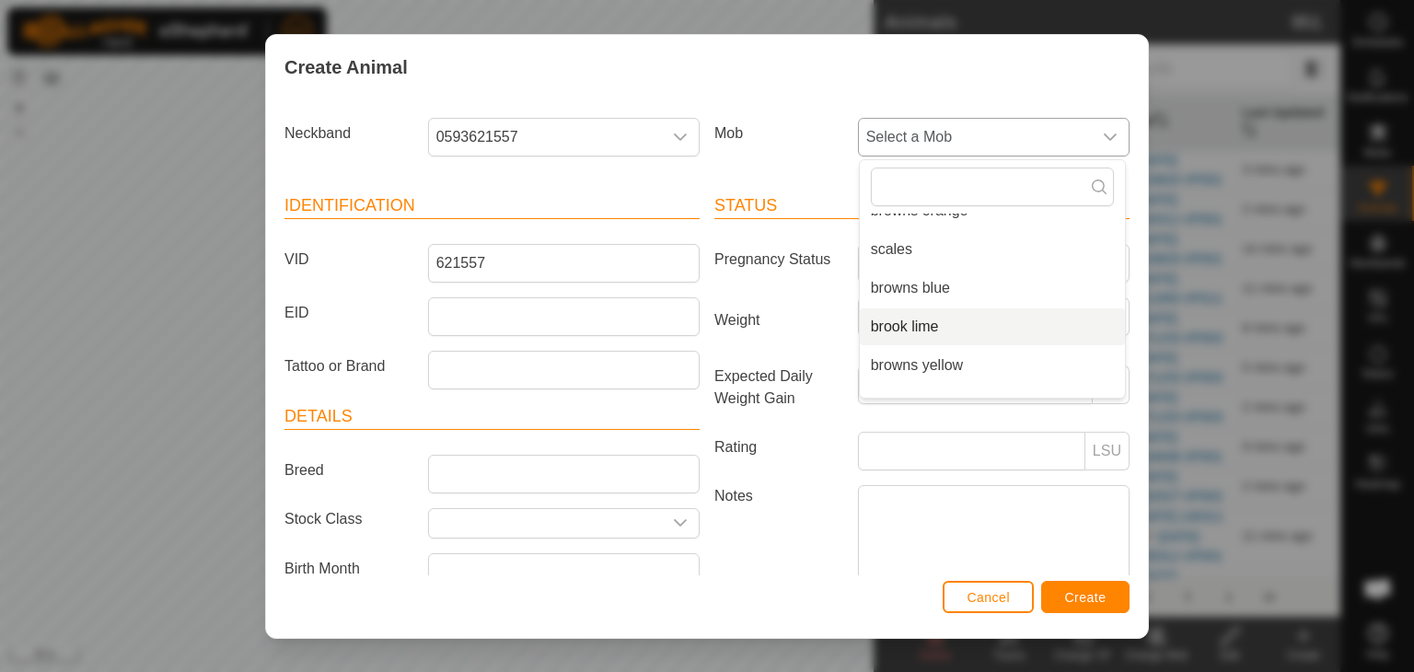
scroll to position [92, 0]
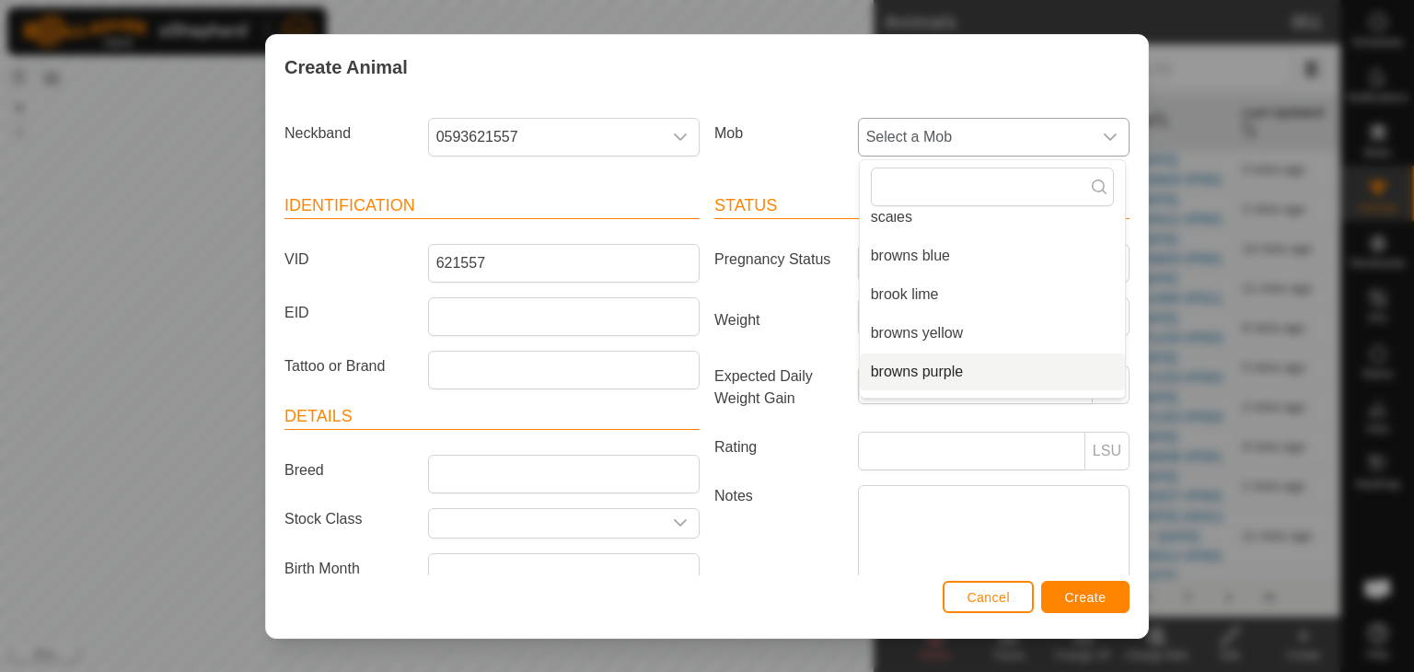
click at [912, 366] on li "browns purple" at bounding box center [992, 372] width 265 height 37
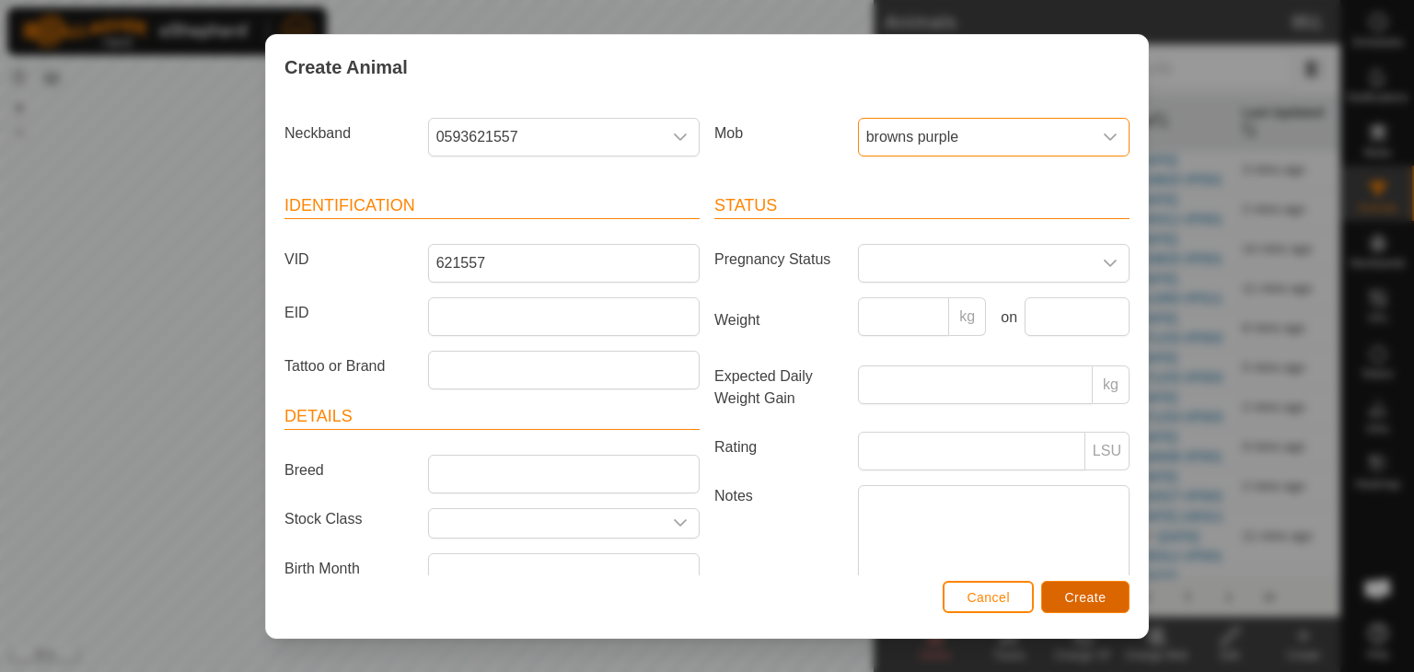
click at [1097, 606] on button "Create" at bounding box center [1085, 597] width 88 height 32
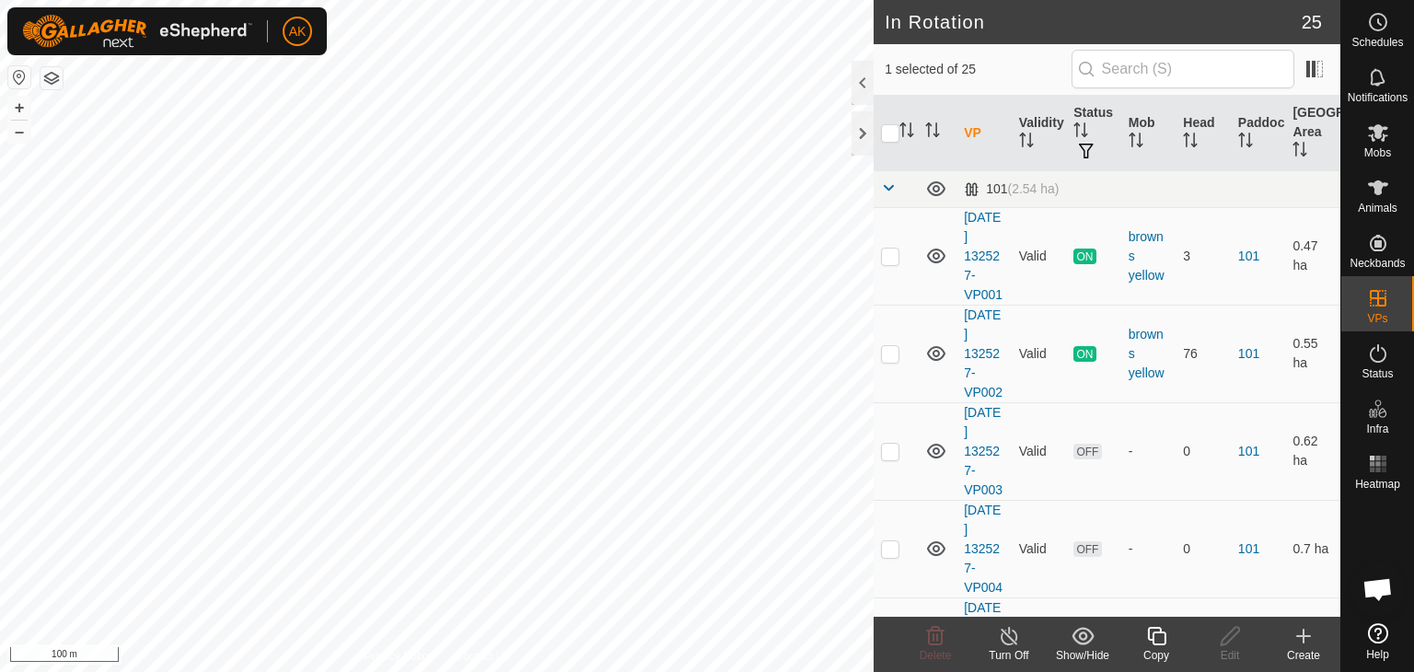
click at [1009, 639] on icon at bounding box center [1009, 636] width 23 height 22
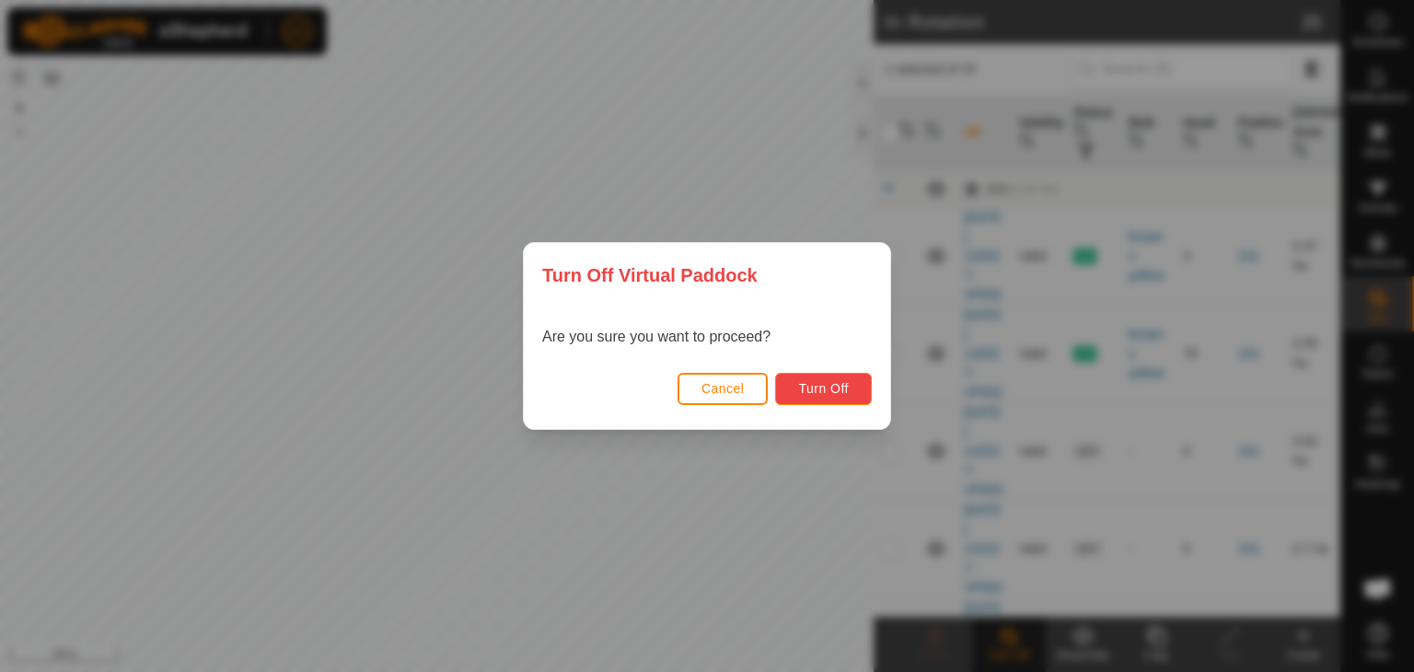
click at [836, 400] on button "Turn Off" at bounding box center [823, 389] width 97 height 32
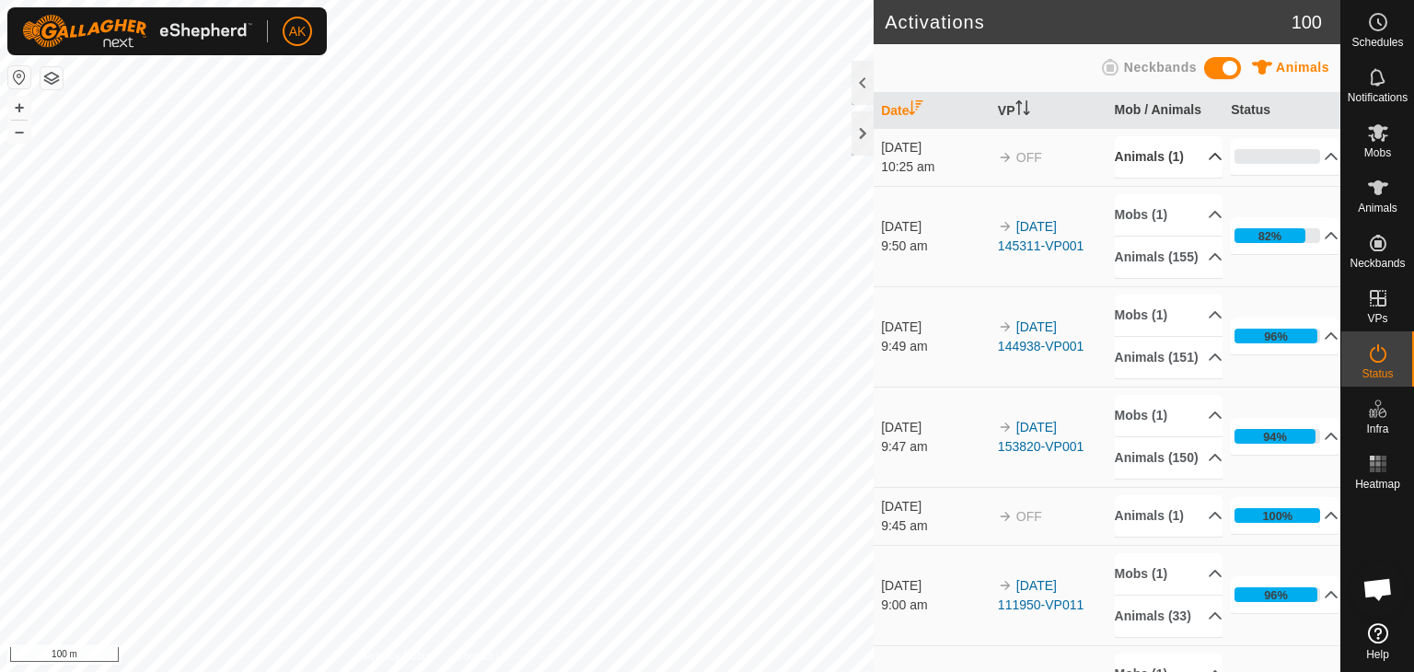
click at [1132, 156] on p-accordion-header "Animals (1)" at bounding box center [1169, 156] width 108 height 41
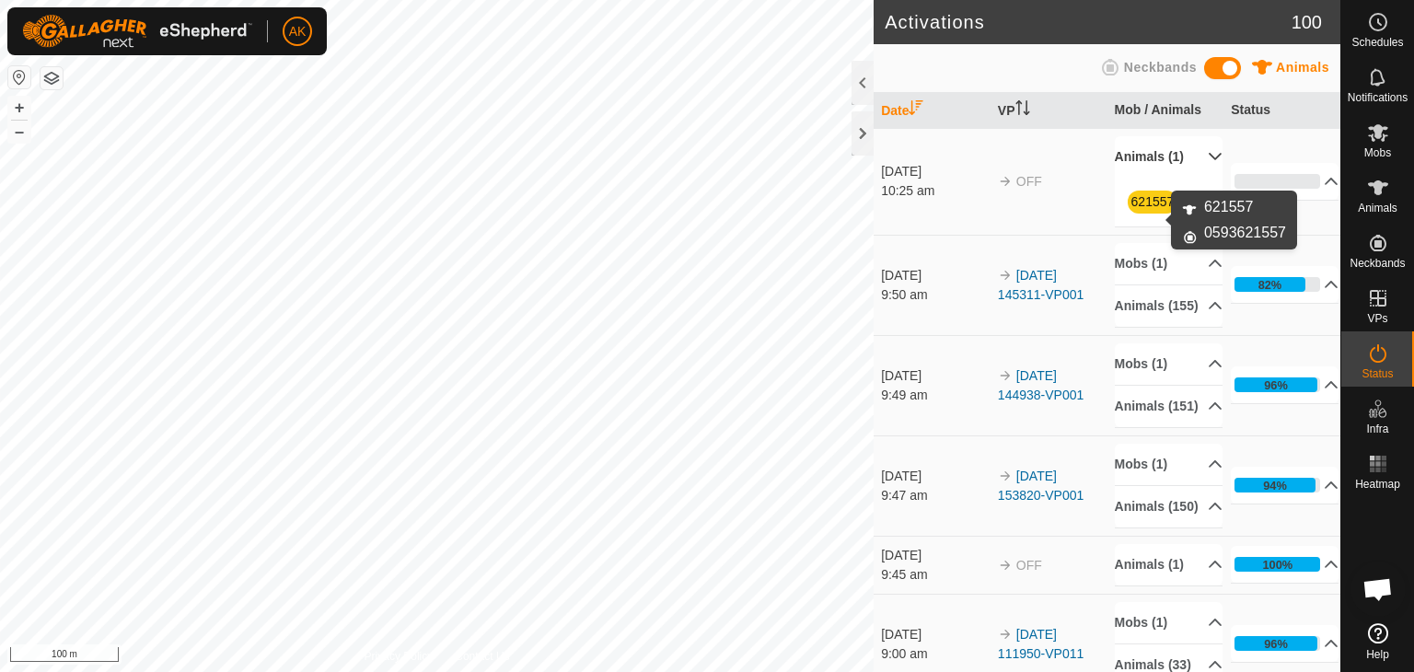
click at [1142, 209] on link "621557" at bounding box center [1153, 201] width 43 height 15
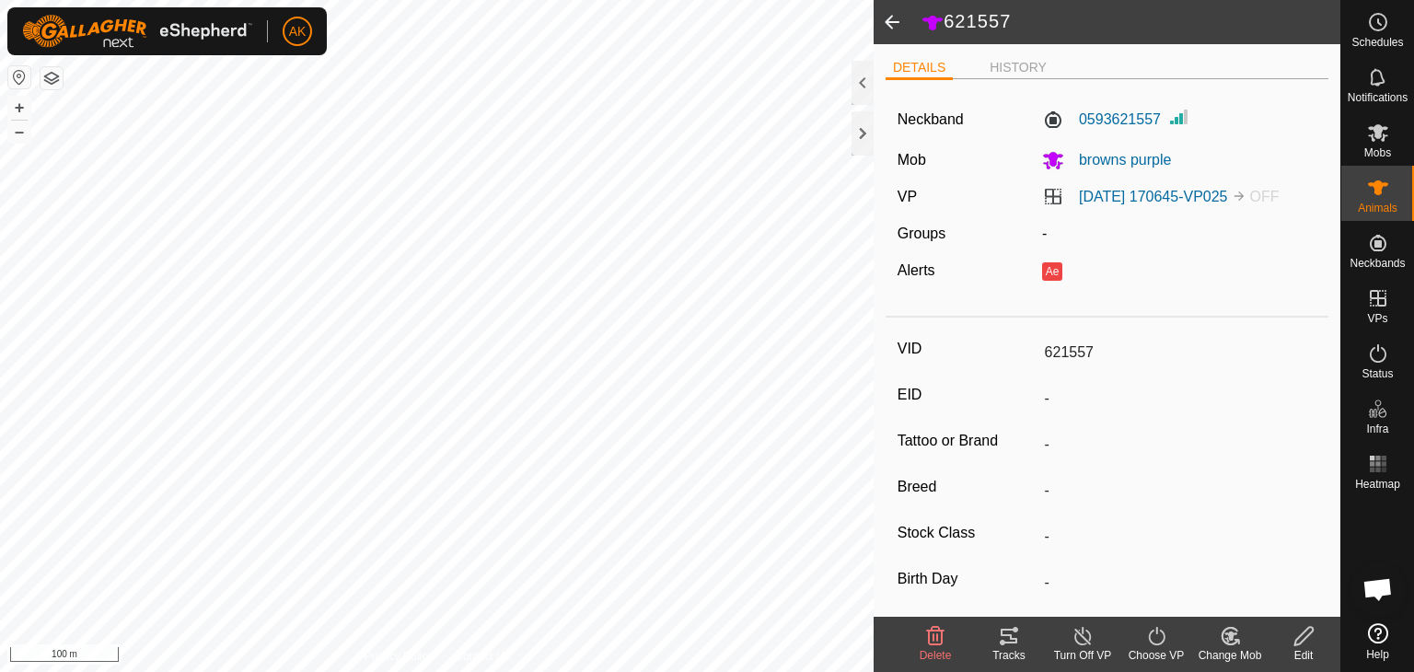
click at [939, 626] on icon at bounding box center [935, 636] width 22 height 22
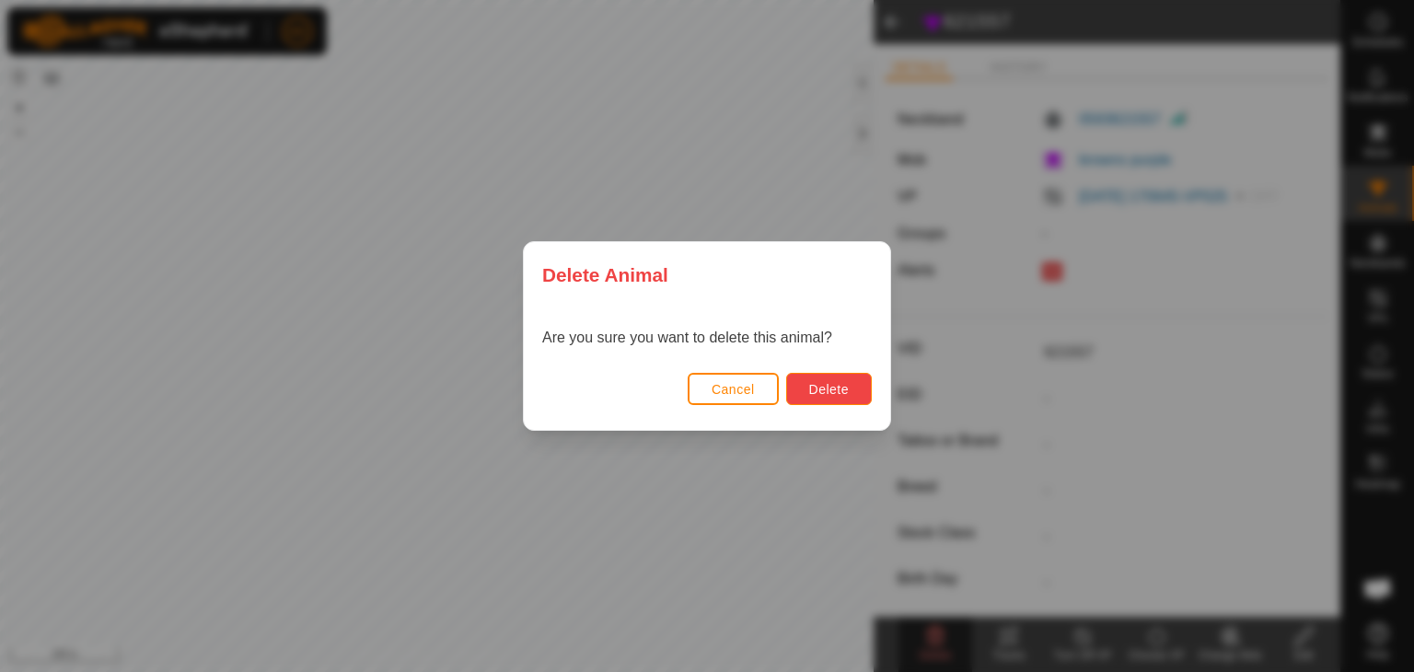
click at [825, 384] on span "Delete" at bounding box center [829, 389] width 40 height 15
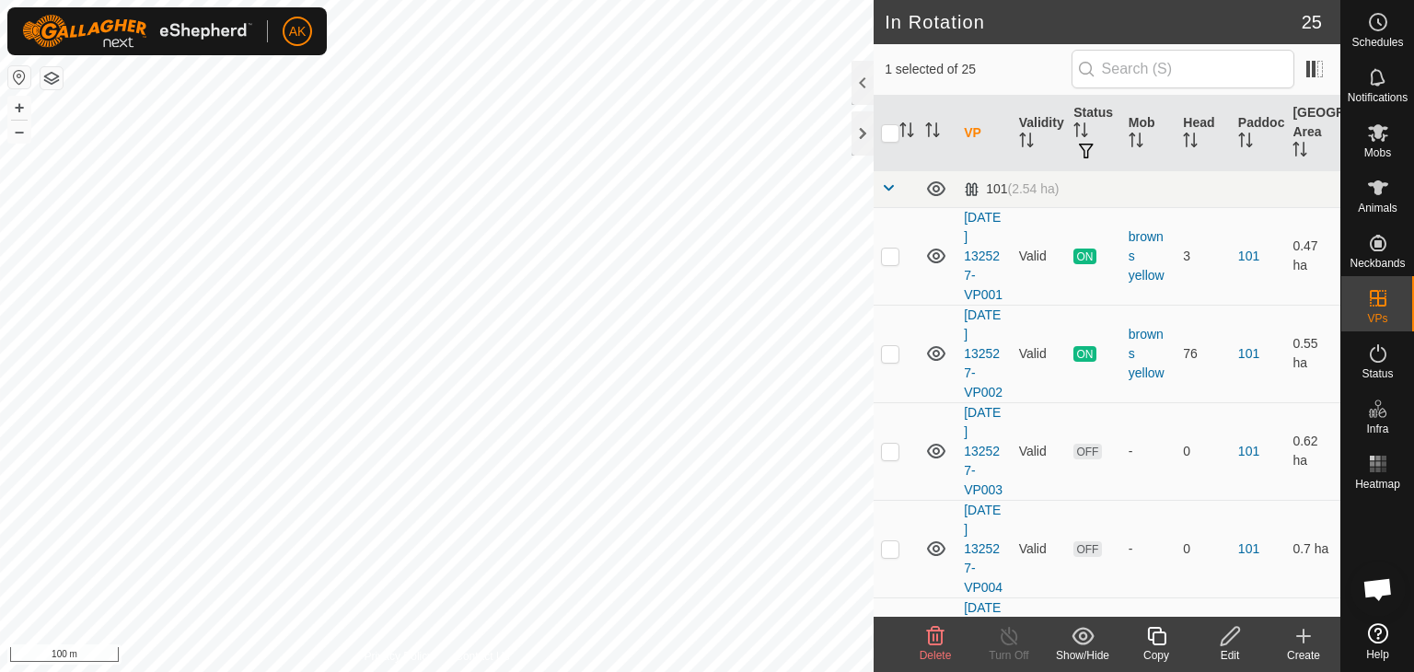
click at [932, 632] on icon at bounding box center [935, 636] width 22 height 22
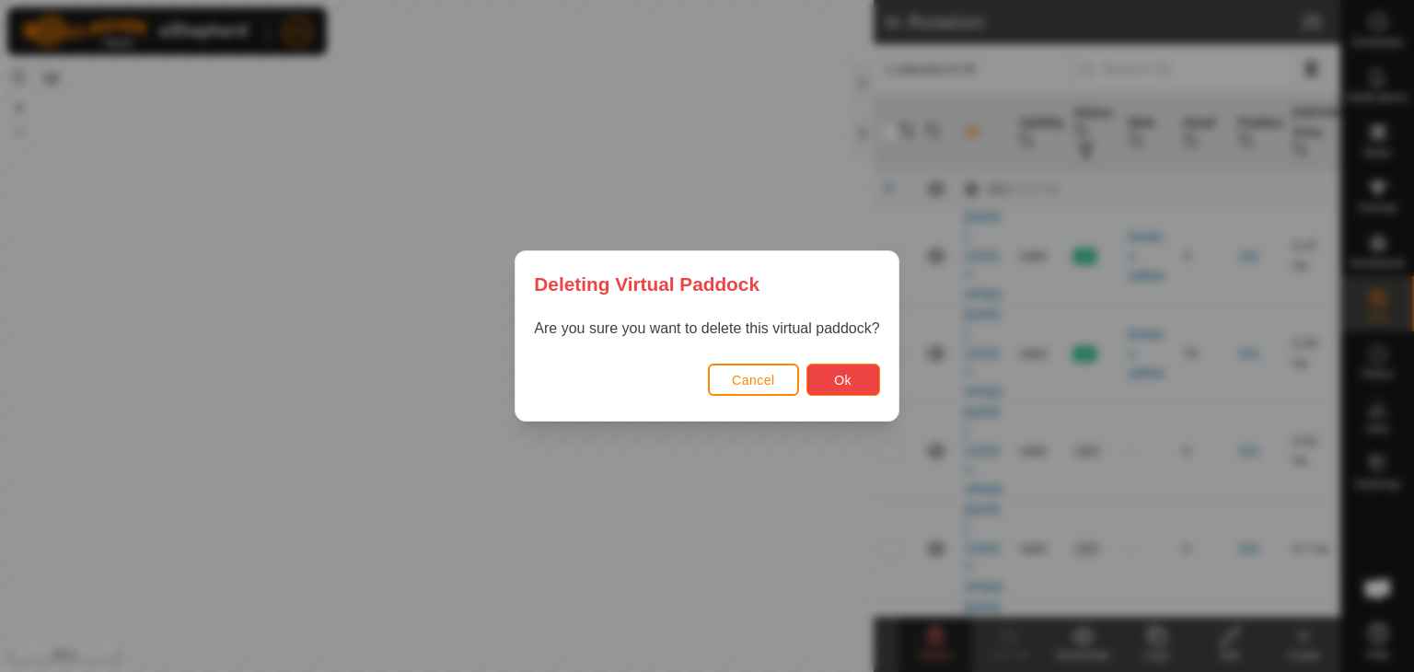
click at [853, 380] on button "Ok" at bounding box center [844, 380] width 74 height 32
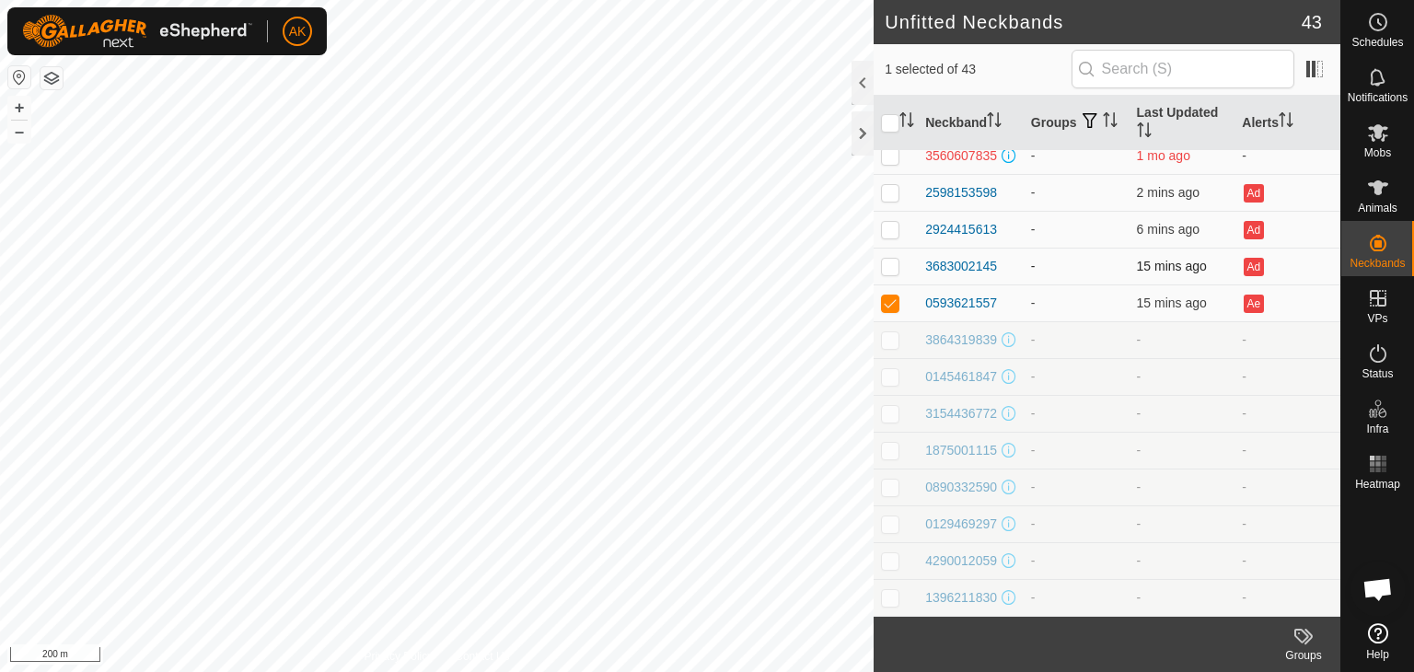
scroll to position [1159, 0]
click at [946, 294] on div "0593621557" at bounding box center [961, 303] width 72 height 19
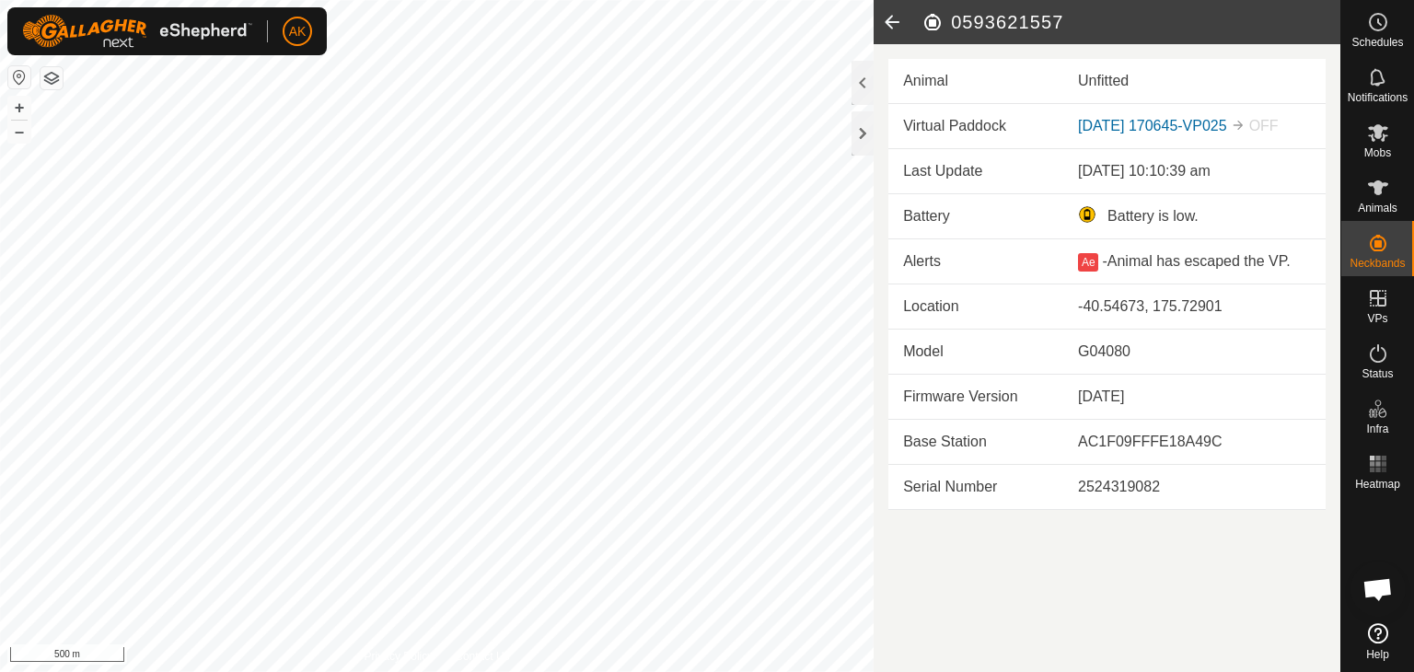
click at [895, 17] on icon at bounding box center [892, 22] width 37 height 44
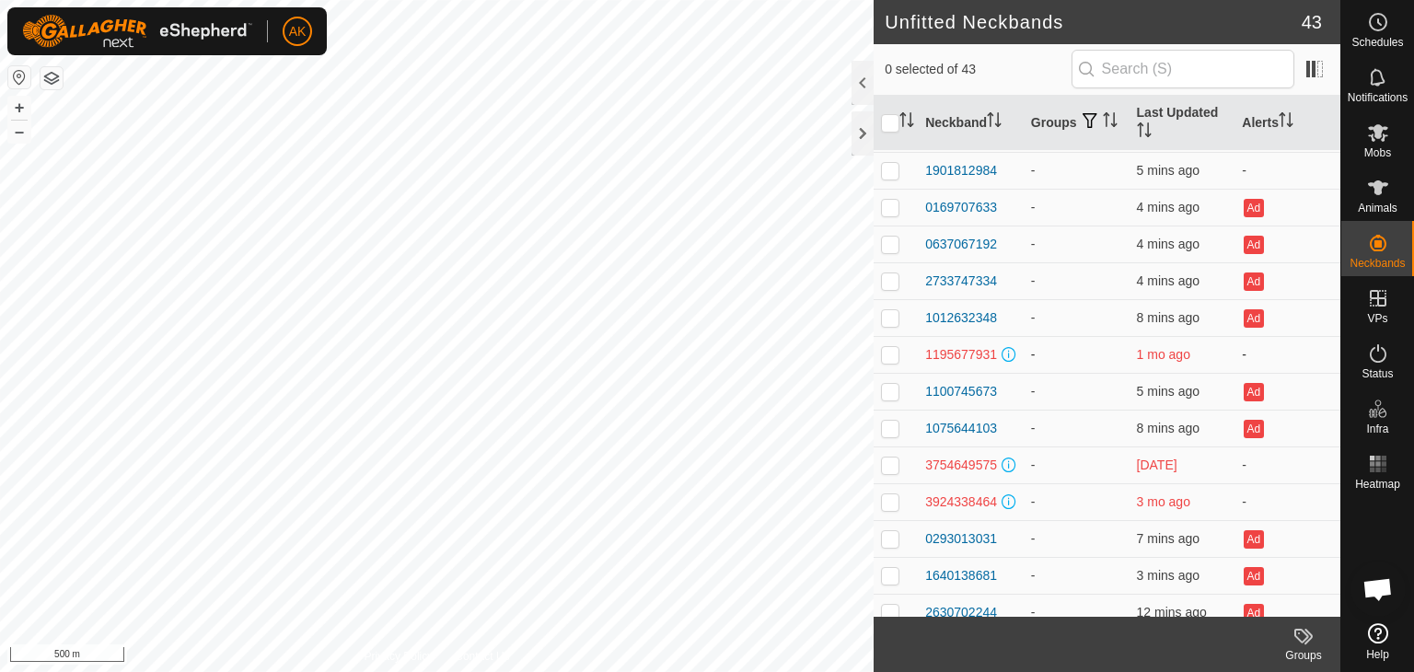
scroll to position [184, 0]
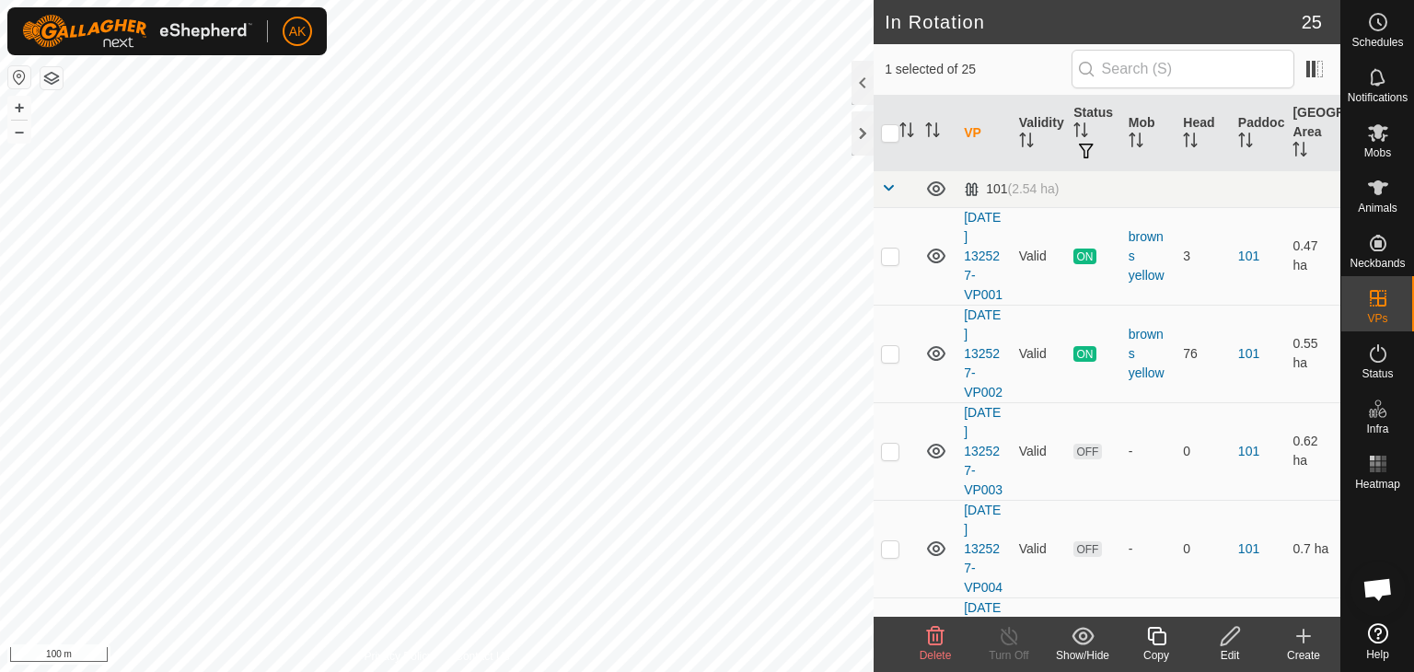
checkbox input "true"
click at [935, 640] on icon at bounding box center [935, 636] width 22 height 22
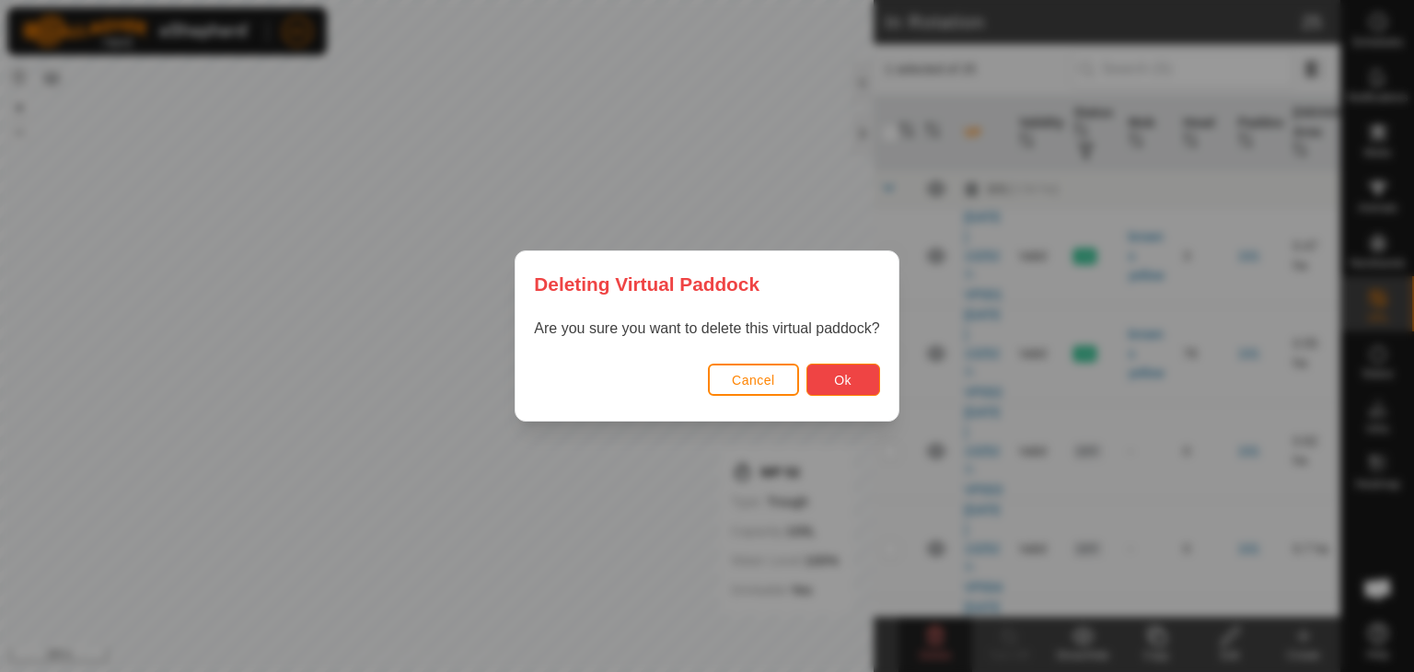
click at [830, 374] on button "Ok" at bounding box center [844, 380] width 74 height 32
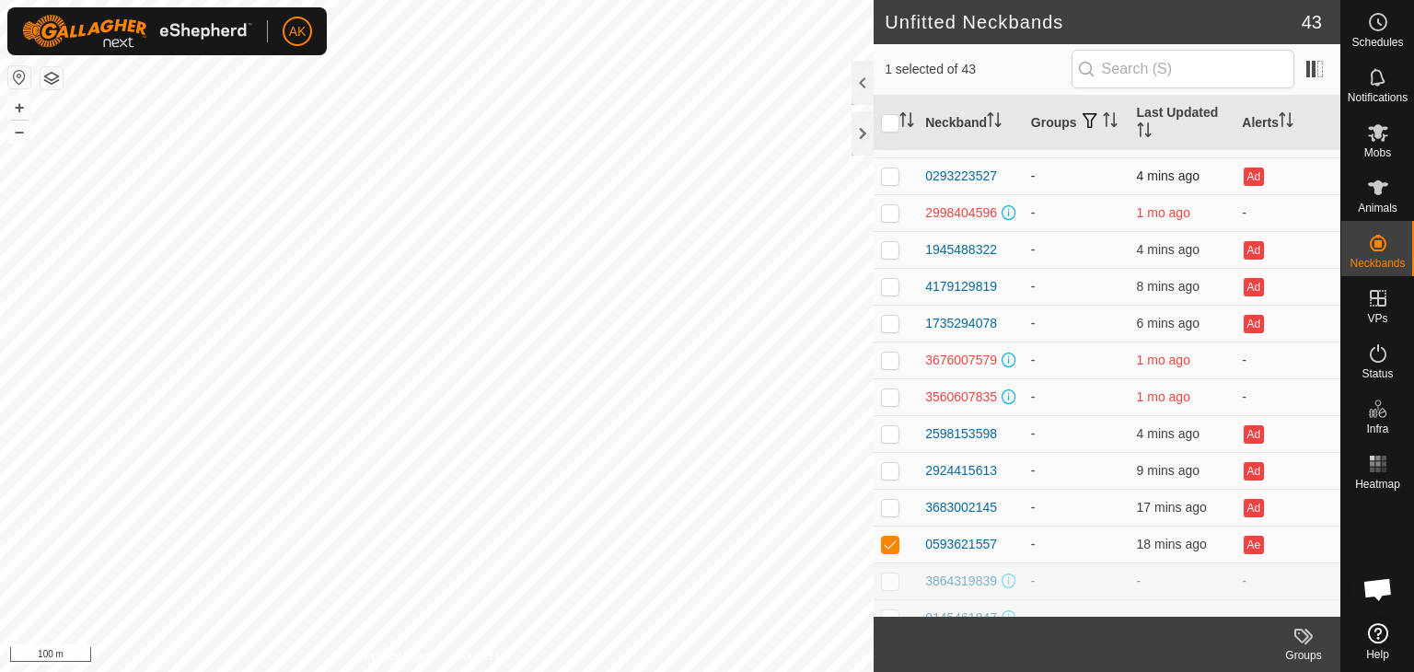
scroll to position [1105, 0]
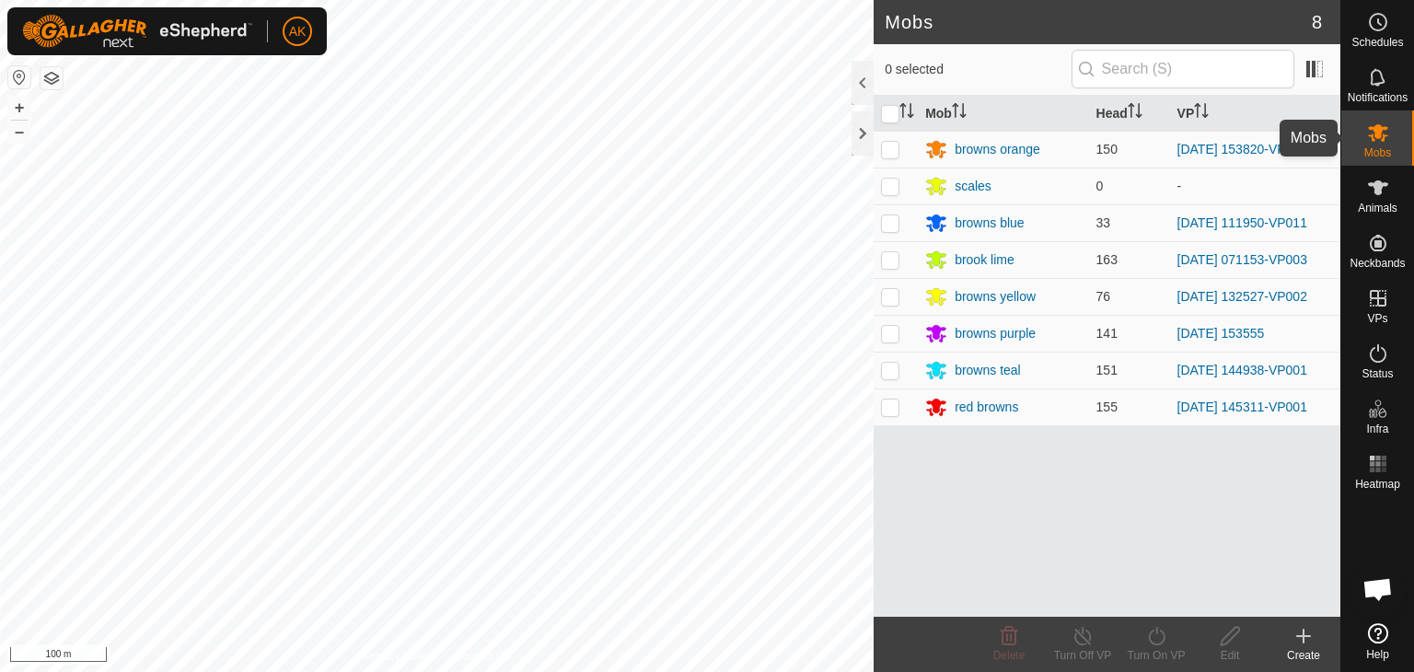
click at [1388, 141] on icon at bounding box center [1378, 133] width 22 height 22
click at [1370, 134] on icon at bounding box center [1378, 133] width 22 height 22
click at [884, 332] on p-checkbox at bounding box center [890, 333] width 18 height 15
checkbox input "true"
click at [1149, 638] on icon at bounding box center [1156, 636] width 17 height 18
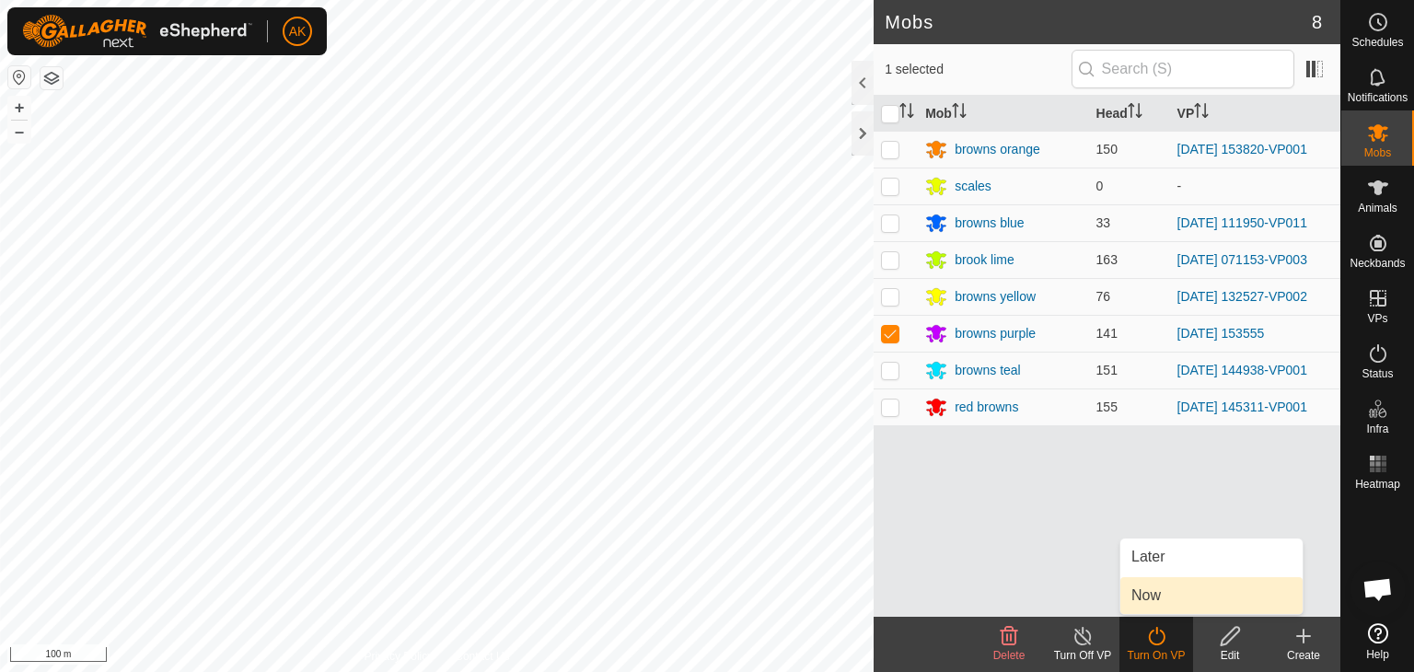
click at [1146, 599] on link "Now" at bounding box center [1212, 595] width 182 height 37
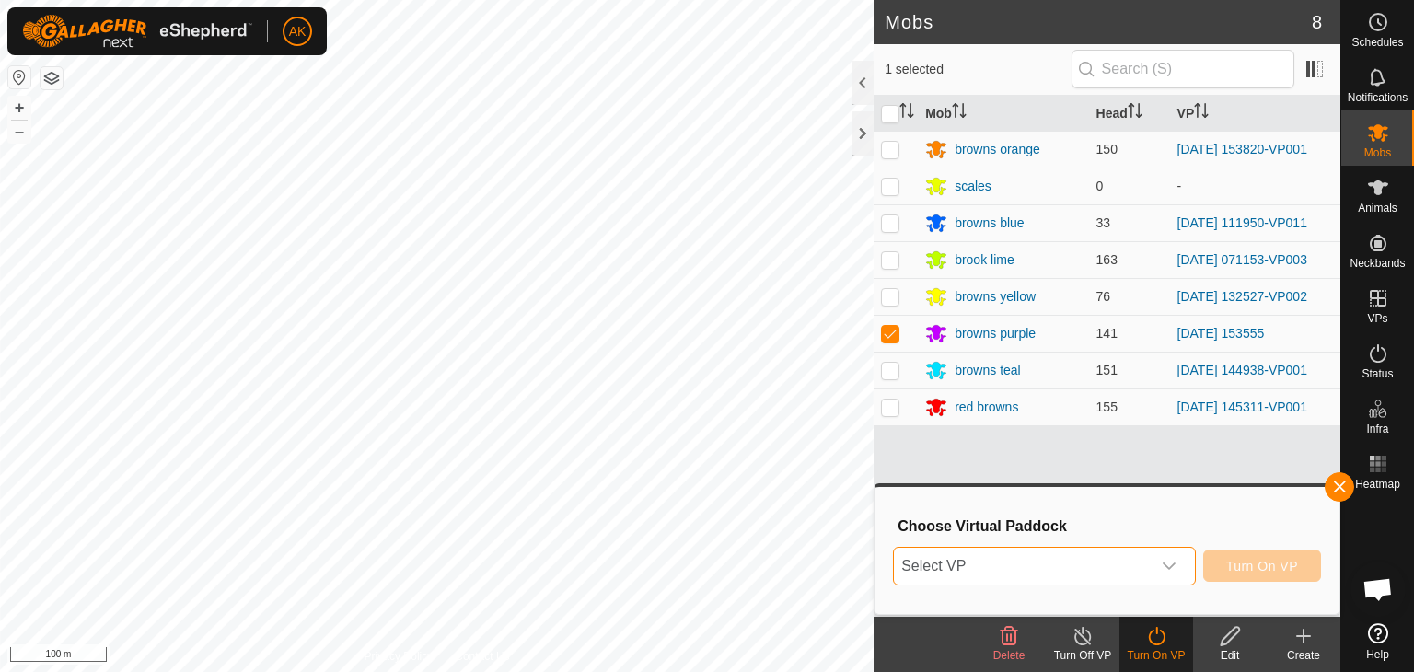
click at [1011, 560] on span "Select VP" at bounding box center [1022, 566] width 257 height 37
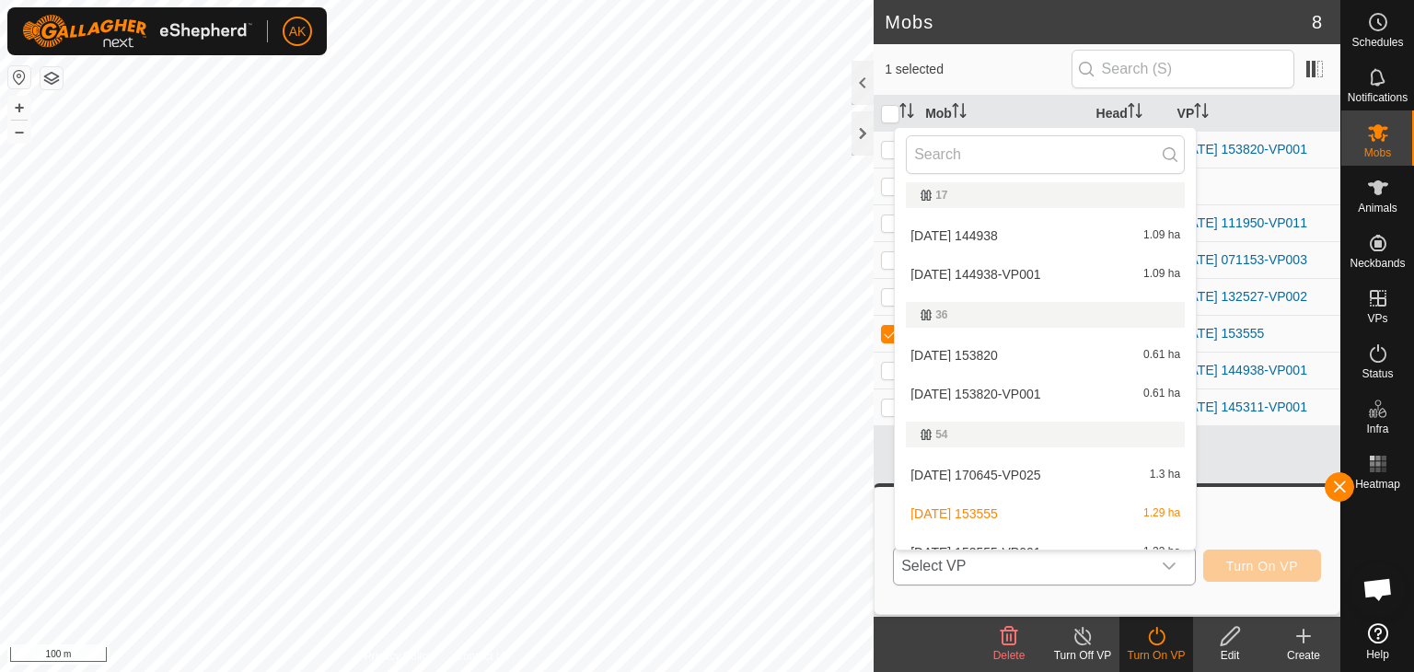
scroll to position [460, 0]
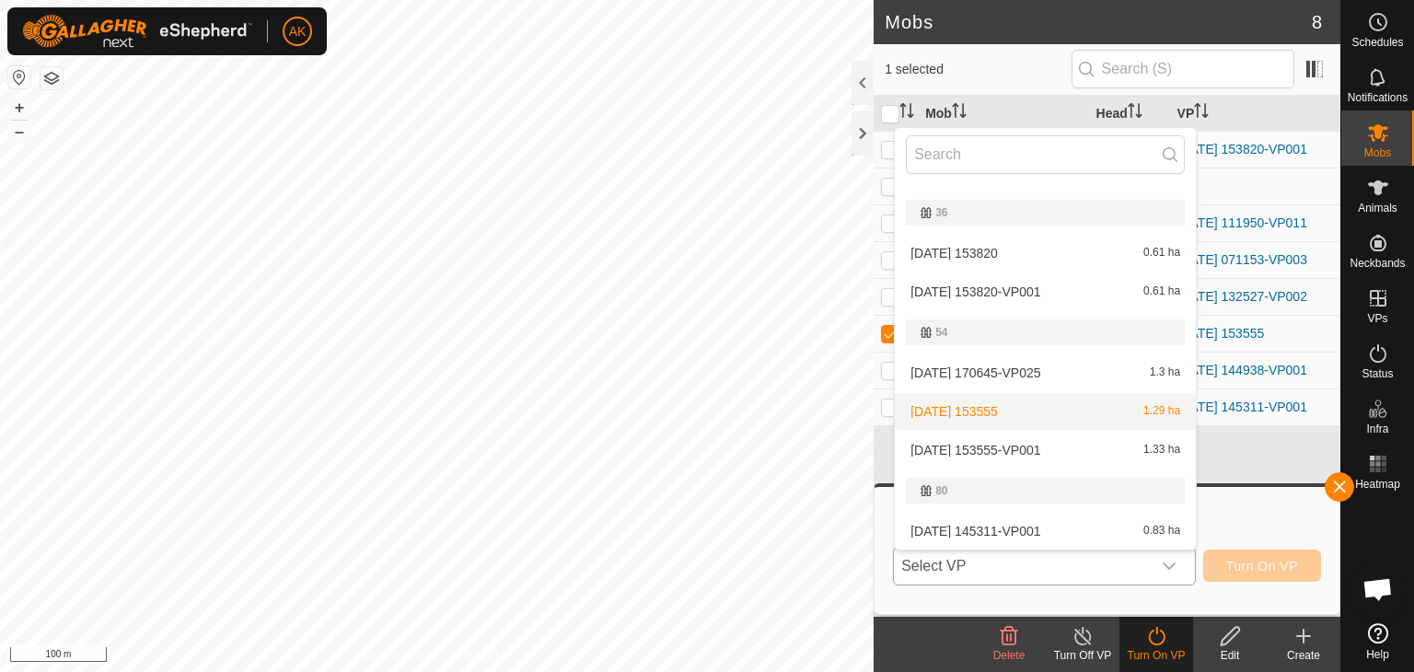
click at [977, 411] on li "2025-09-06 153555 1.29 ha" at bounding box center [1045, 411] width 301 height 37
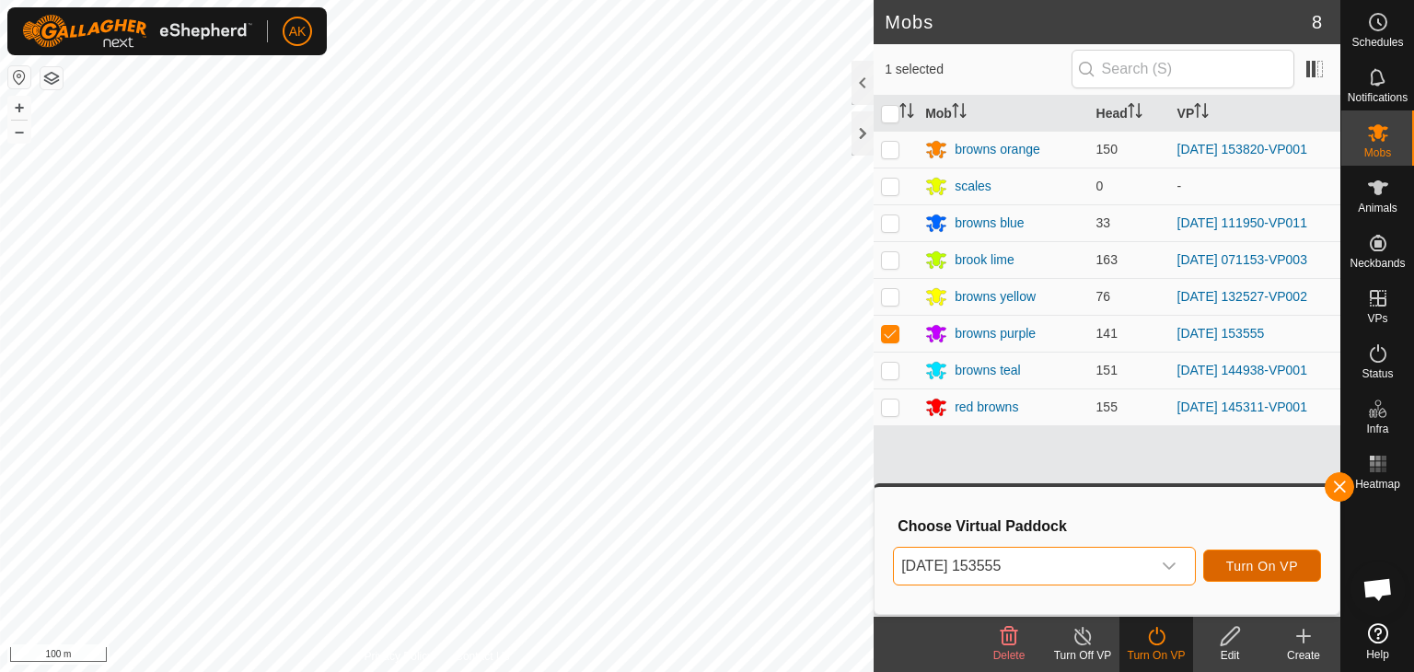
click at [1271, 565] on span "Turn On VP" at bounding box center [1262, 566] width 72 height 15
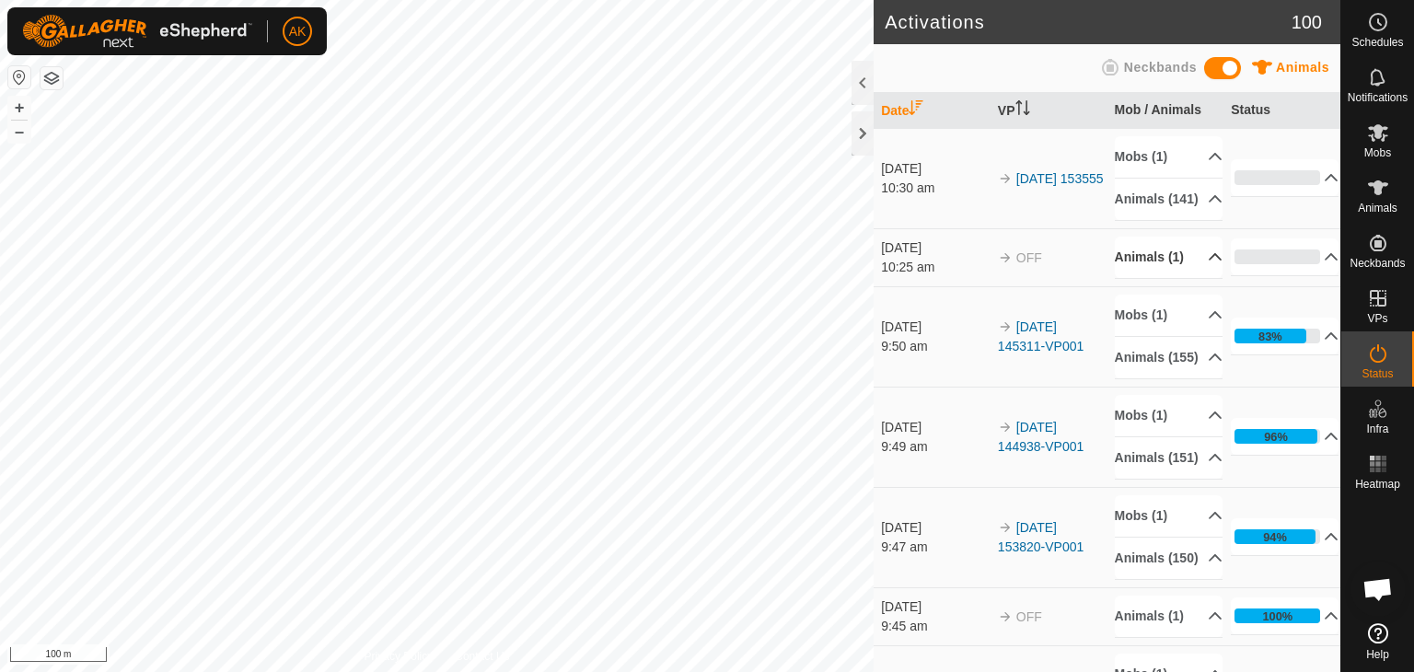
click at [1153, 272] on p-accordion-header "Animals (1)" at bounding box center [1169, 257] width 108 height 41
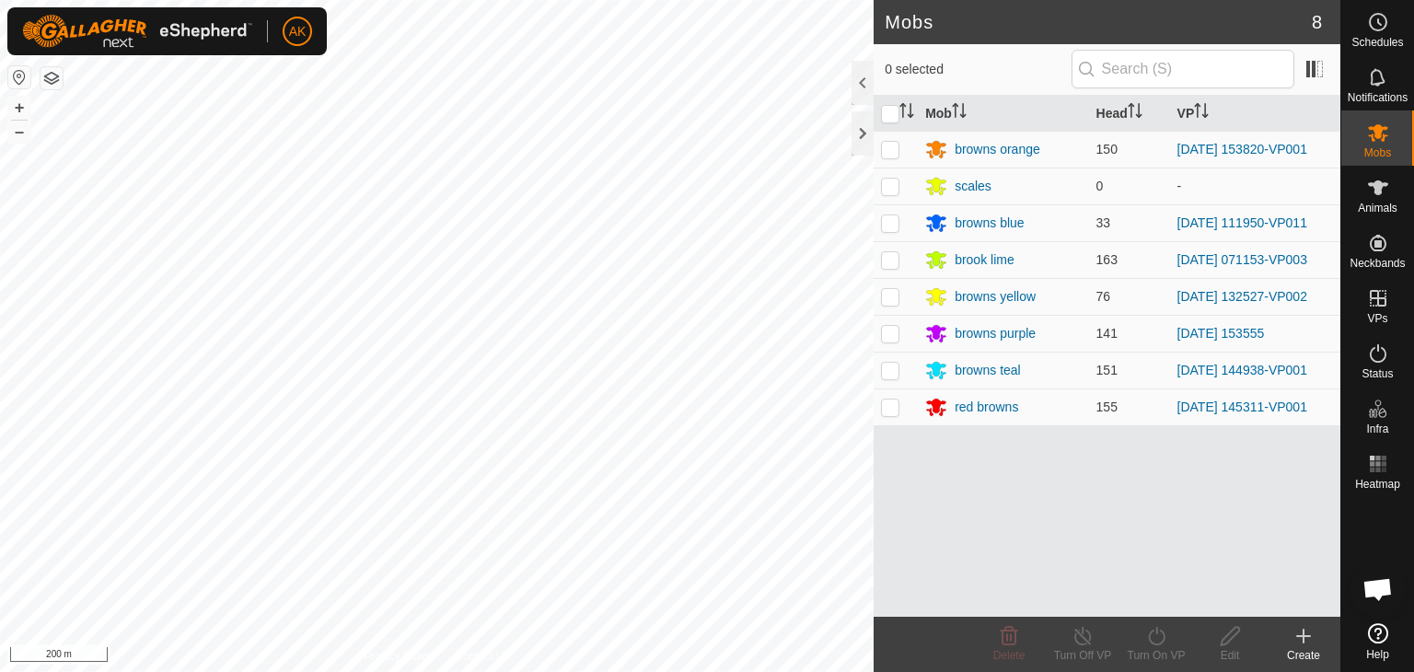
click at [44, 75] on button "button" at bounding box center [52, 78] width 22 height 22
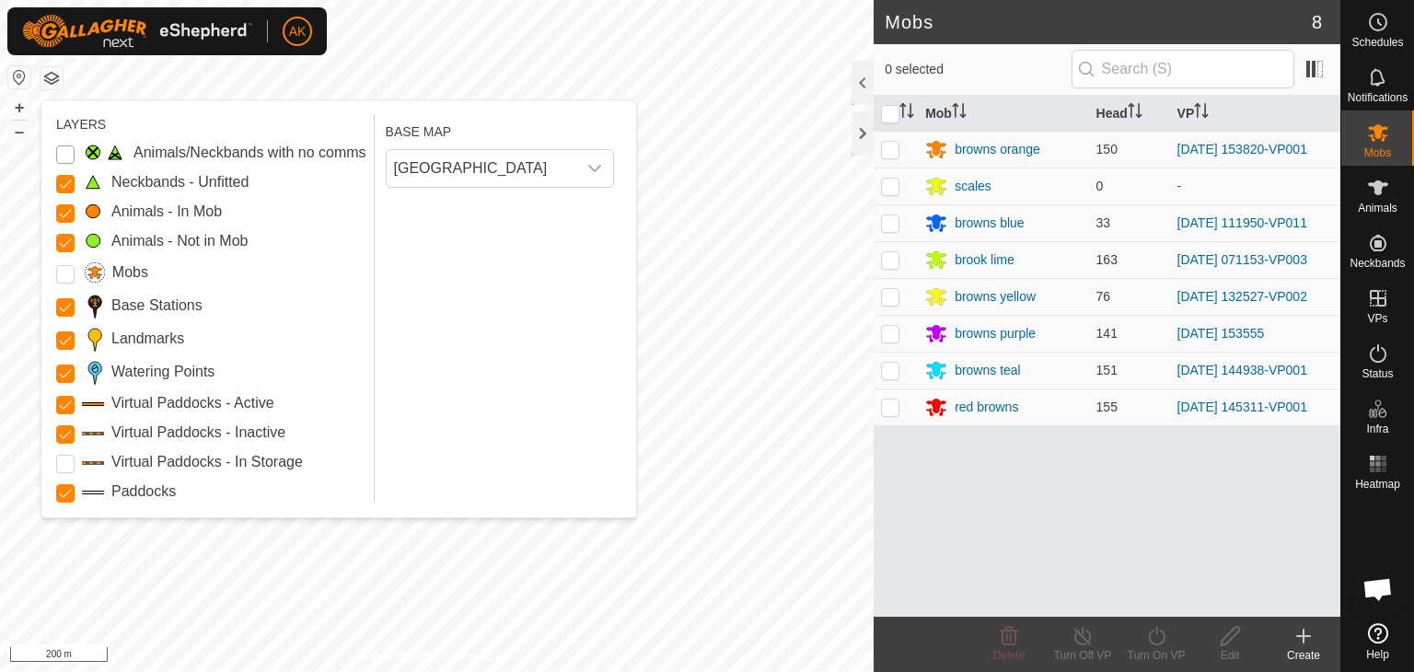
click at [68, 157] on Issue "Animals/Neckbands with no comms" at bounding box center [65, 154] width 18 height 18
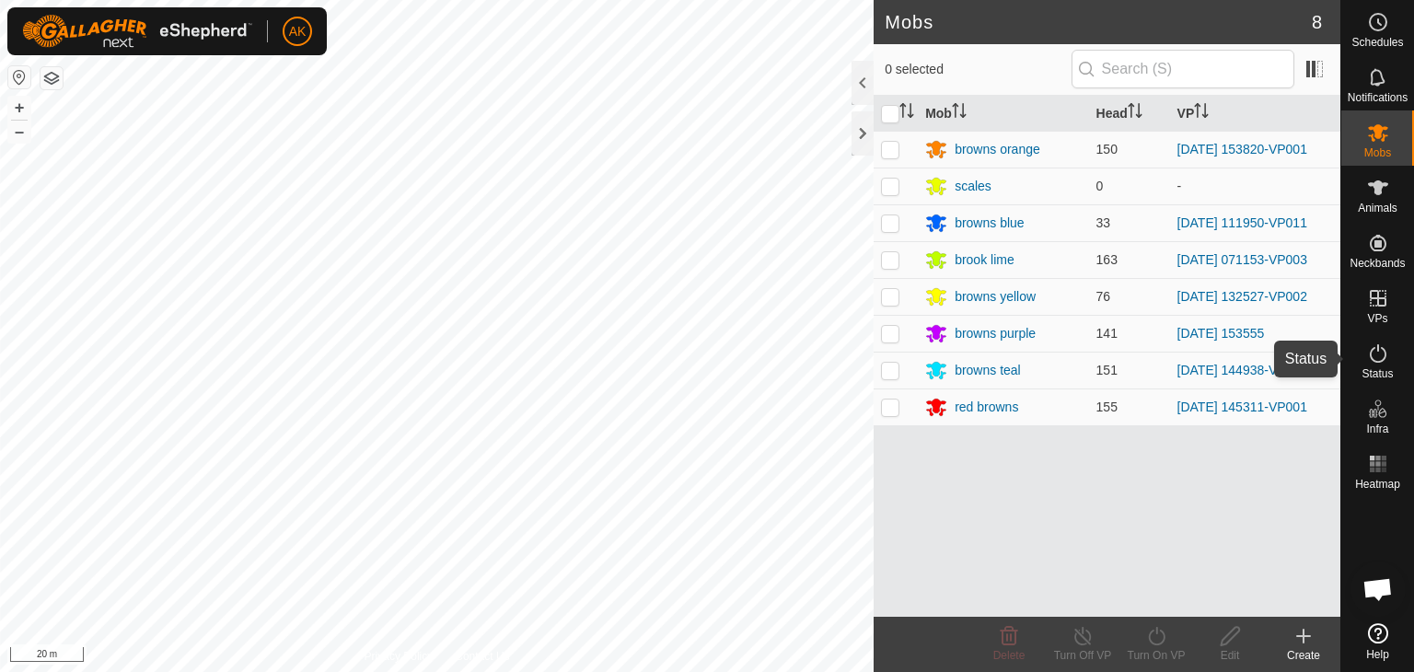
click at [1374, 354] on icon at bounding box center [1378, 354] width 22 height 22
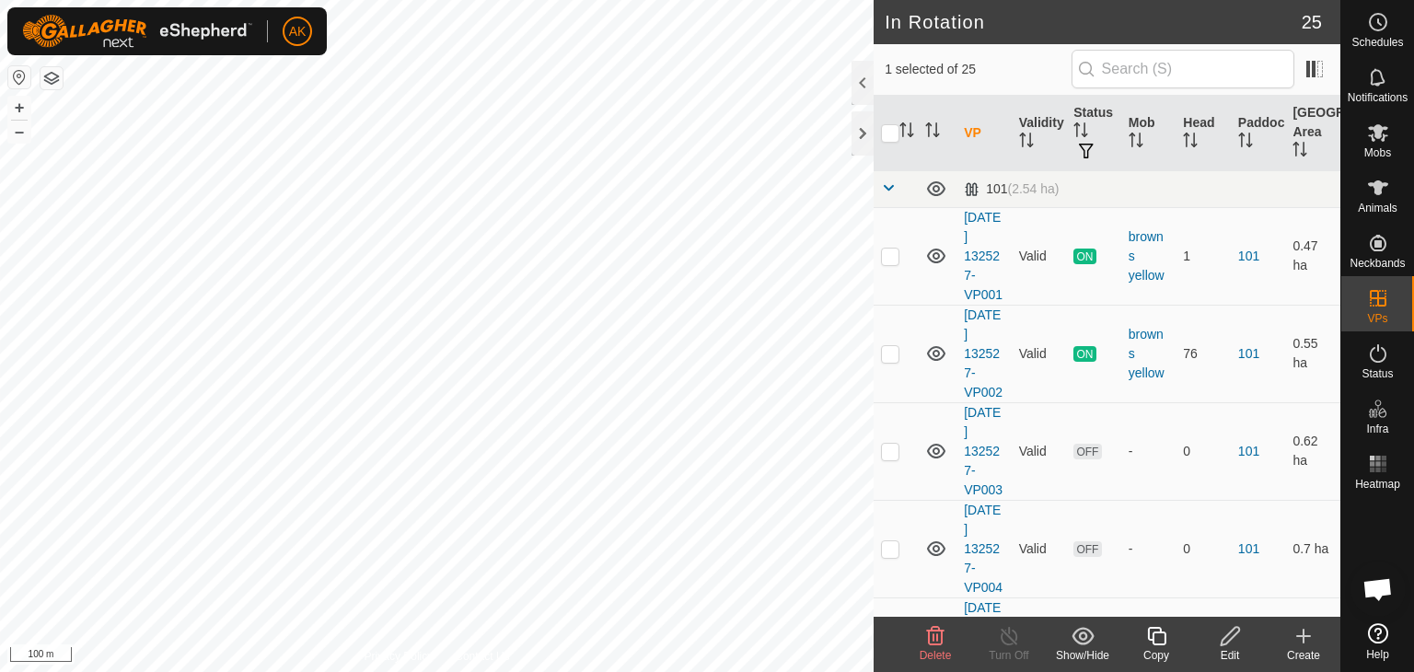
click at [933, 628] on icon at bounding box center [935, 636] width 22 height 22
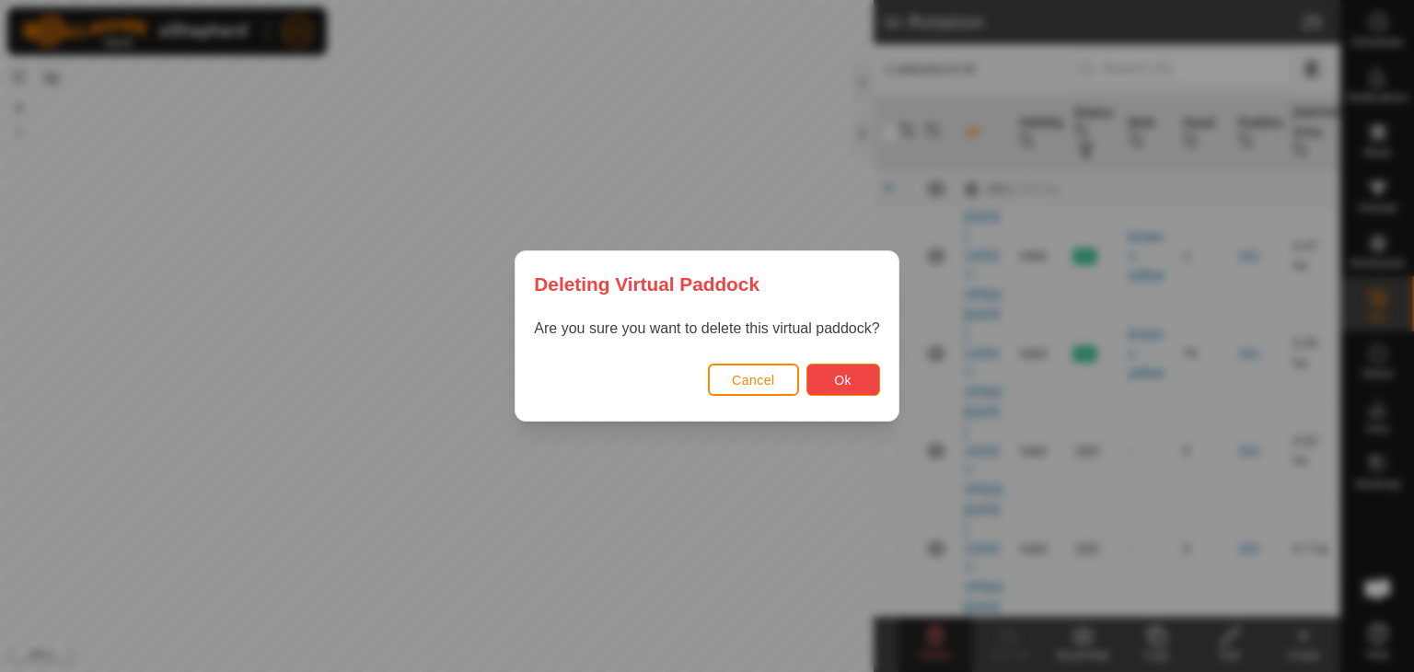
click at [834, 387] on span "Ok" at bounding box center [842, 380] width 17 height 15
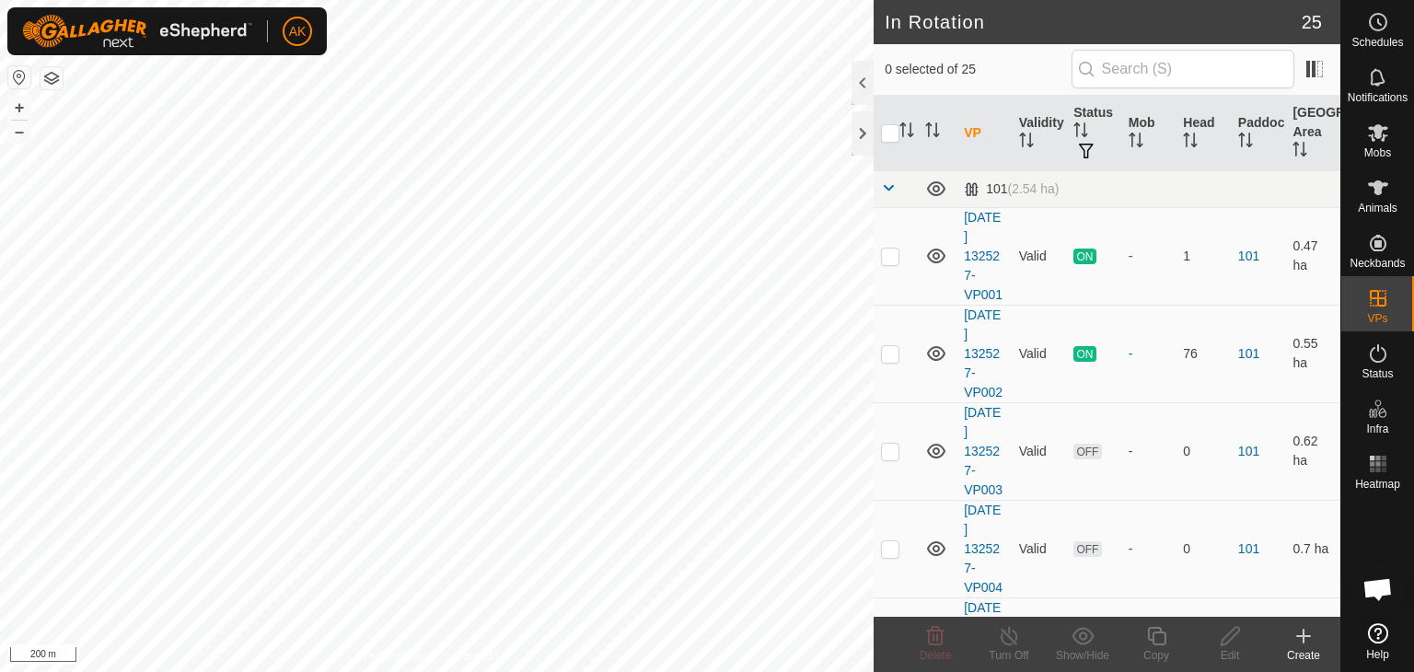
checkbox input "true"
checkbox input "false"
click at [927, 634] on icon at bounding box center [935, 636] width 22 height 22
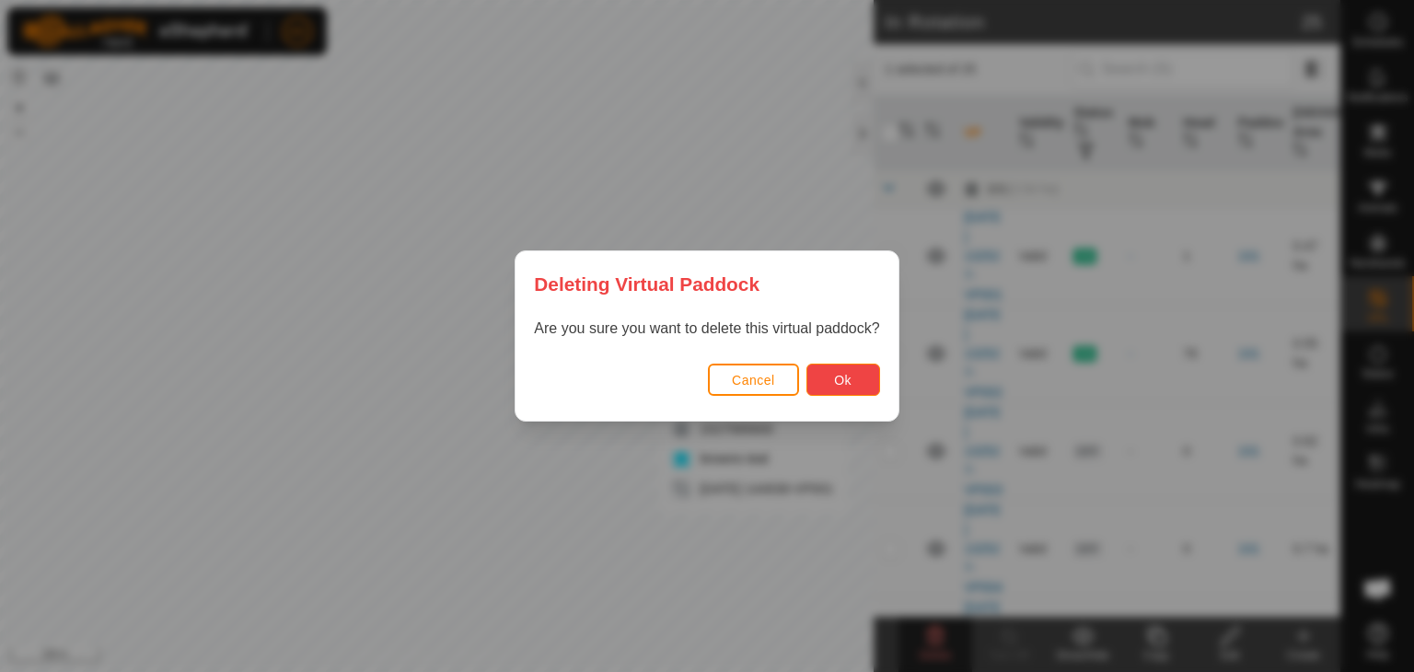
click at [838, 381] on span "Ok" at bounding box center [842, 380] width 17 height 15
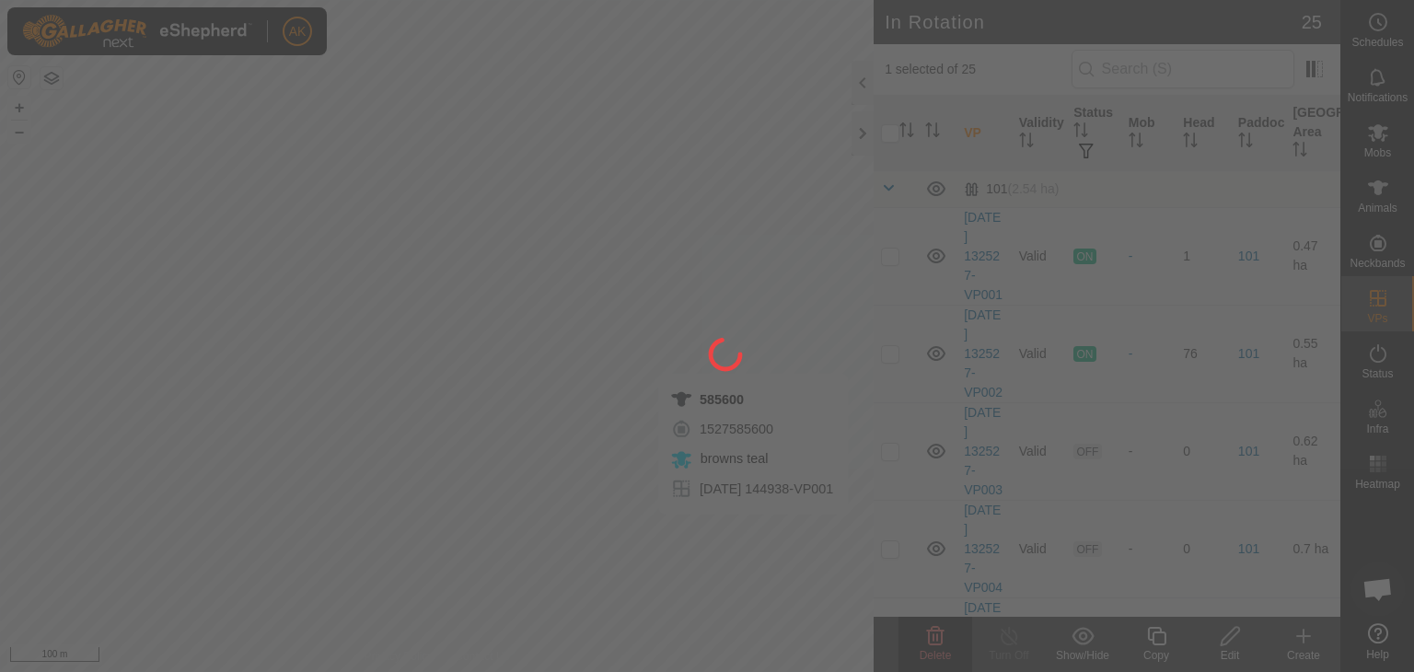
checkbox input "false"
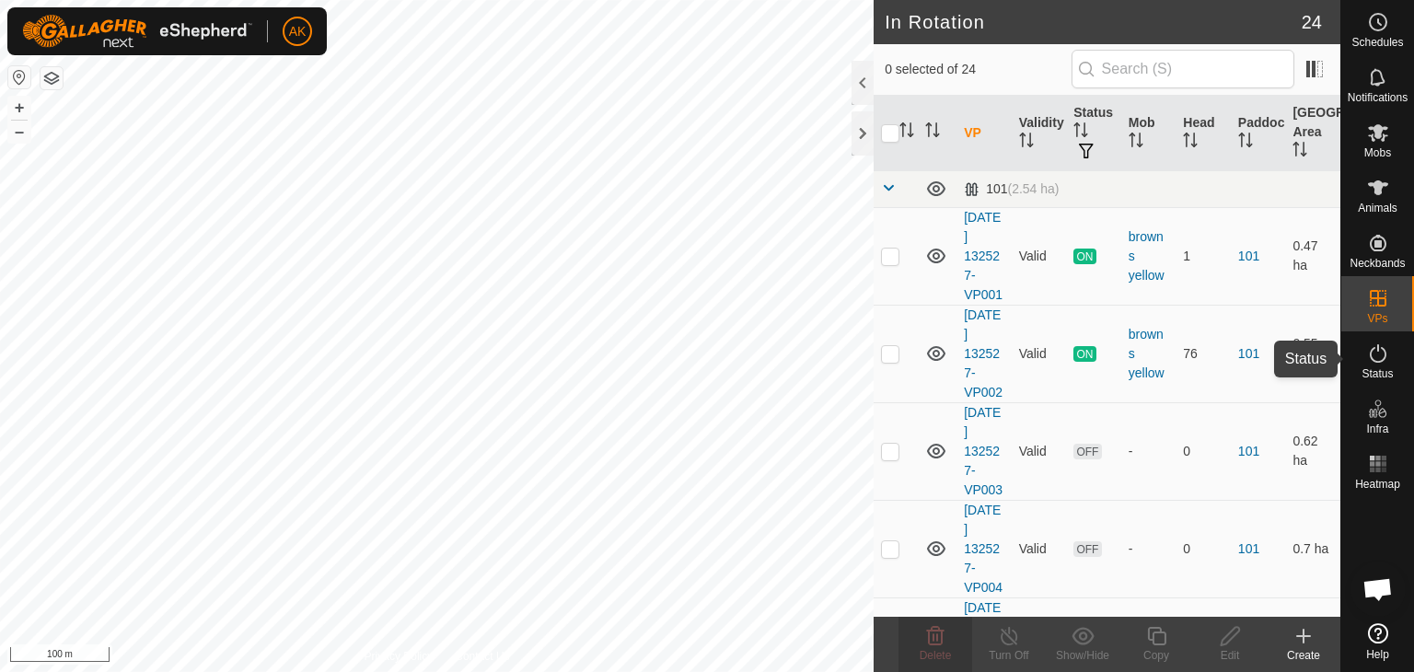
click at [1378, 354] on icon at bounding box center [1378, 354] width 22 height 22
click at [1376, 354] on icon at bounding box center [1378, 354] width 22 height 22
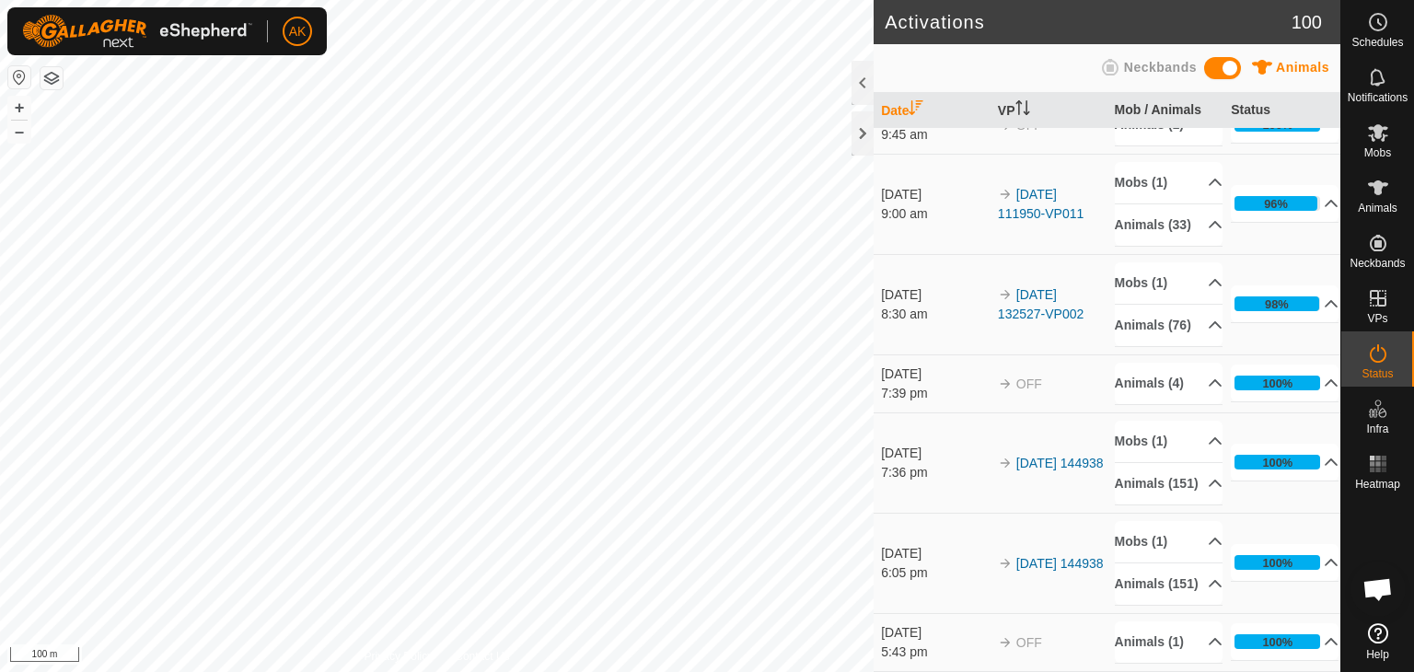
scroll to position [644, 0]
